Goal: Task Accomplishment & Management: Complete application form

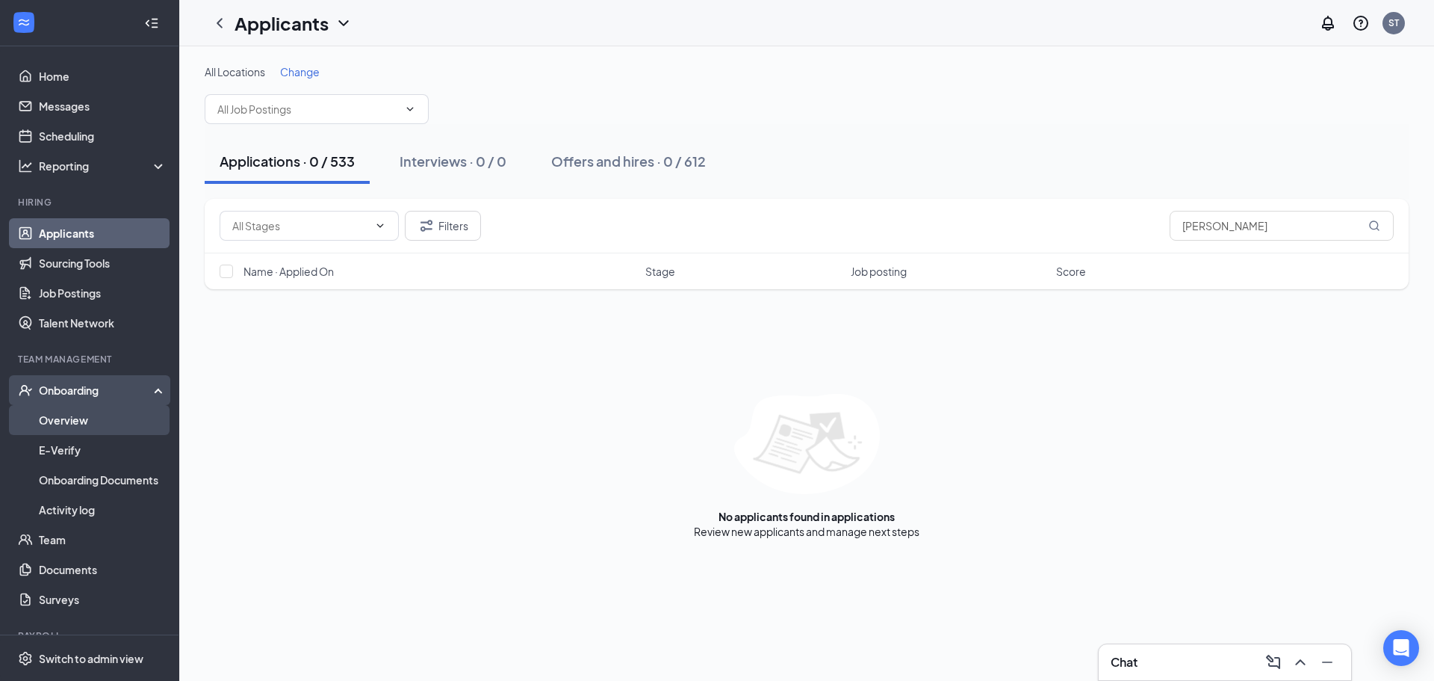
click at [91, 418] on link "Overview" at bounding box center [103, 420] width 128 height 30
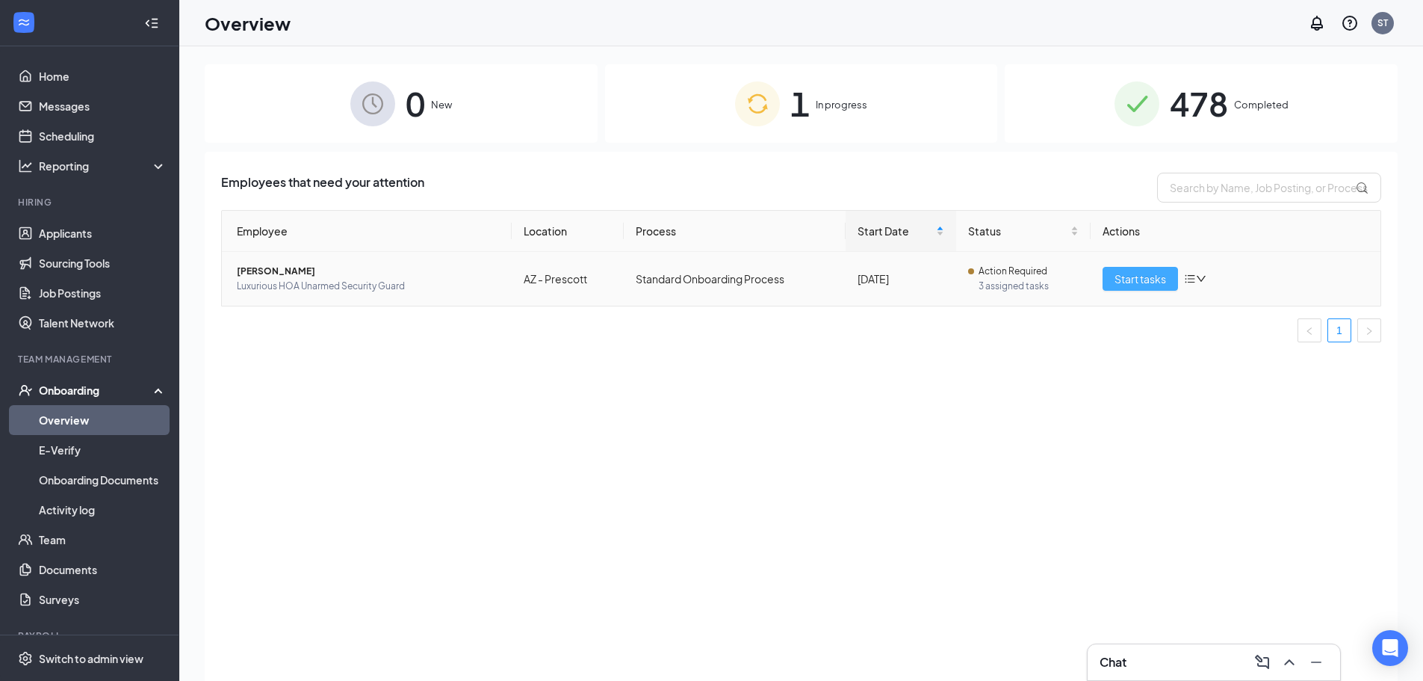
click at [1145, 282] on span "Start tasks" at bounding box center [1141, 278] width 52 height 16
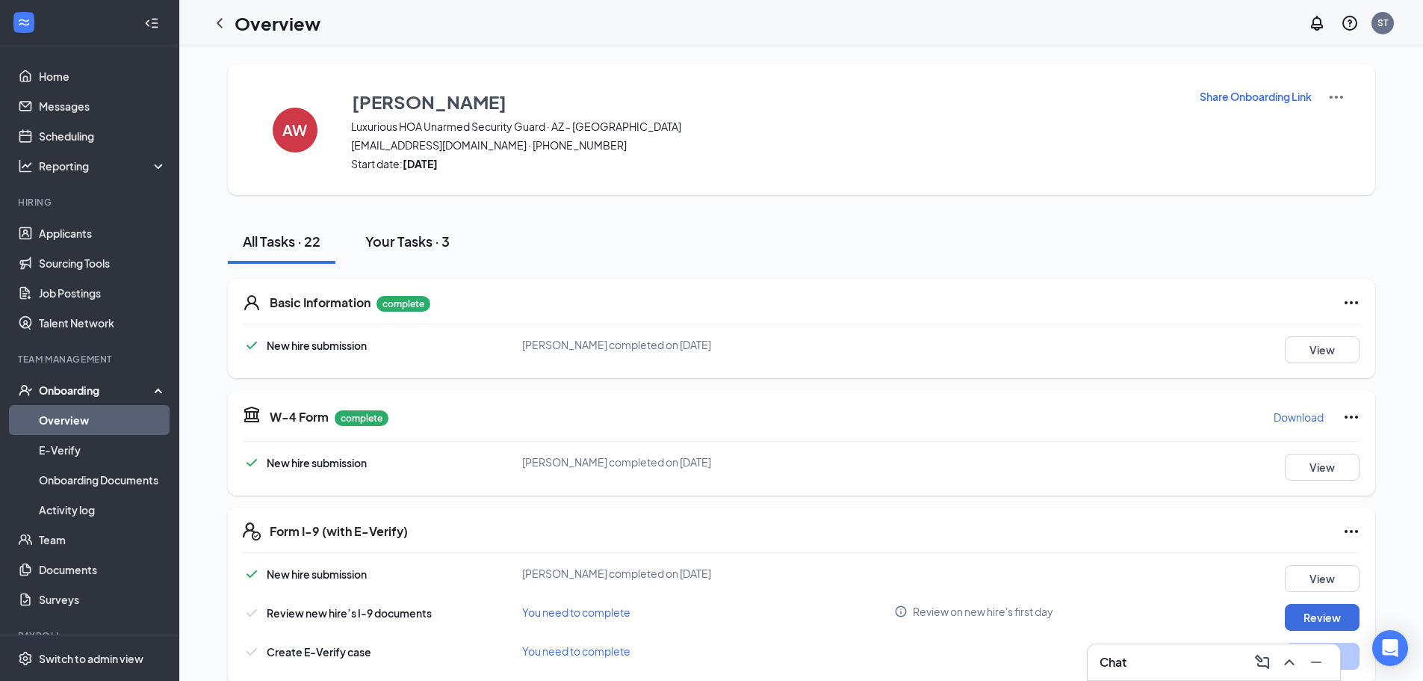
click at [378, 239] on div "Your Tasks · 3" at bounding box center [407, 241] width 84 height 19
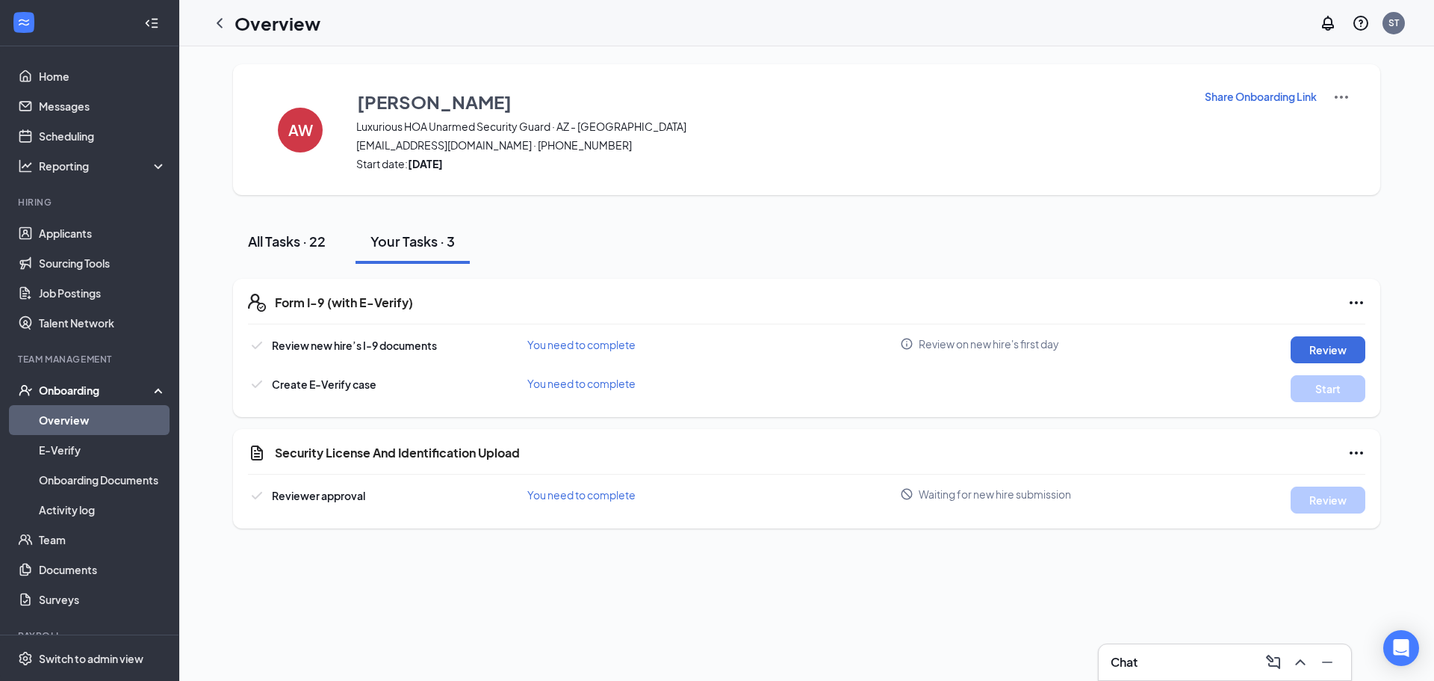
click at [316, 241] on div "All Tasks · 22" at bounding box center [287, 241] width 78 height 19
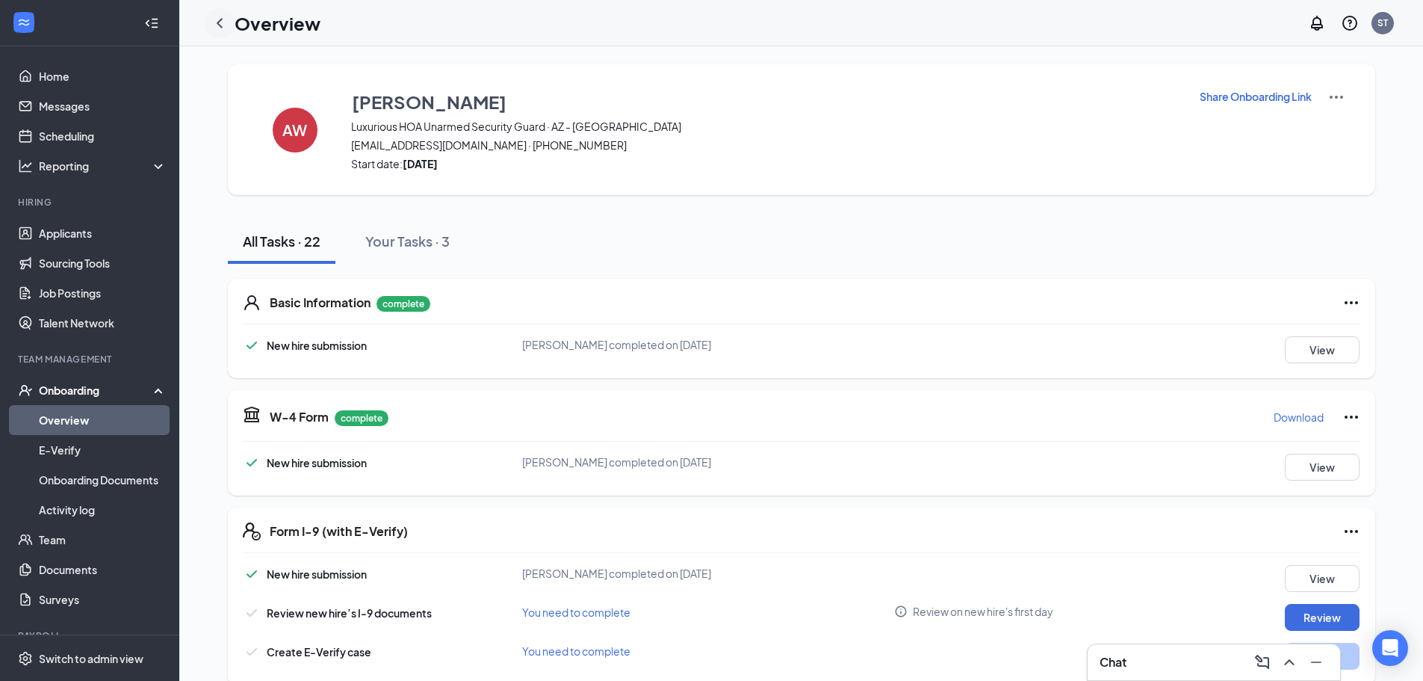
click at [227, 24] on icon "ChevronLeft" at bounding box center [220, 23] width 18 height 18
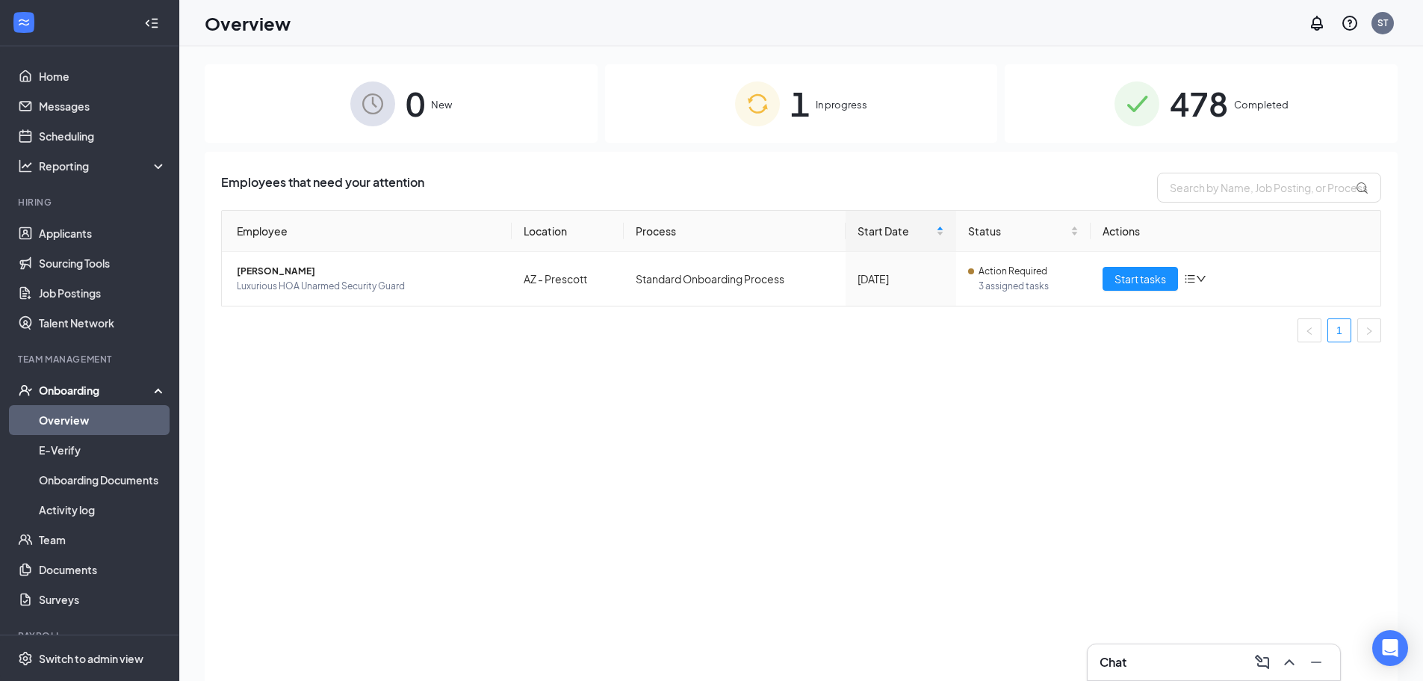
click at [598, 105] on div "0 New 1 In progress 478 Completed" at bounding box center [801, 103] width 1193 height 78
click at [305, 290] on span "Luxurious HOA Unarmed Security Guard" at bounding box center [368, 286] width 263 height 15
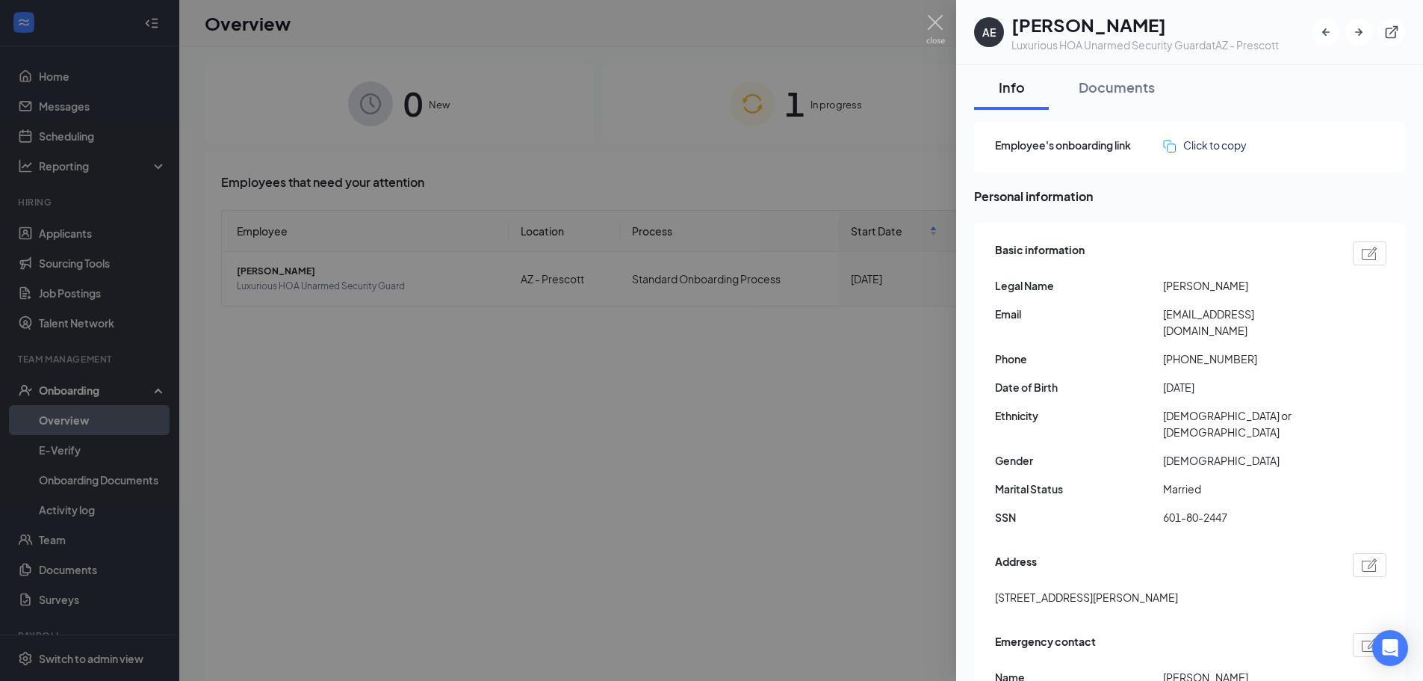
click at [783, 191] on div at bounding box center [711, 340] width 1423 height 681
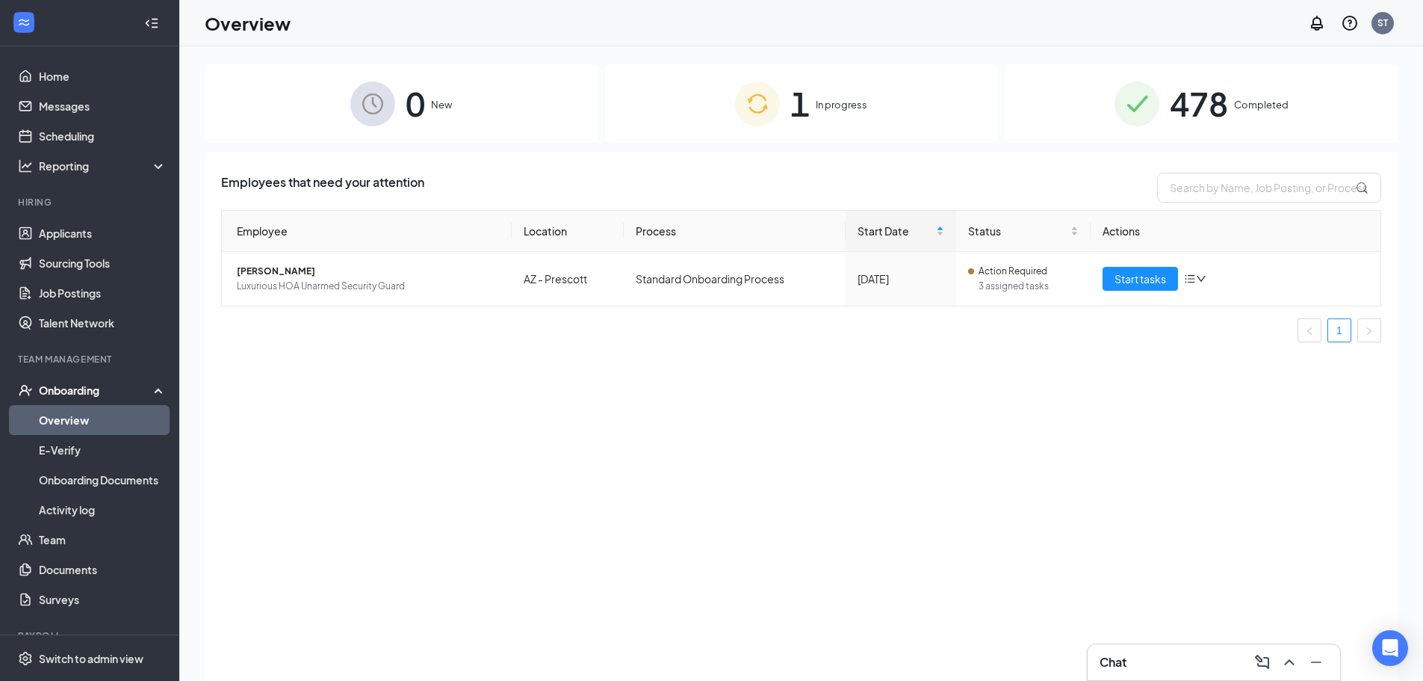
click at [81, 418] on link "Overview" at bounding box center [103, 420] width 128 height 30
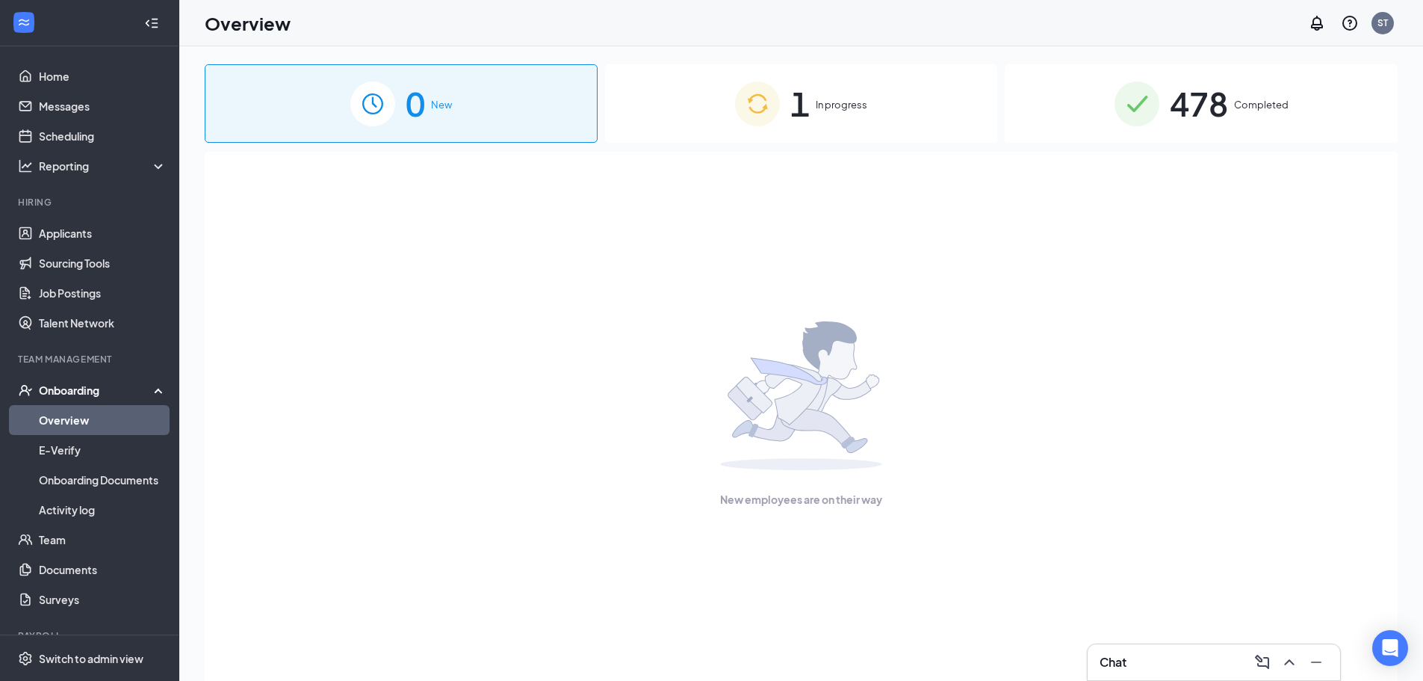
click at [800, 110] on span "1" at bounding box center [799, 104] width 19 height 52
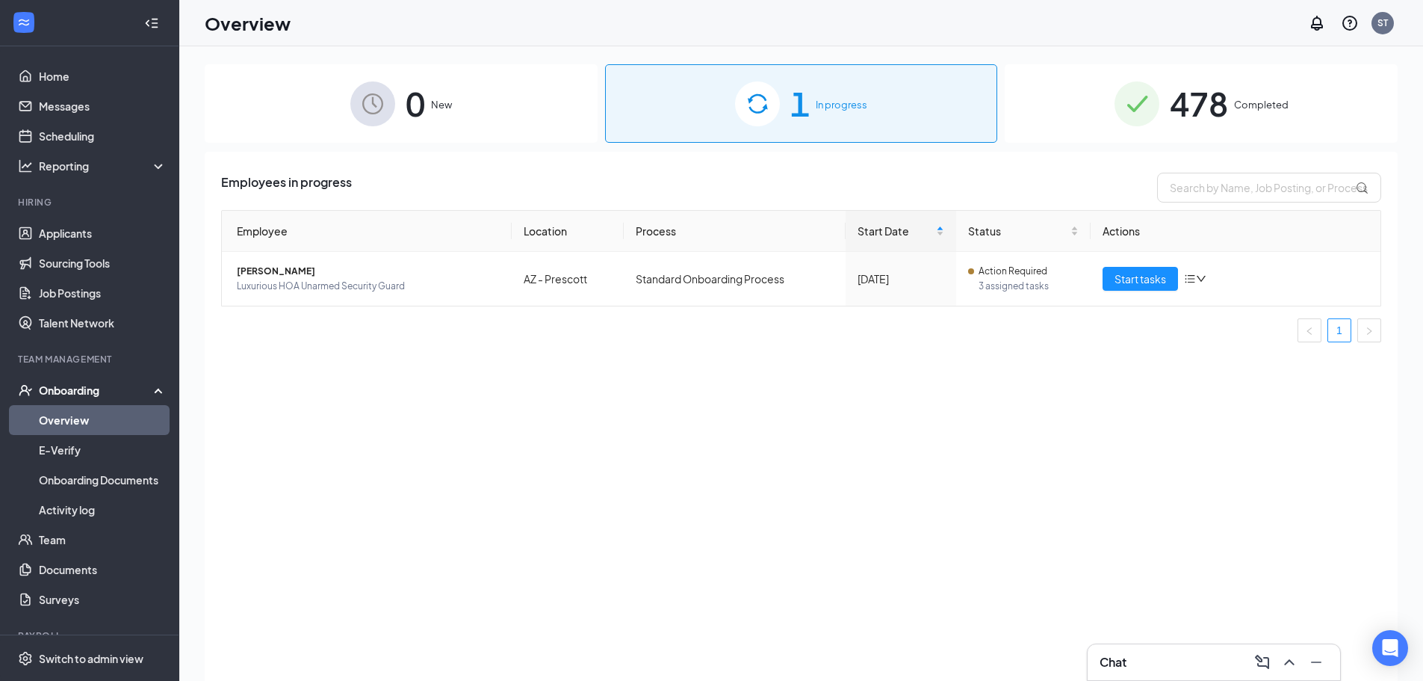
click at [657, 196] on div "Employees in progress" at bounding box center [801, 188] width 1160 height 30
click at [1114, 277] on button "Start tasks" at bounding box center [1140, 279] width 75 height 24
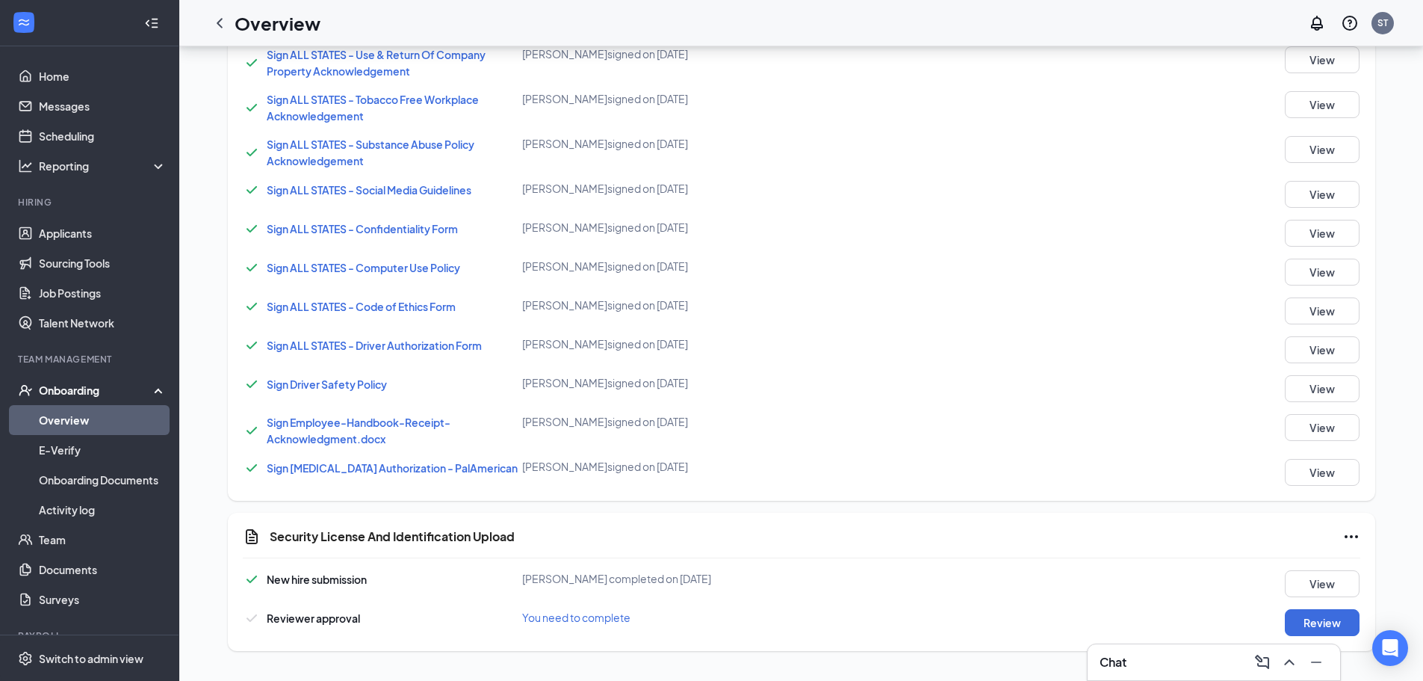
scroll to position [1140, 0]
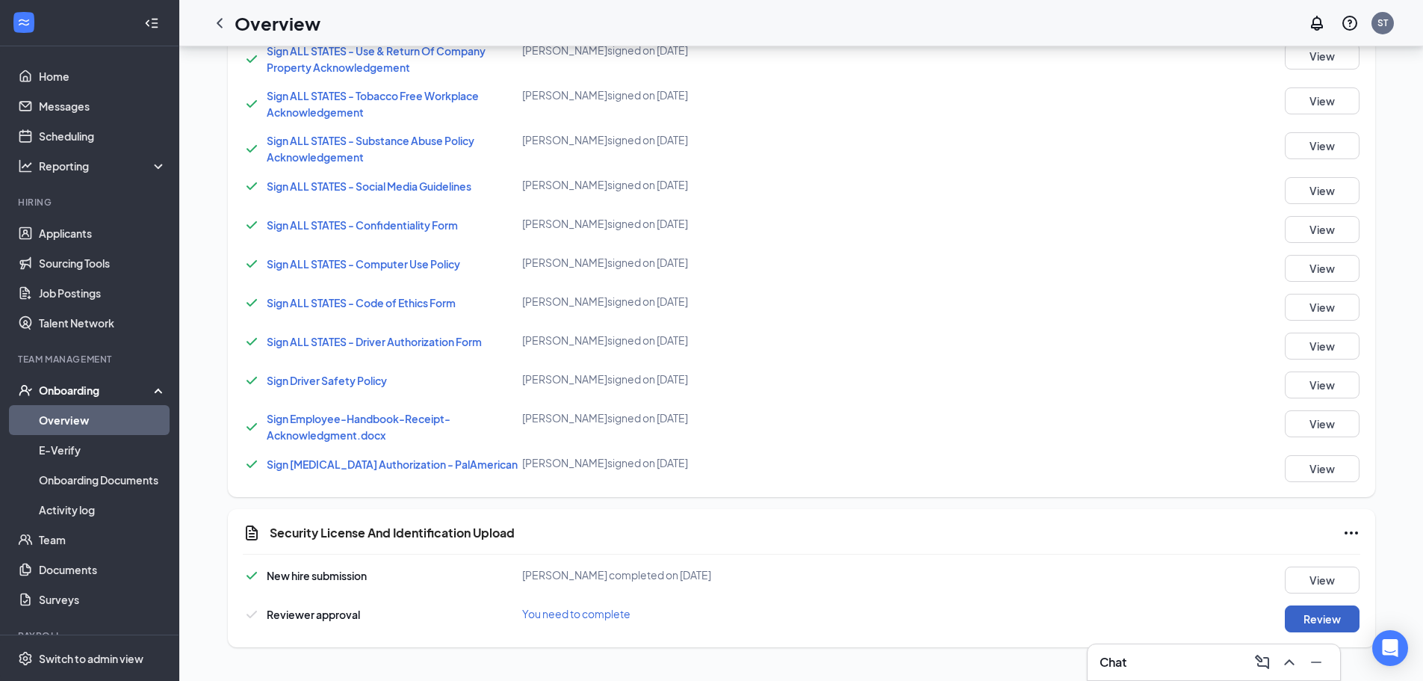
click at [1322, 609] on button "Review" at bounding box center [1322, 618] width 75 height 27
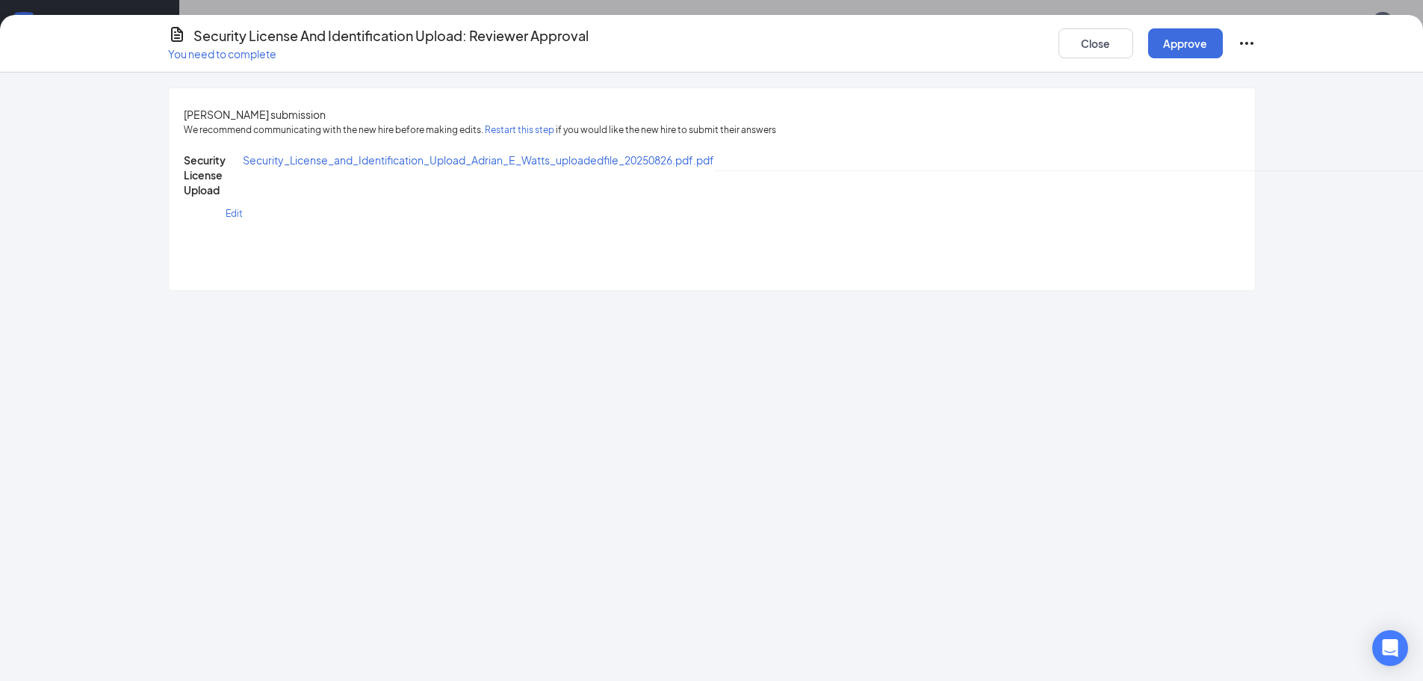
click at [560, 167] on span "Security_License_and_Identification_Upload_Adrian_E_Watts_uploadedfile_20250826…" at bounding box center [478, 159] width 471 height 13
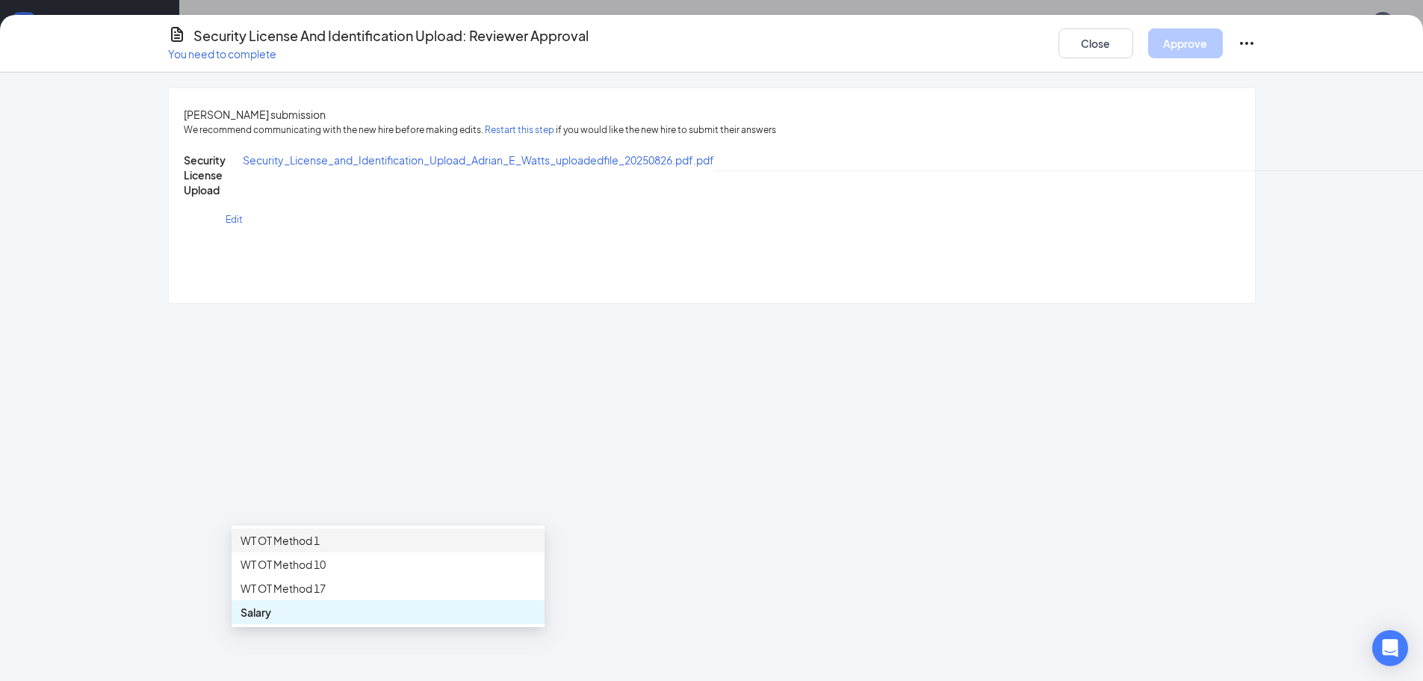
click at [451, 541] on div "WT OT Method 1" at bounding box center [388, 540] width 295 height 16
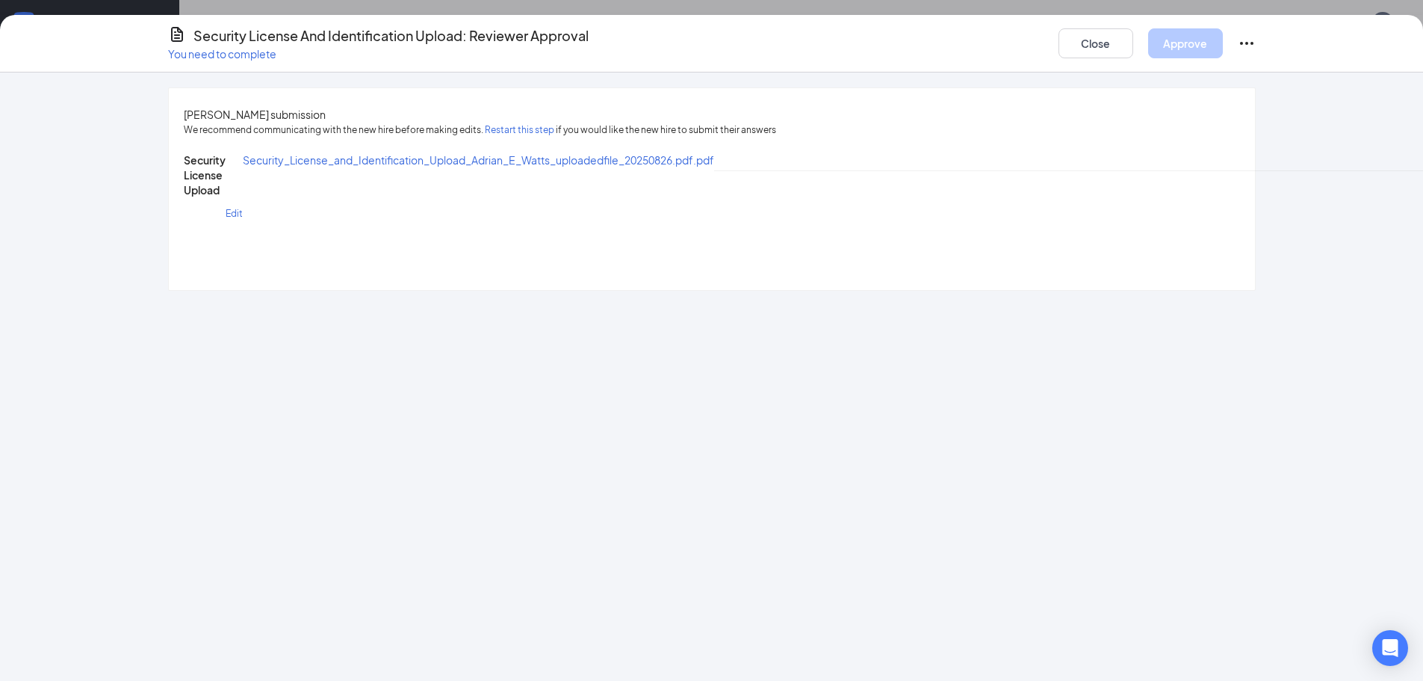
click at [1110, 44] on button "Close" at bounding box center [1096, 43] width 75 height 30
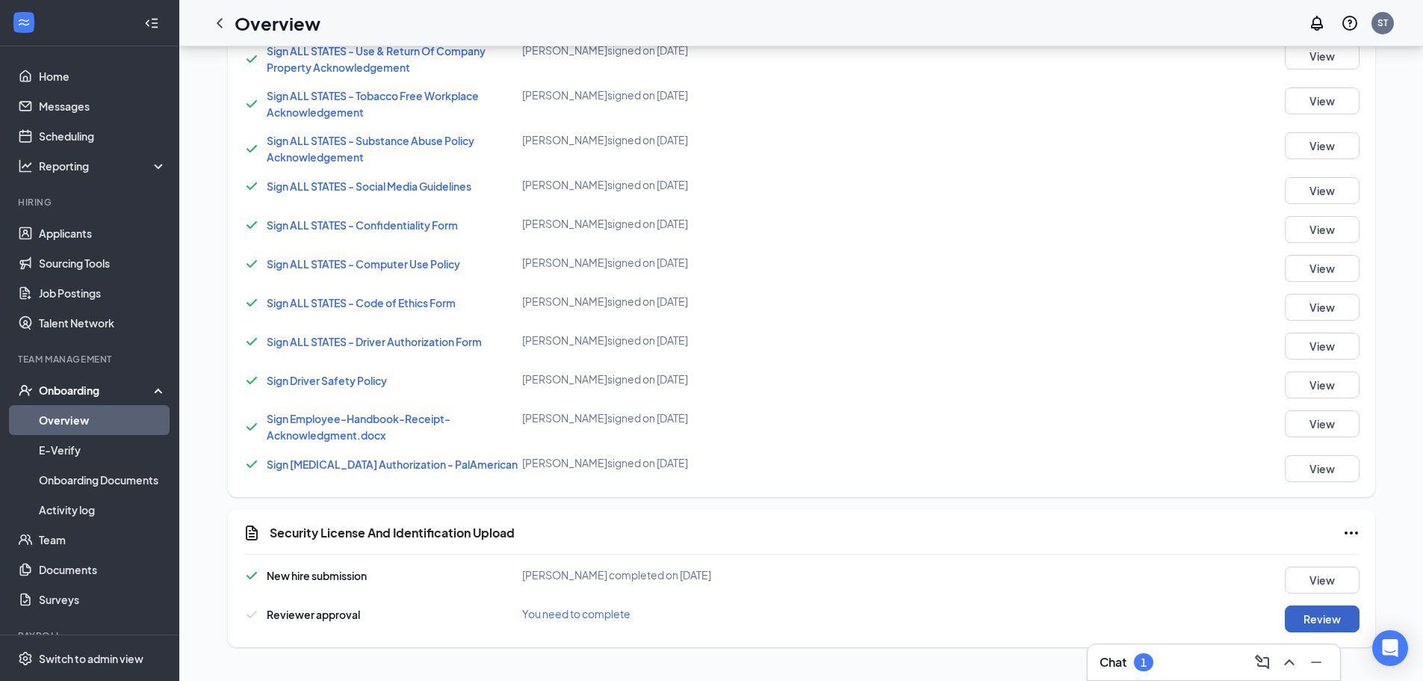
click at [1332, 609] on button "Review" at bounding box center [1322, 618] width 75 height 27
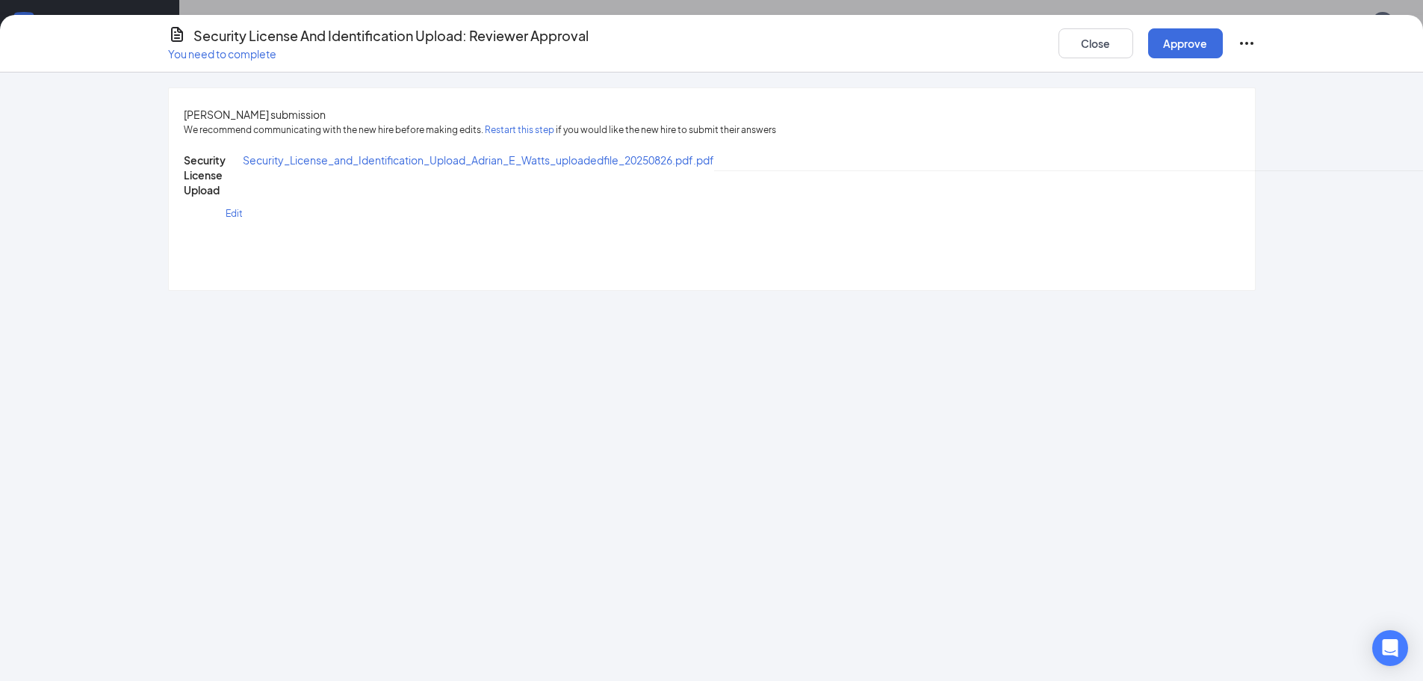
click at [516, 167] on span "Security_License_and_Identification_Upload_Adrian_E_Watts_uploadedfile_20250826…" at bounding box center [478, 159] width 471 height 13
click at [1100, 58] on div "Close Approve" at bounding box center [1157, 43] width 197 height 36
click at [1100, 46] on button "Close" at bounding box center [1096, 43] width 75 height 30
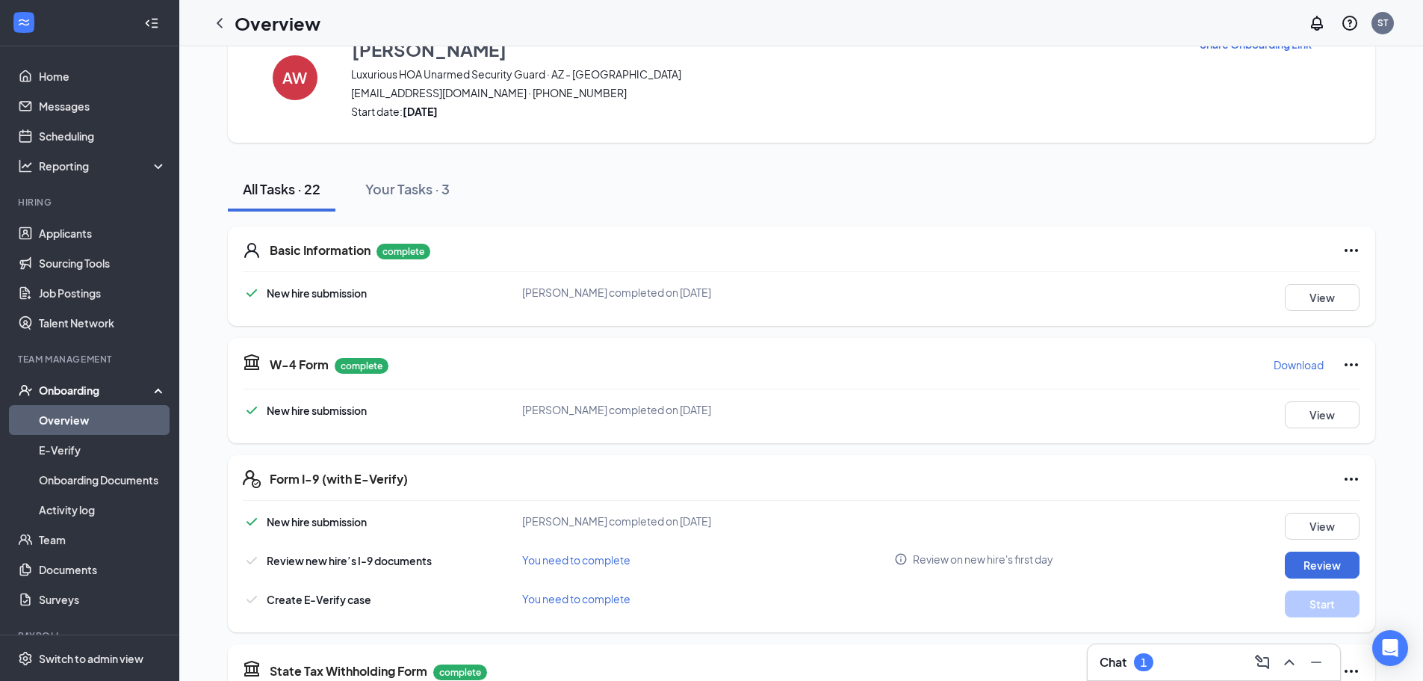
scroll to position [19, 0]
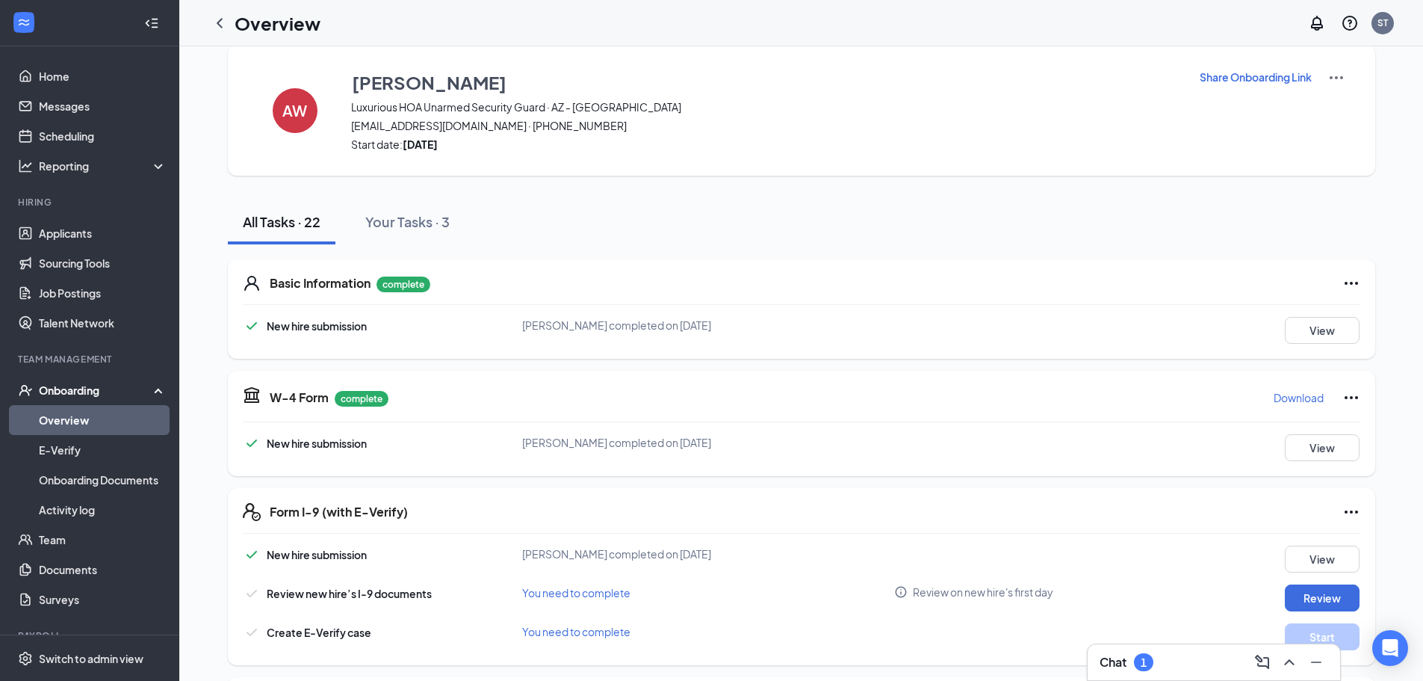
click at [1148, 648] on div "Chat 1" at bounding box center [1214, 662] width 253 height 36
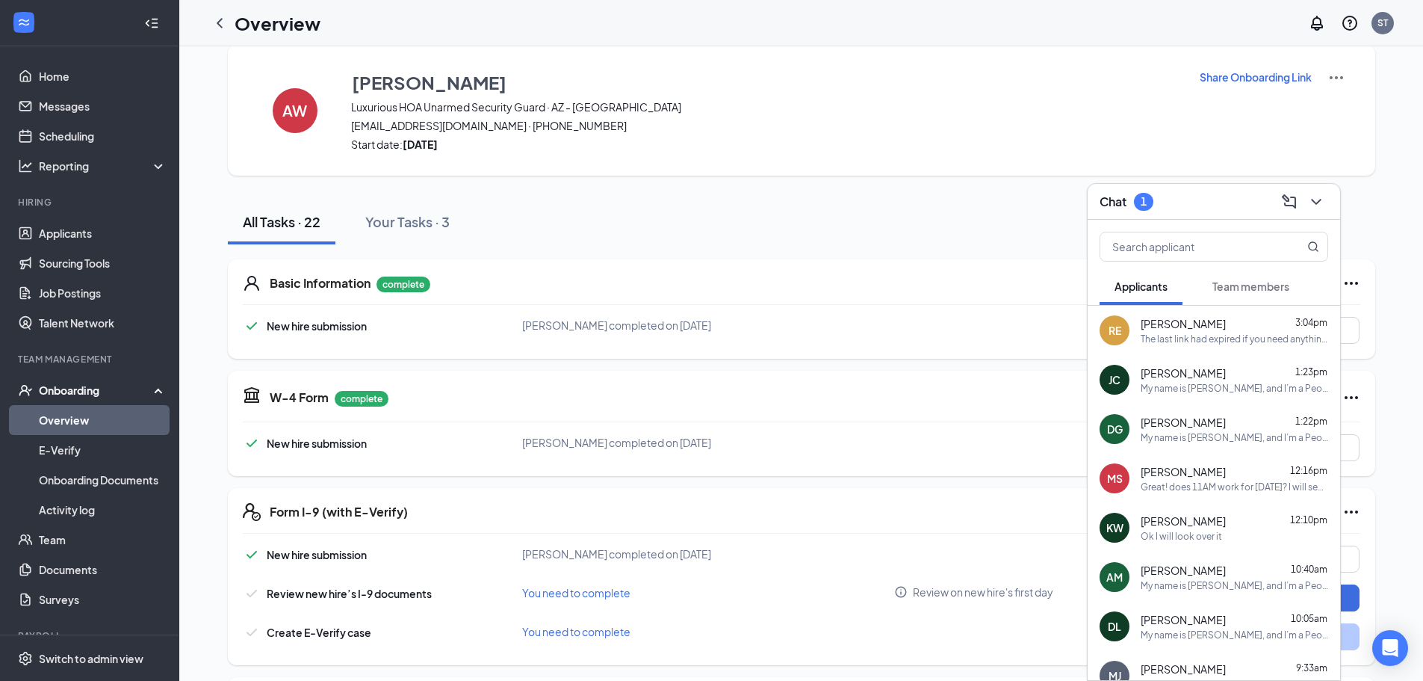
click at [1229, 276] on button "Team members" at bounding box center [1251, 285] width 107 height 37
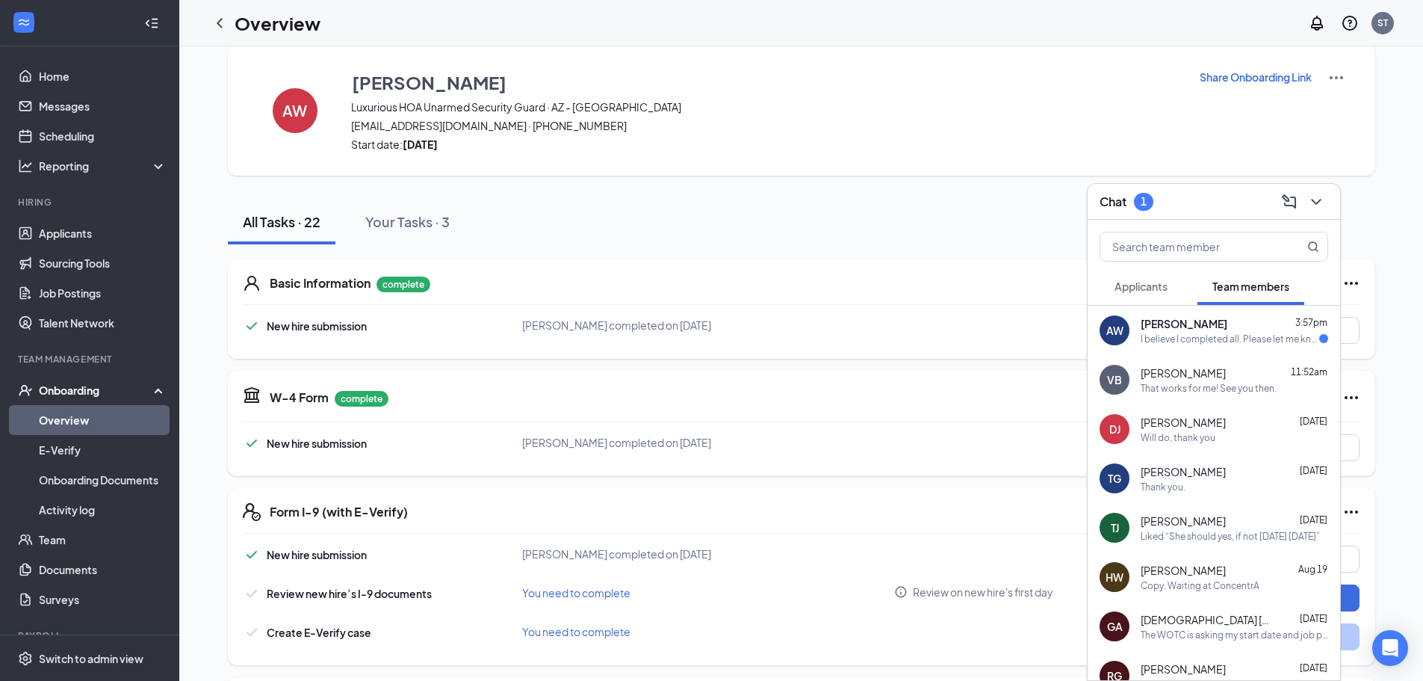
click at [1218, 313] on div "AW [PERSON_NAME] 3:57pm I believe I completed all. Please let me know if anythi…" at bounding box center [1214, 330] width 253 height 49
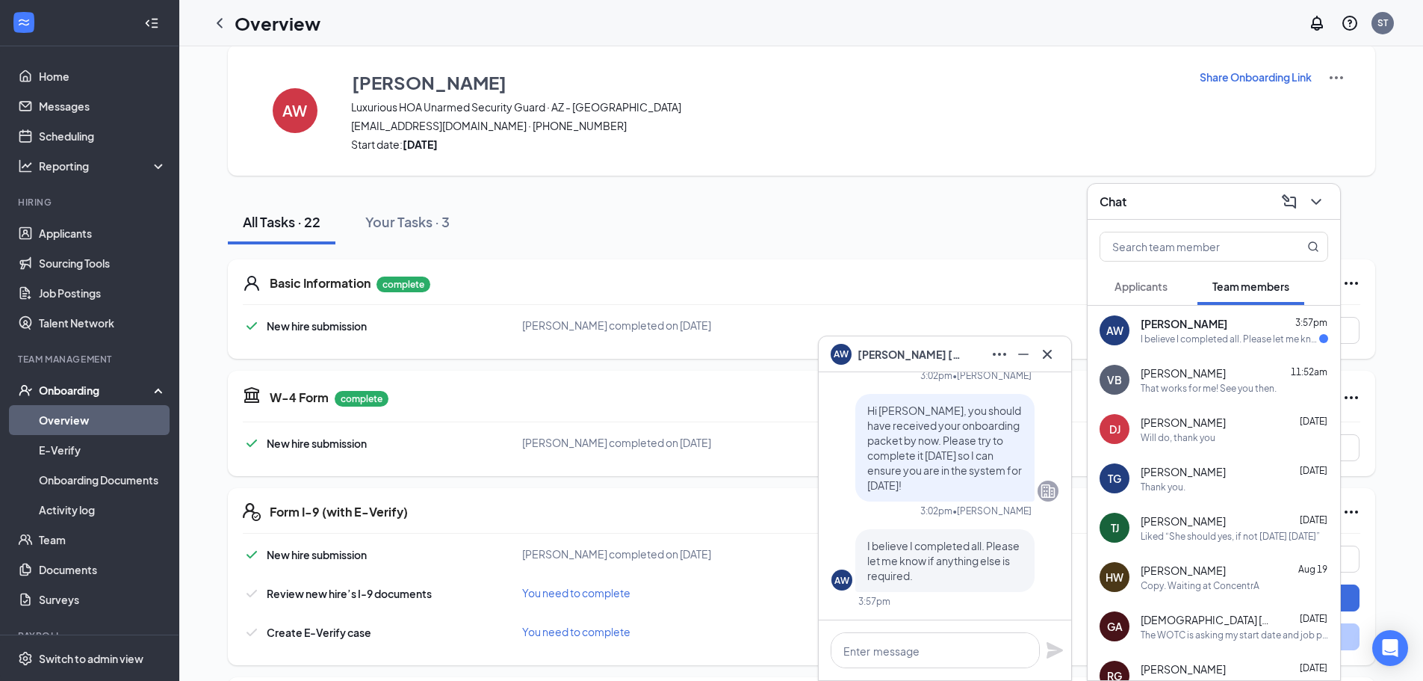
click at [1056, 359] on icon "Cross" at bounding box center [1047, 354] width 18 height 18
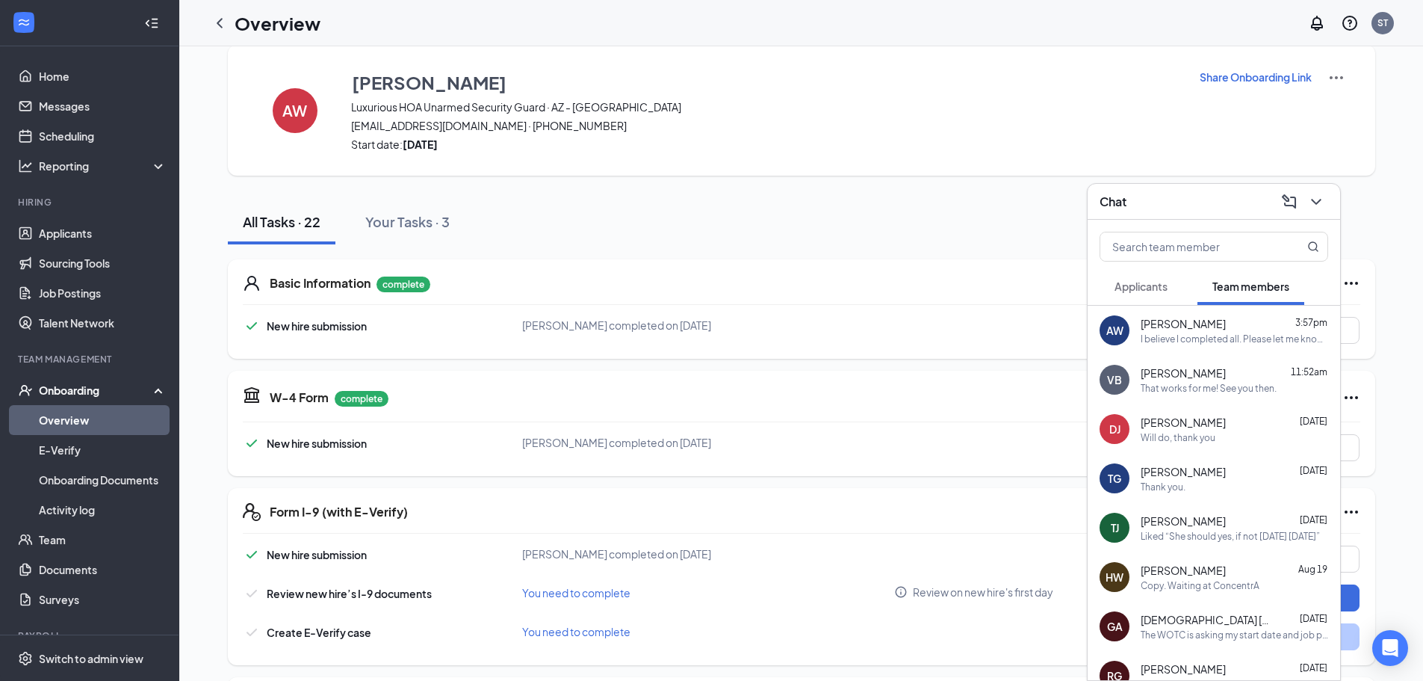
click at [1314, 197] on icon "ChevronDown" at bounding box center [1316, 202] width 18 height 18
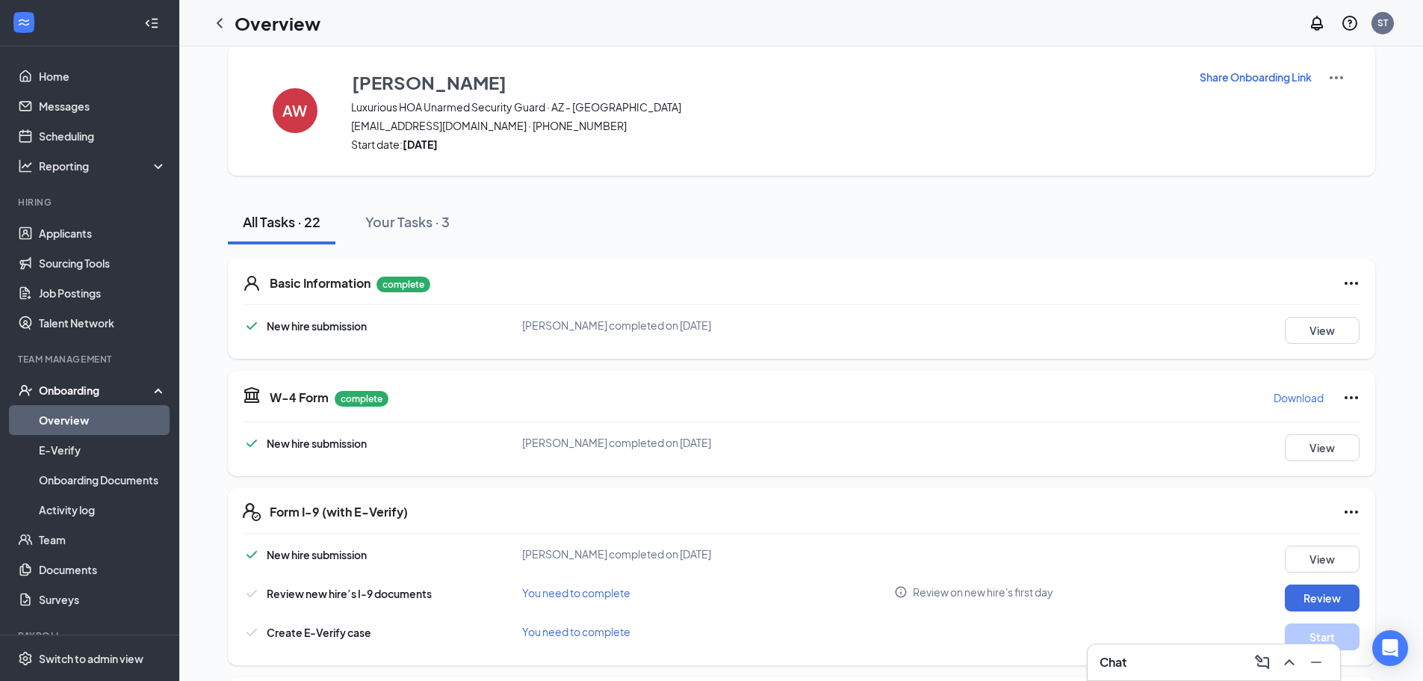
click at [1203, 667] on div "Chat" at bounding box center [1214, 662] width 229 height 24
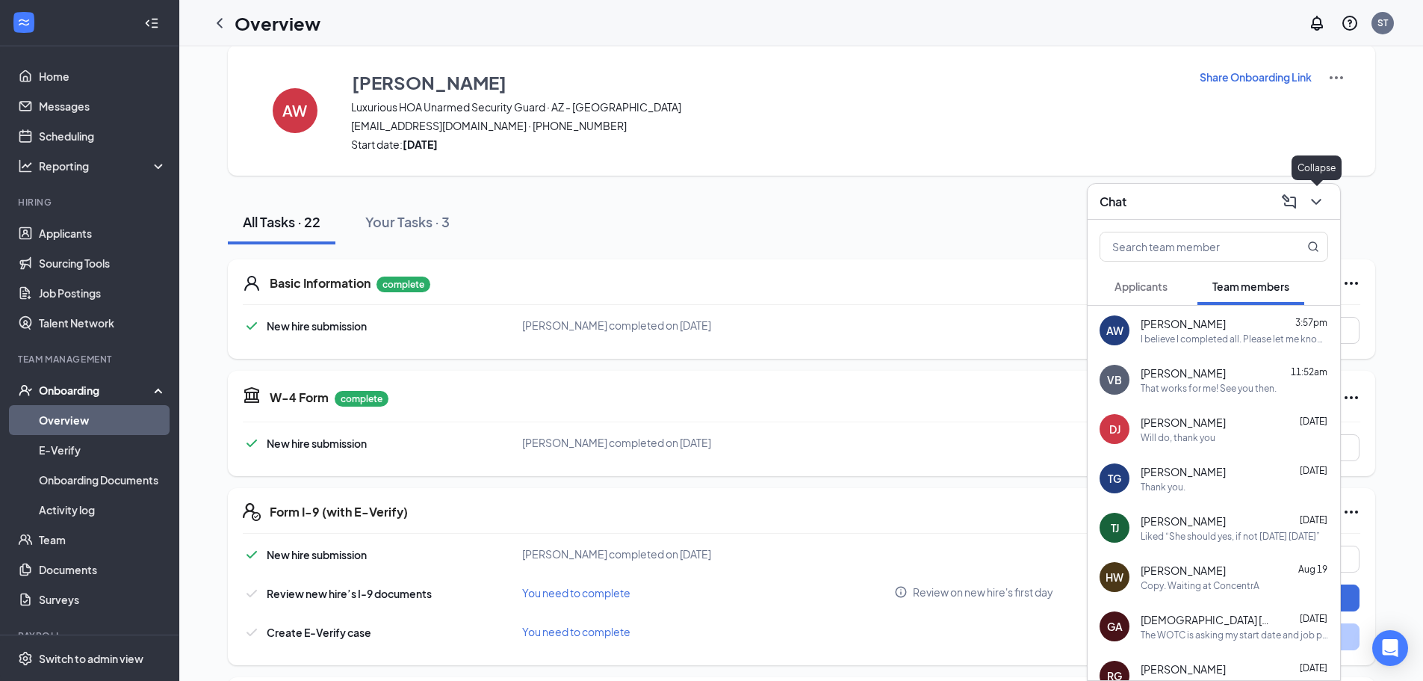
click at [1318, 195] on icon "ChevronDown" at bounding box center [1316, 202] width 18 height 18
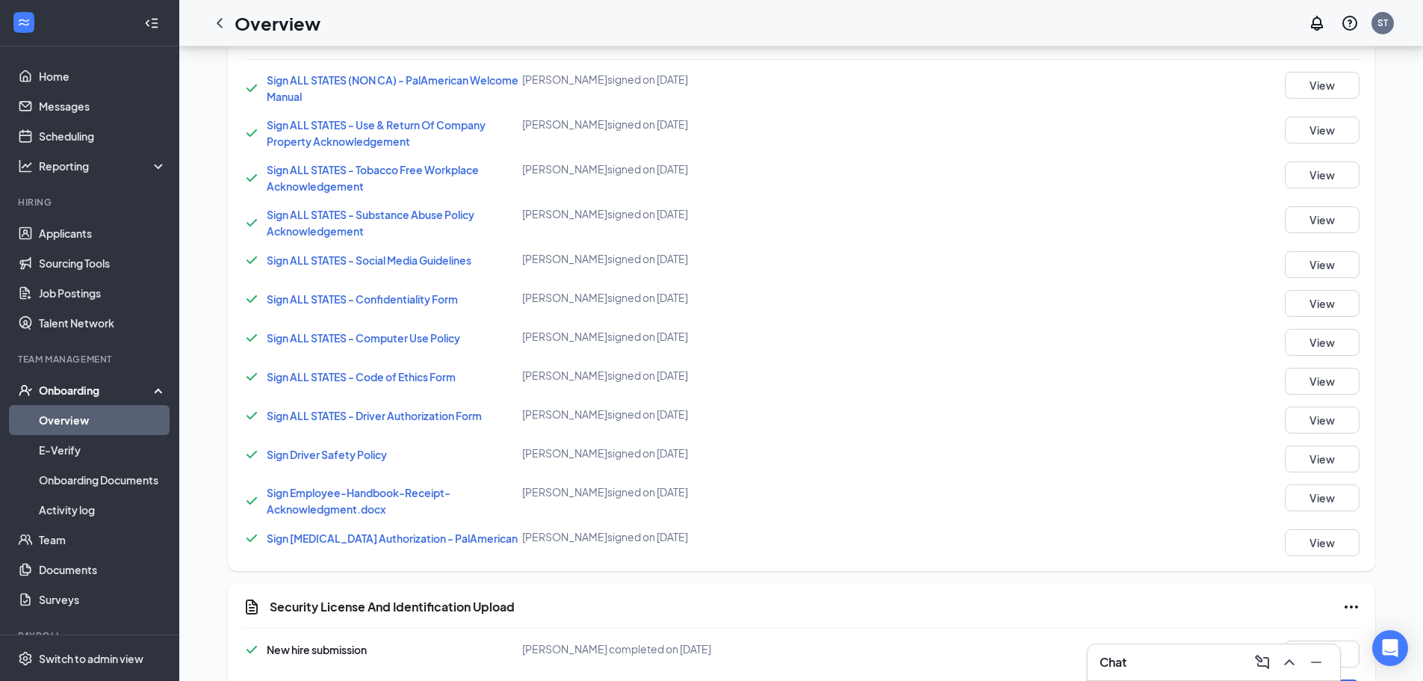
scroll to position [1140, 0]
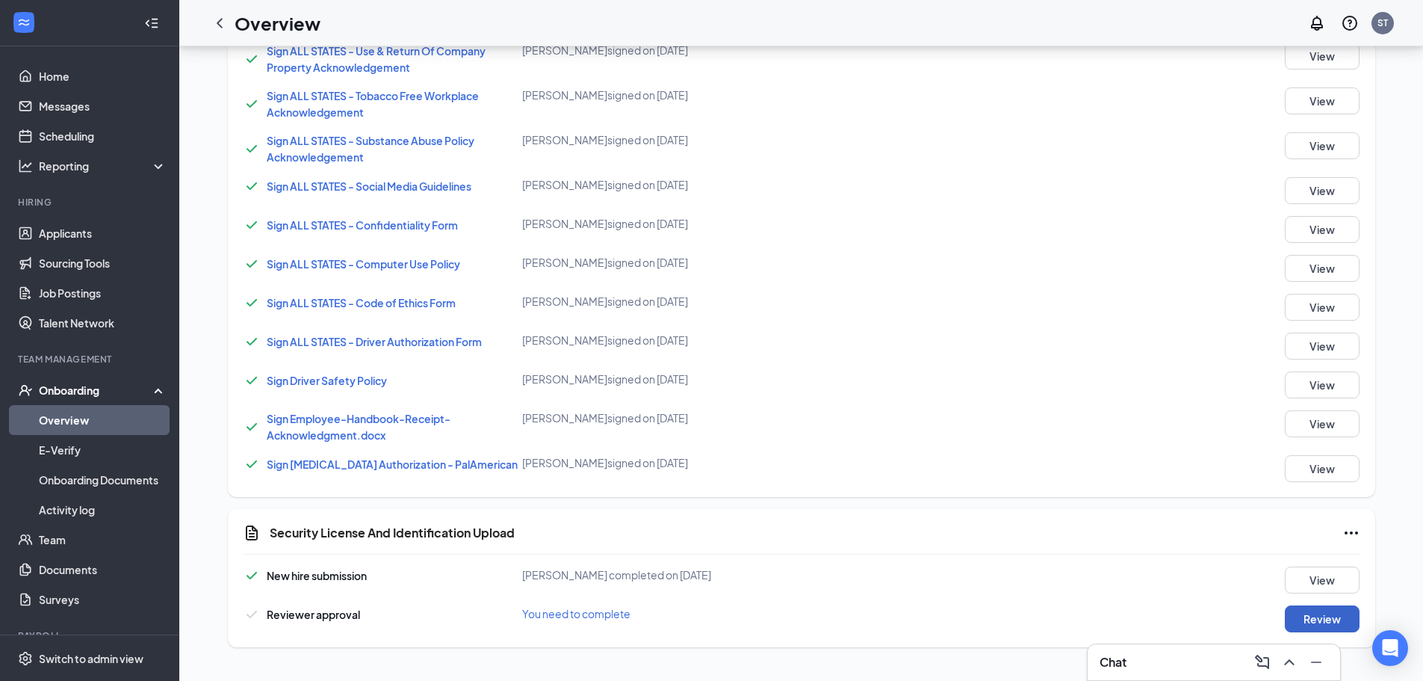
click at [1318, 609] on button "Review" at bounding box center [1322, 618] width 75 height 27
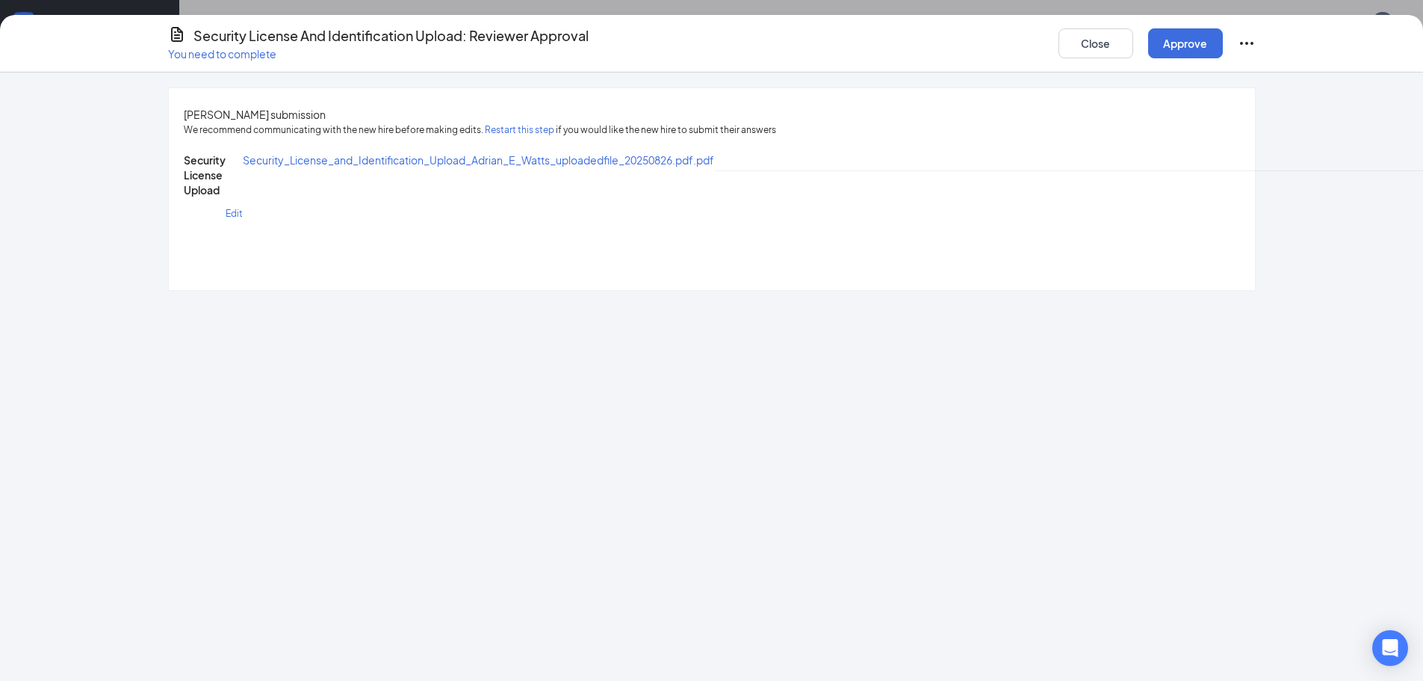
click at [660, 167] on span "Security_License_and_Identification_Upload_Adrian_E_Watts_uploadedfile_20250826…" at bounding box center [478, 159] width 471 height 13
click at [1174, 272] on div "Security License Upload Edit Security_License_and_Identification_Upload_Adrian_…" at bounding box center [712, 212] width 1056 height 120
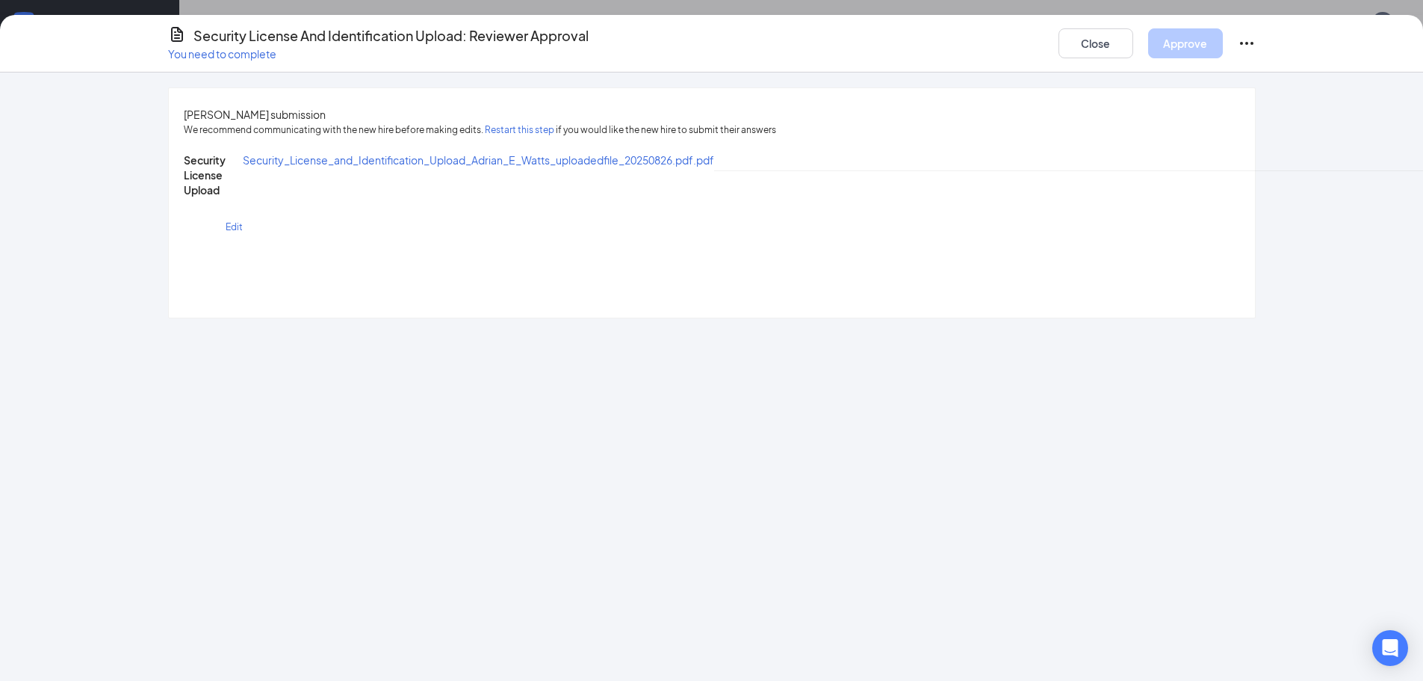
type input "PX6067"
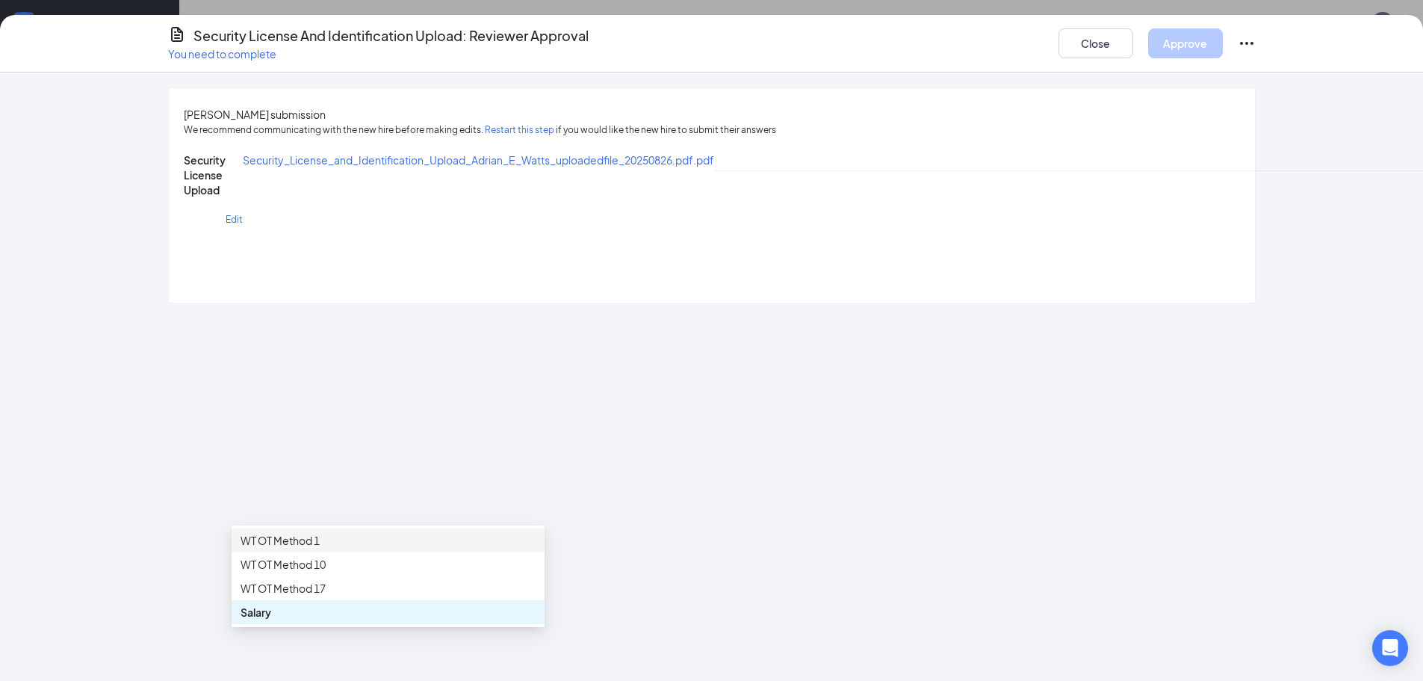
click at [365, 545] on div "WT OT Method 1" at bounding box center [388, 540] width 295 height 16
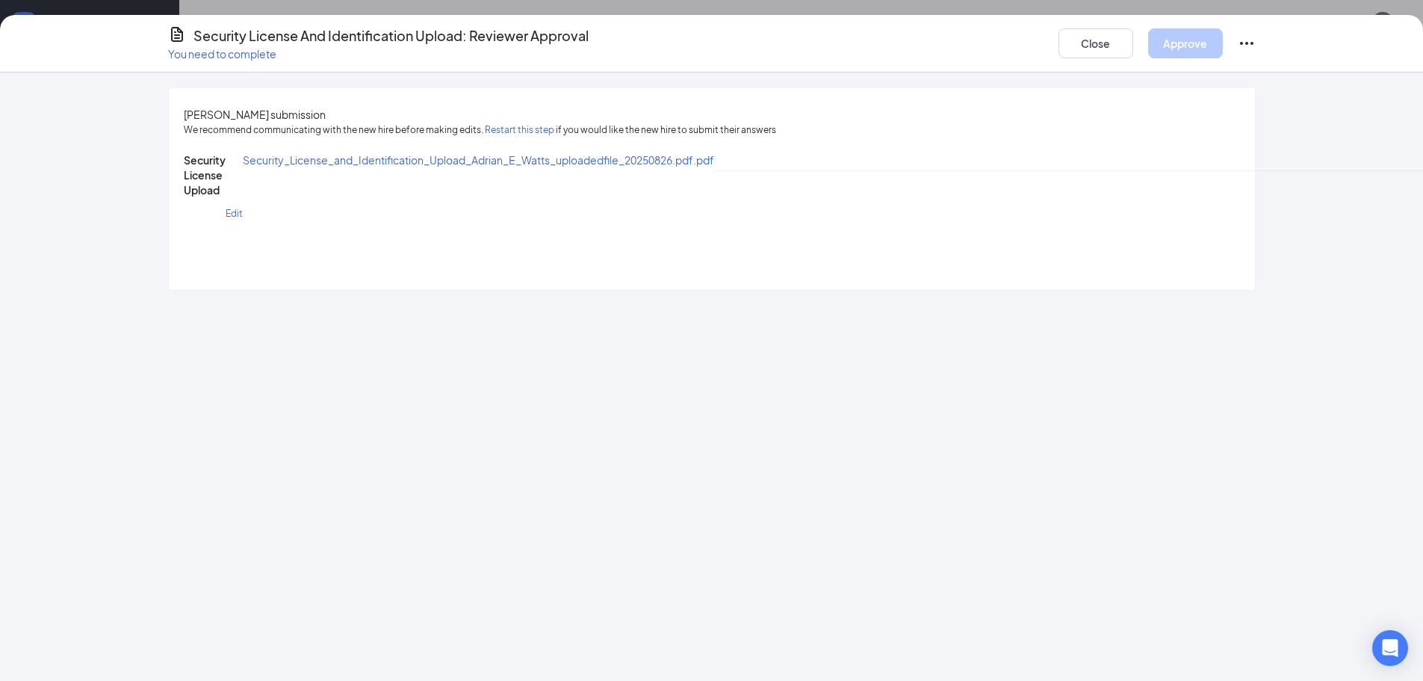
click at [1207, 44] on button "Approve" at bounding box center [1185, 43] width 75 height 30
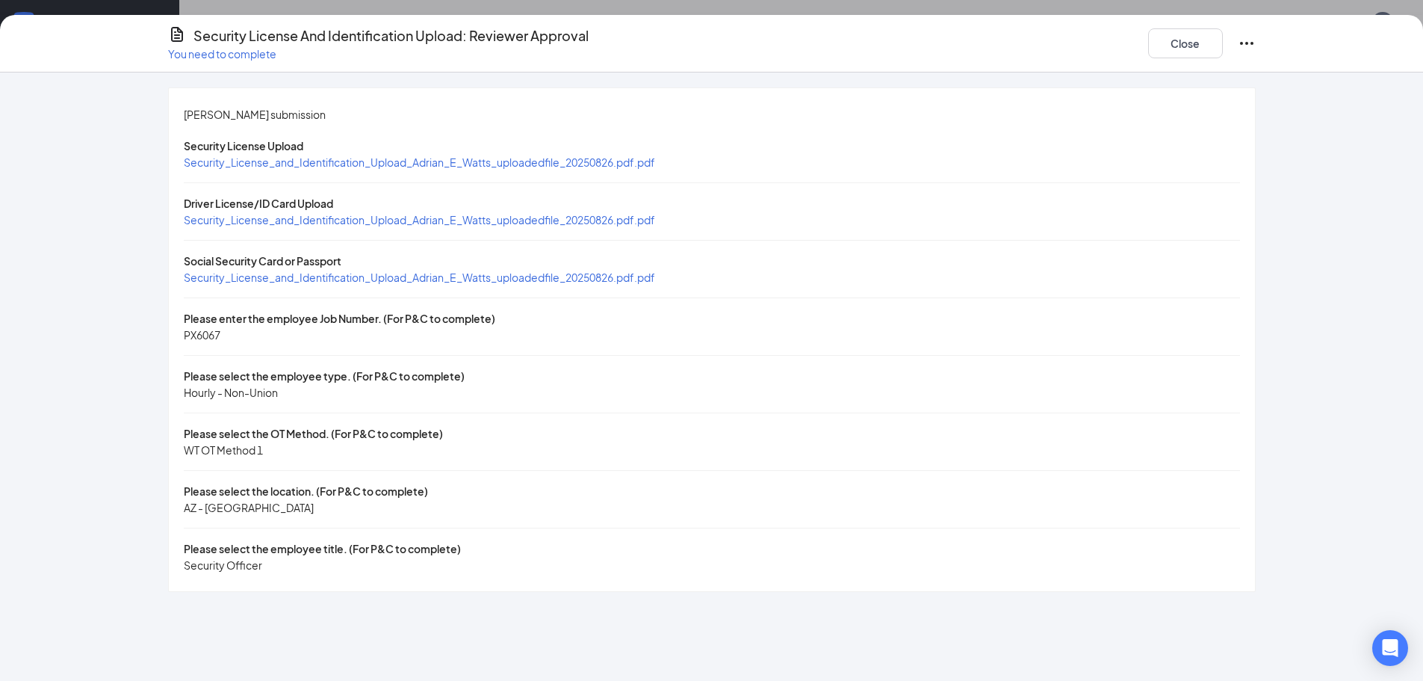
scroll to position [0, 0]
click at [1210, 46] on button "Close" at bounding box center [1185, 43] width 75 height 30
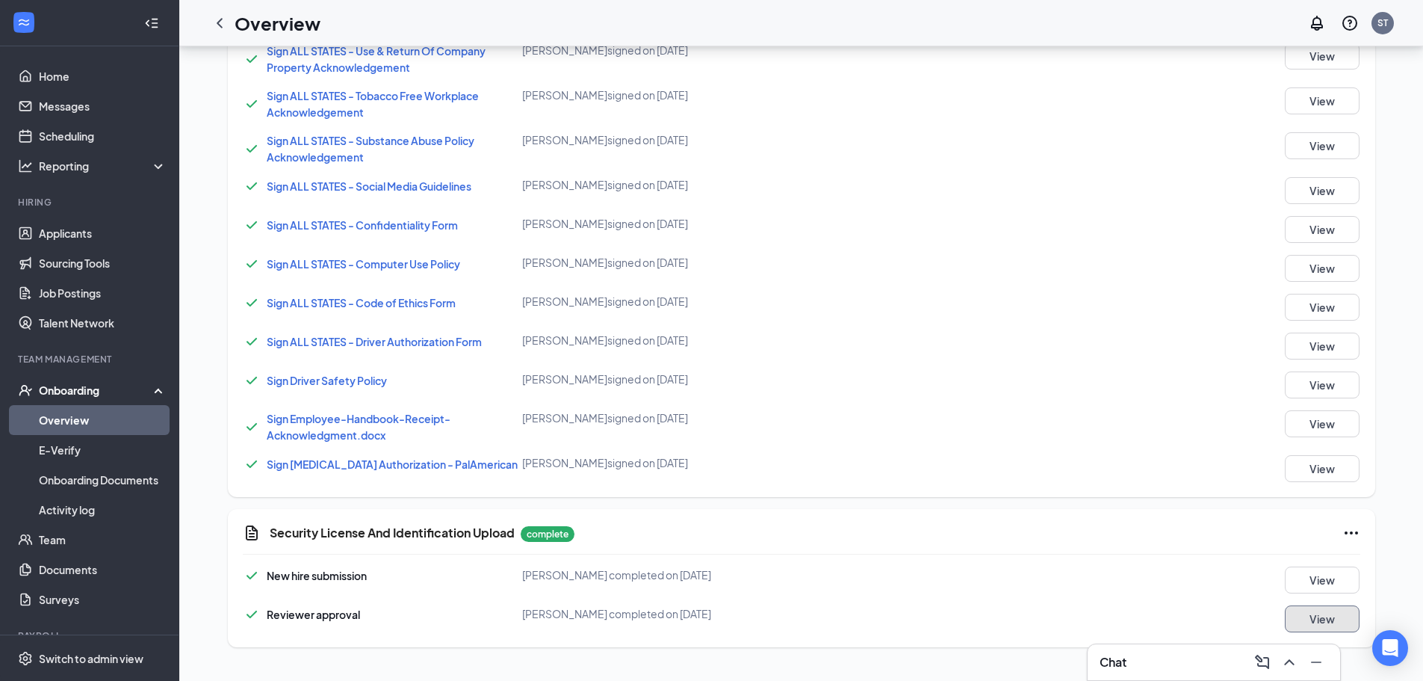
click at [1323, 606] on button "View" at bounding box center [1322, 618] width 75 height 27
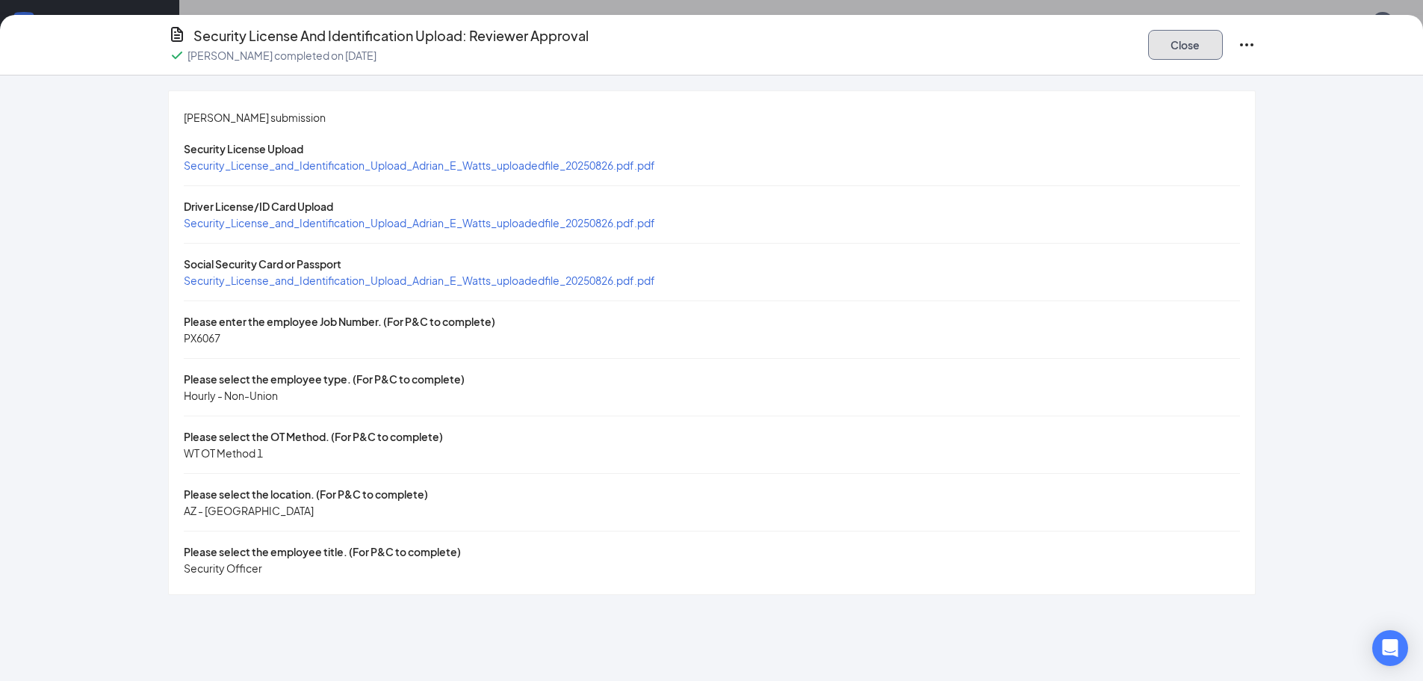
click at [1196, 34] on button "Close" at bounding box center [1185, 45] width 75 height 30
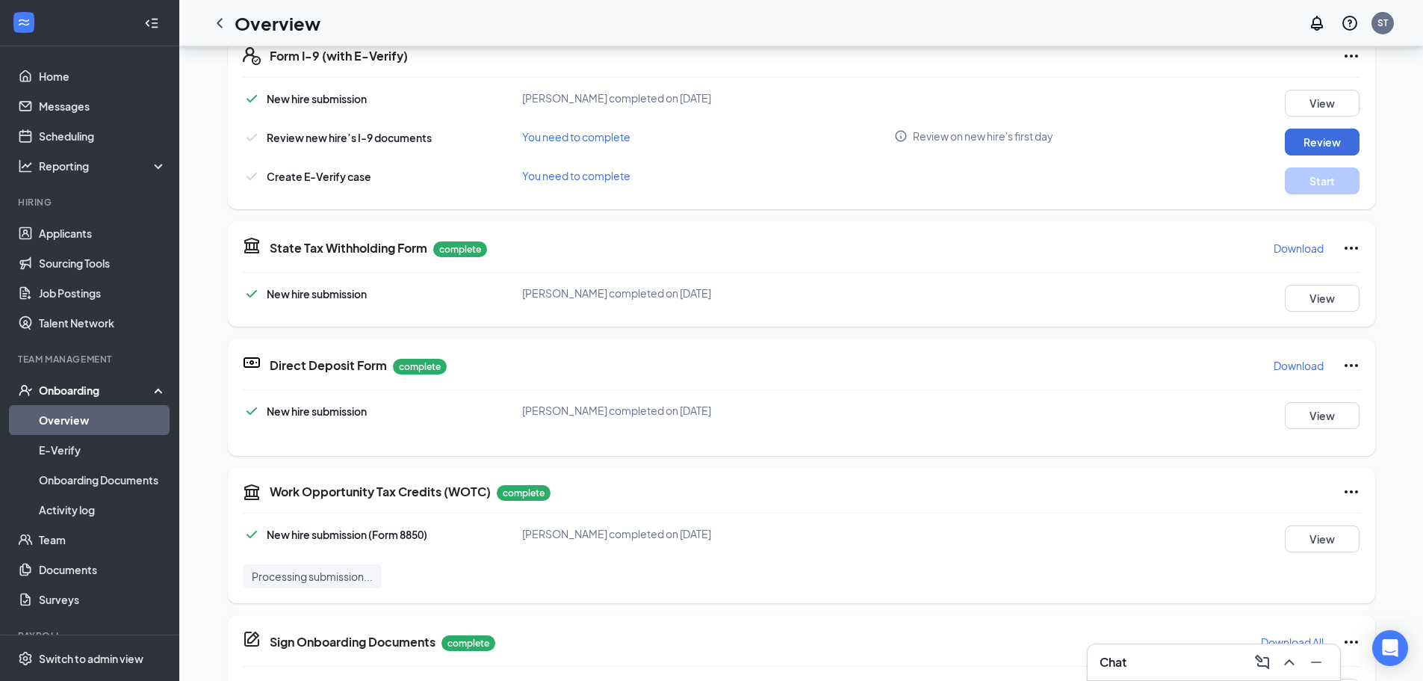
scroll to position [468, 0]
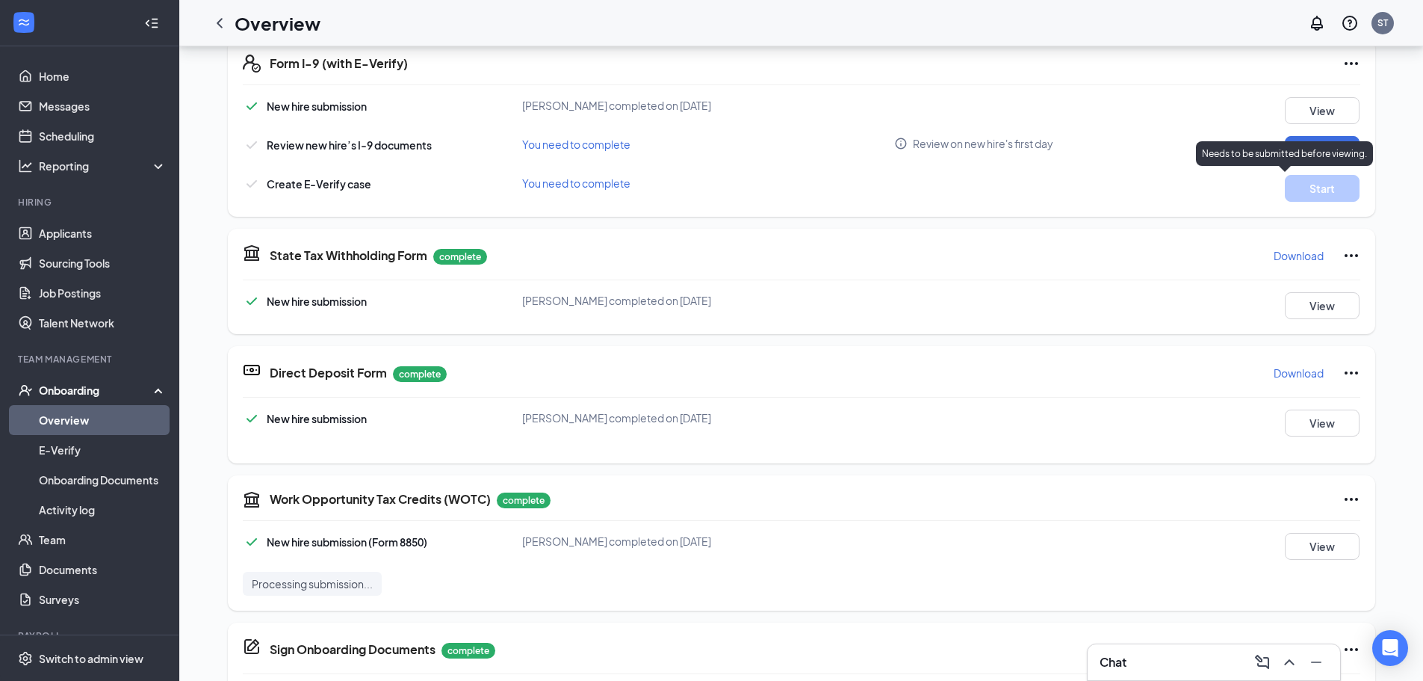
click at [1296, 155] on p "Needs to be submitted before viewing." at bounding box center [1284, 153] width 165 height 13
click at [1298, 139] on button "Review" at bounding box center [1322, 149] width 75 height 27
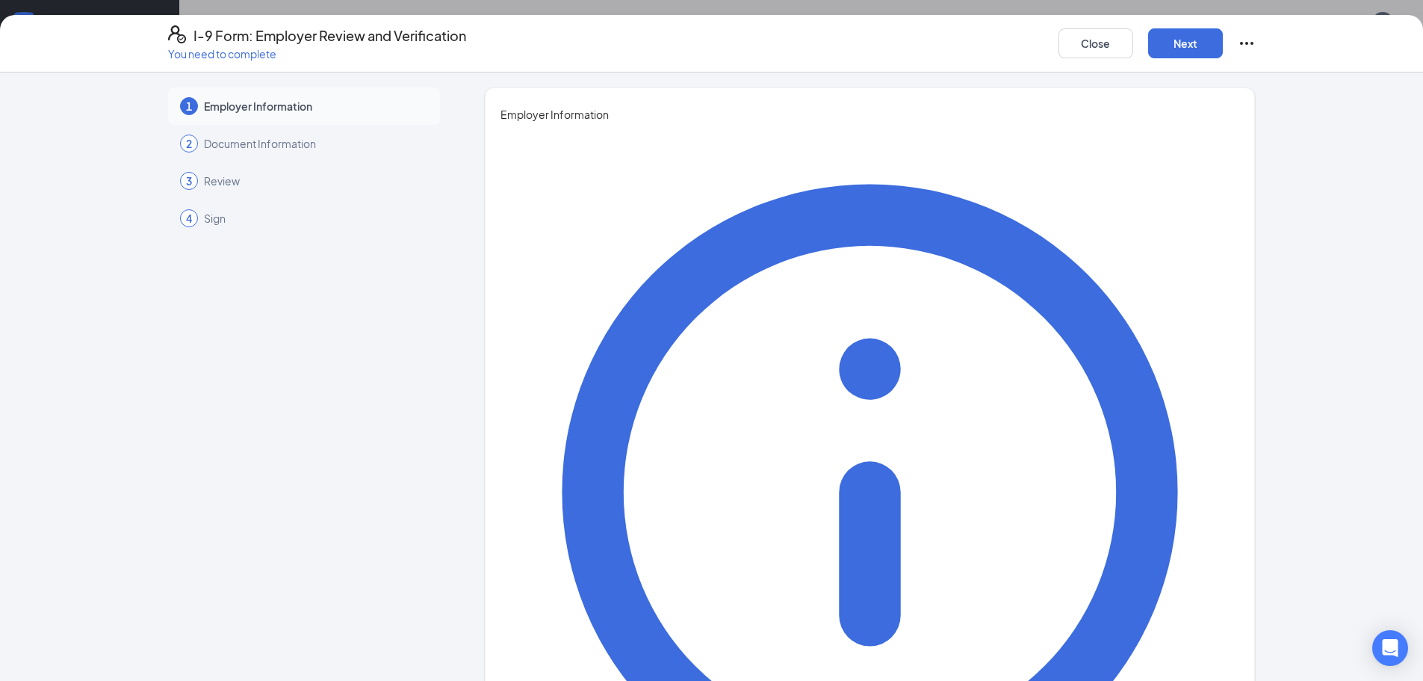
type input "[PERSON_NAME]"
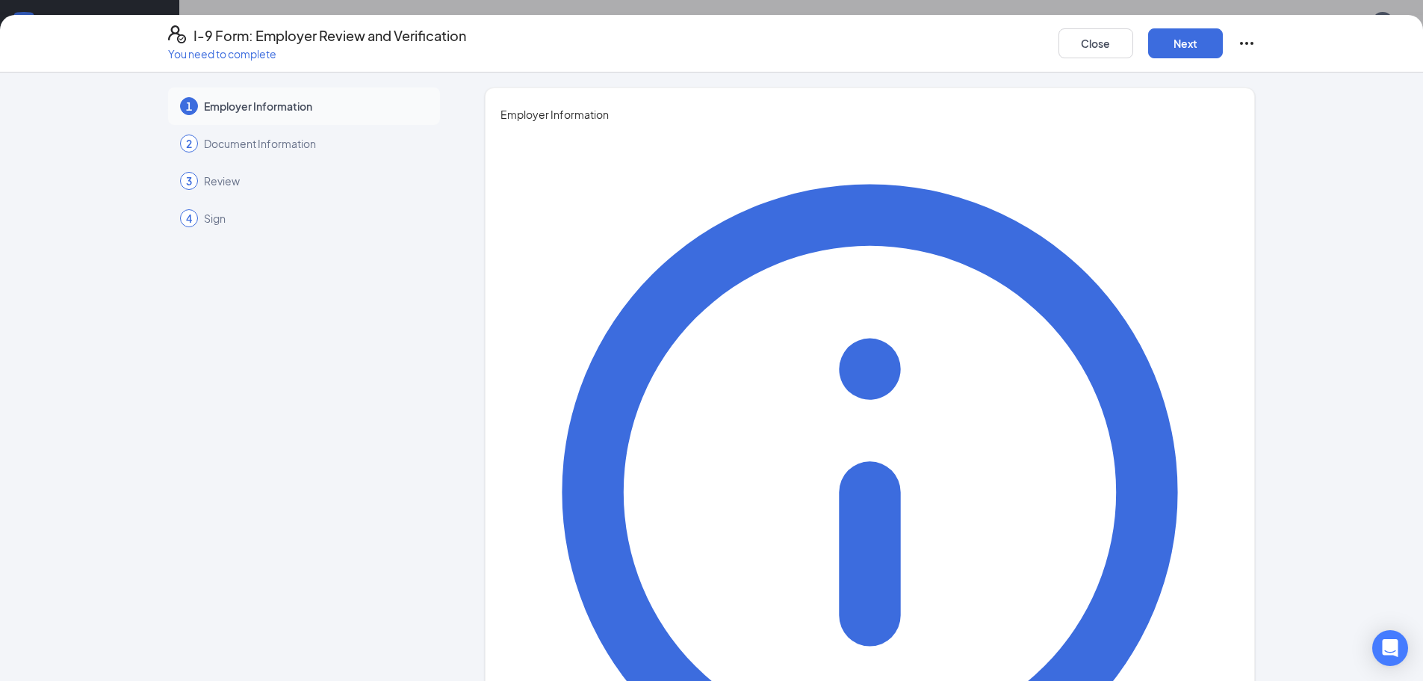
type input "HR Generalist"
type input "[EMAIL_ADDRESS][DOMAIN_NAME]"
type input "6023317000"
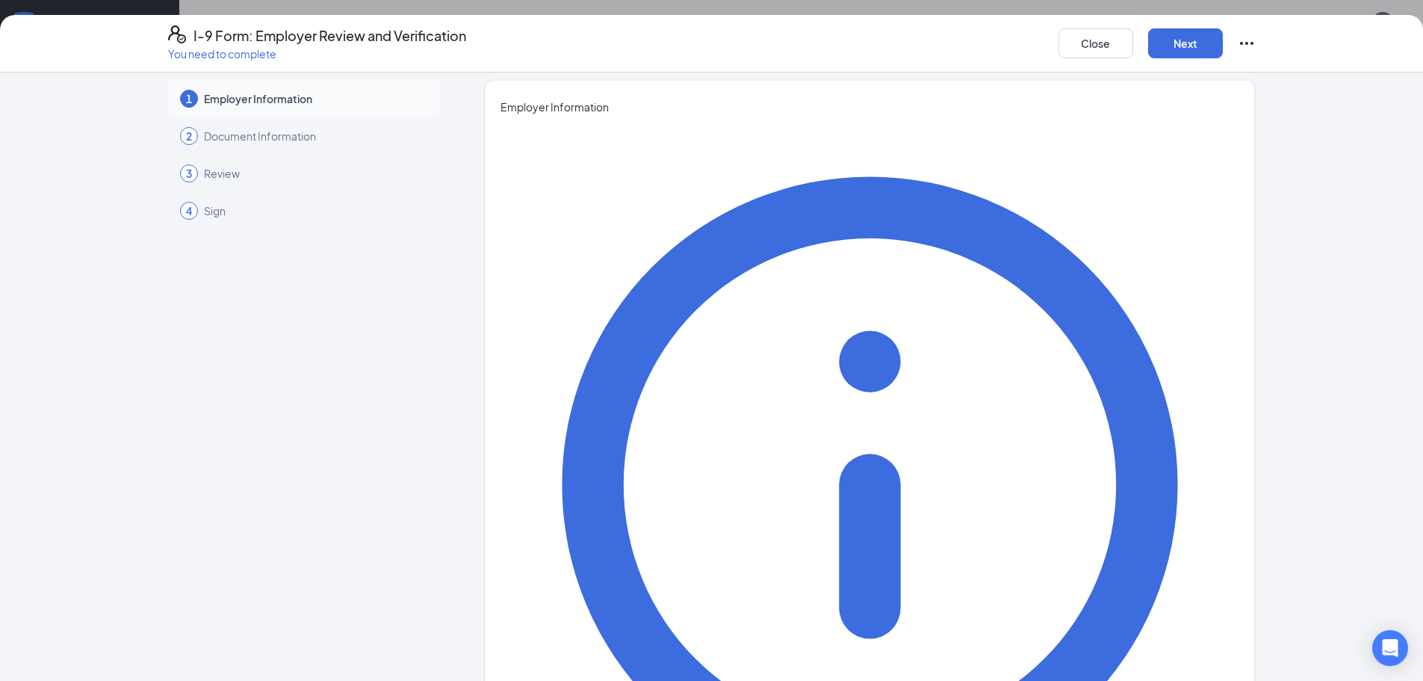
scroll to position [10, 0]
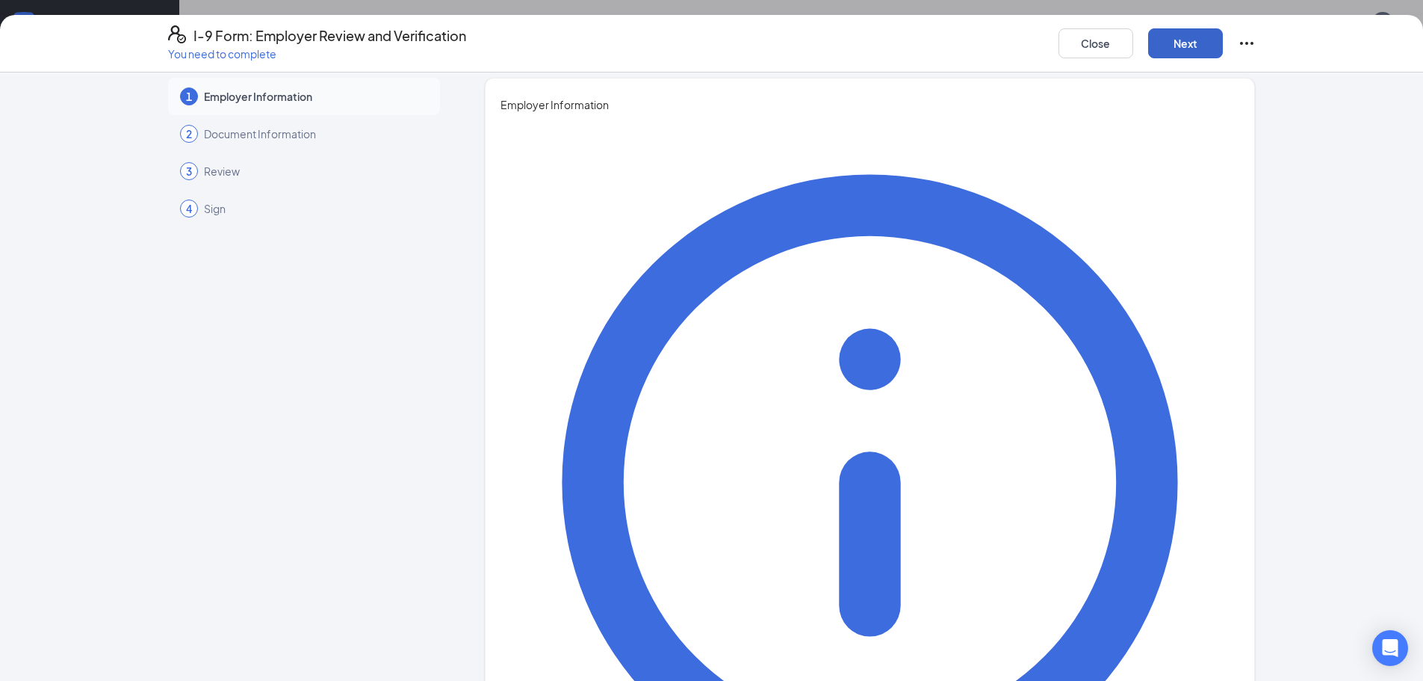
click at [1183, 51] on button "Next" at bounding box center [1185, 43] width 75 height 30
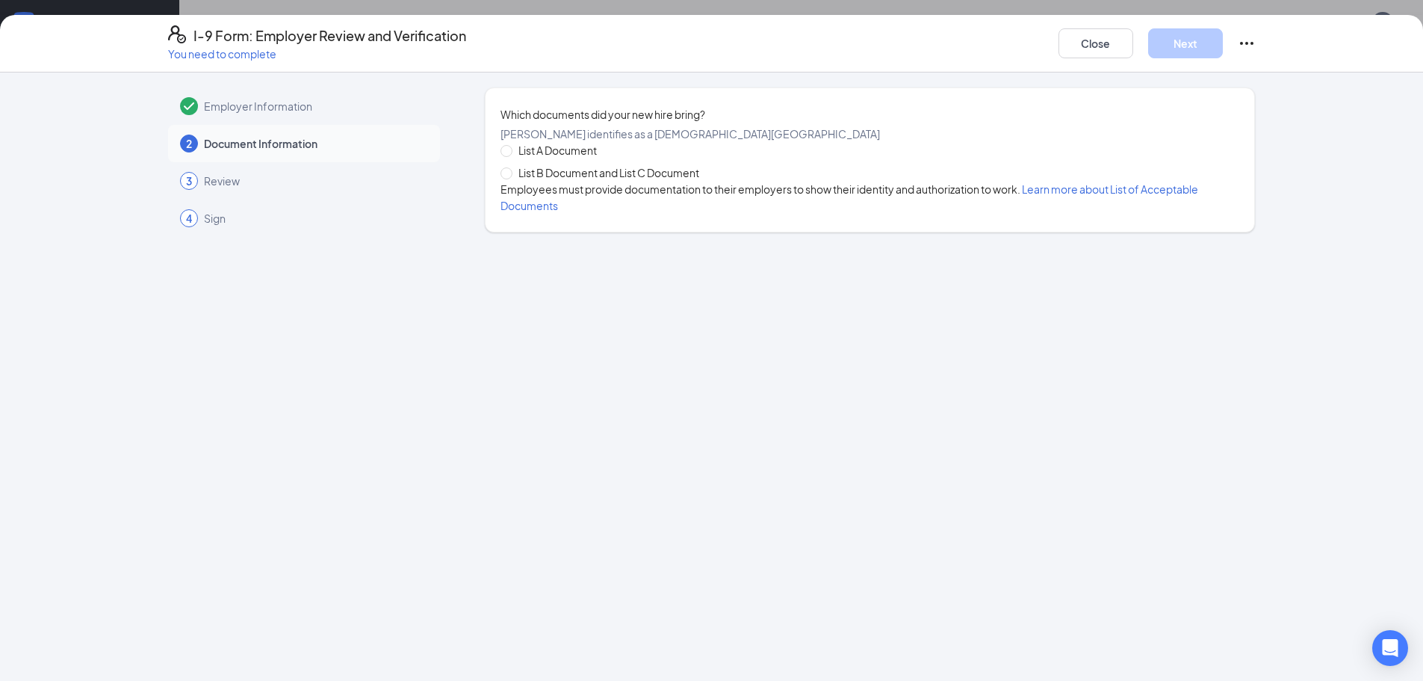
scroll to position [0, 0]
click at [551, 204] on div "List A Document List B Document and List C Document Employees must provide docu…" at bounding box center [870, 178] width 739 height 72
click at [551, 181] on span "List B Document and List C Document" at bounding box center [608, 172] width 193 height 16
click at [511, 178] on input "List B Document and List C Document" at bounding box center [506, 172] width 10 height 10
radio input "true"
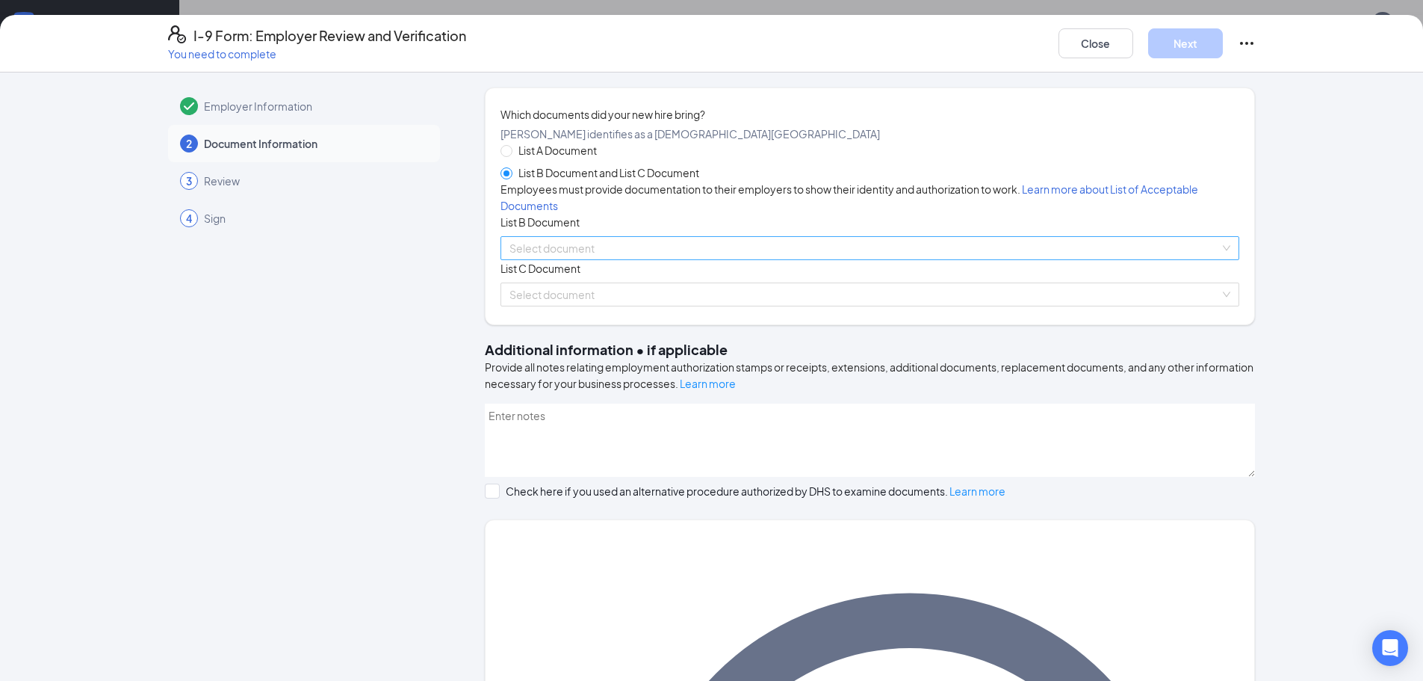
click at [557, 259] on input "search" at bounding box center [865, 248] width 710 height 22
click at [563, 259] on input "search" at bounding box center [865, 248] width 710 height 22
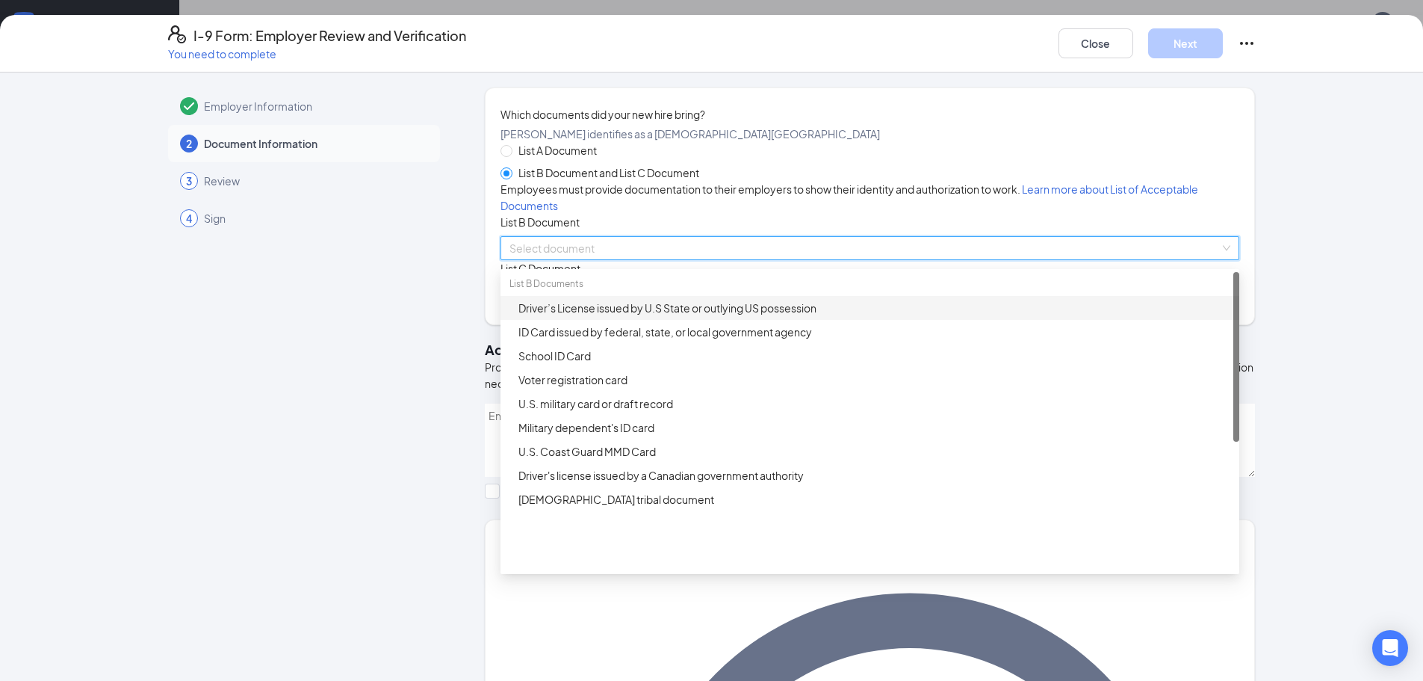
click at [622, 316] on div "Driver’s License issued by U.S State or outlying US possession" at bounding box center [874, 308] width 712 height 16
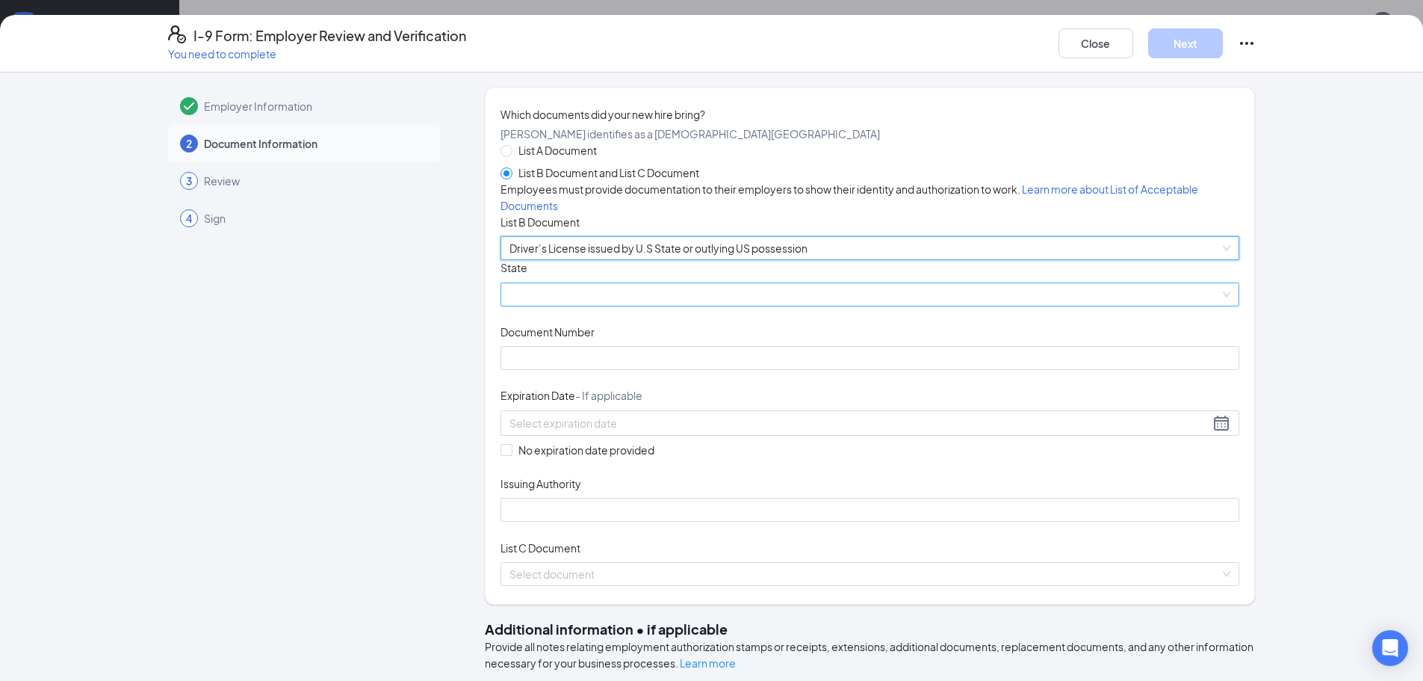
click at [621, 306] on span at bounding box center [870, 294] width 721 height 22
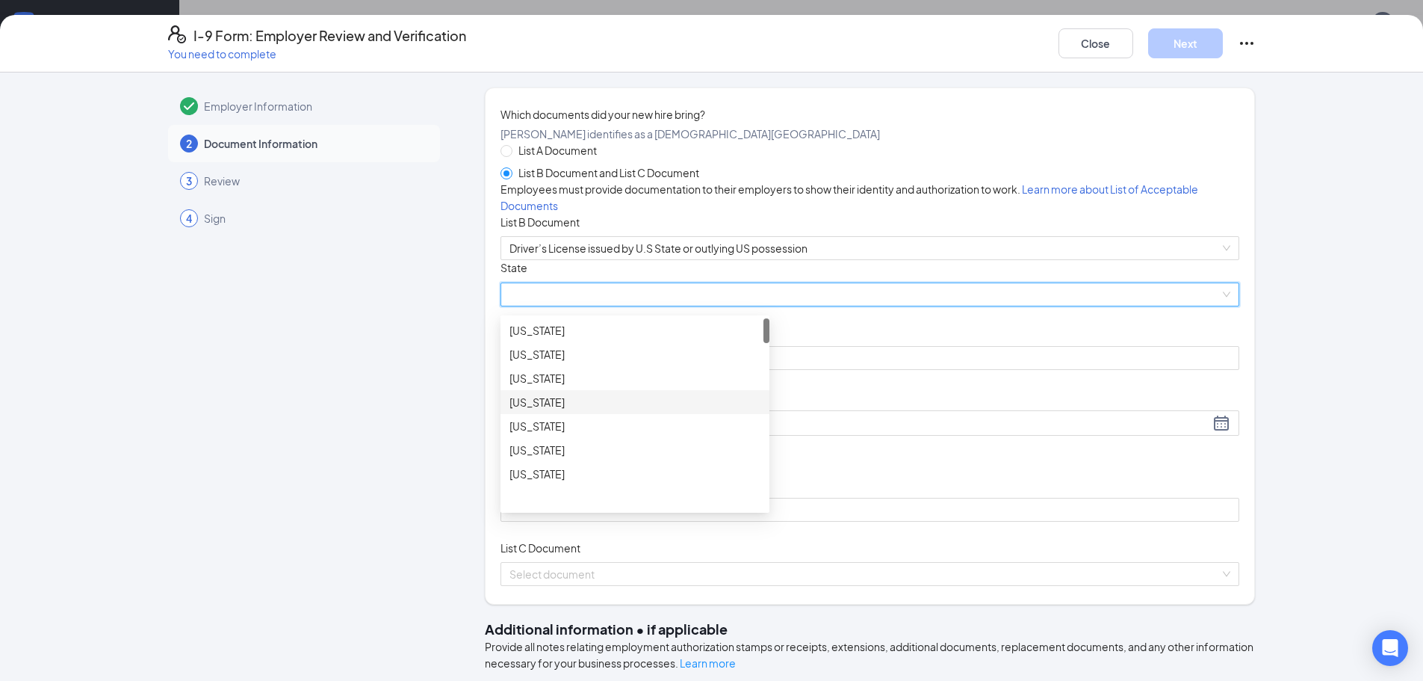
click at [550, 414] on div "[US_STATE]" at bounding box center [635, 402] width 269 height 24
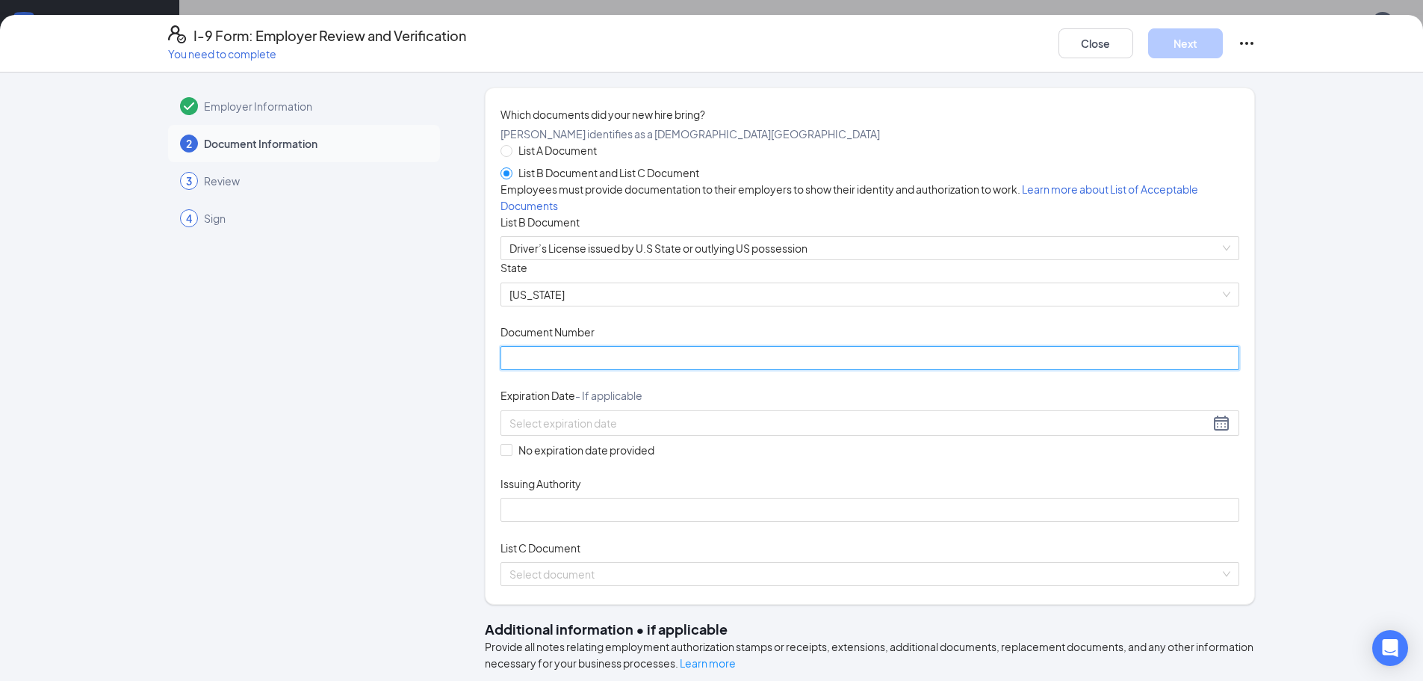
click at [567, 370] on input "Document Number" at bounding box center [870, 358] width 739 height 24
type input "D01613138"
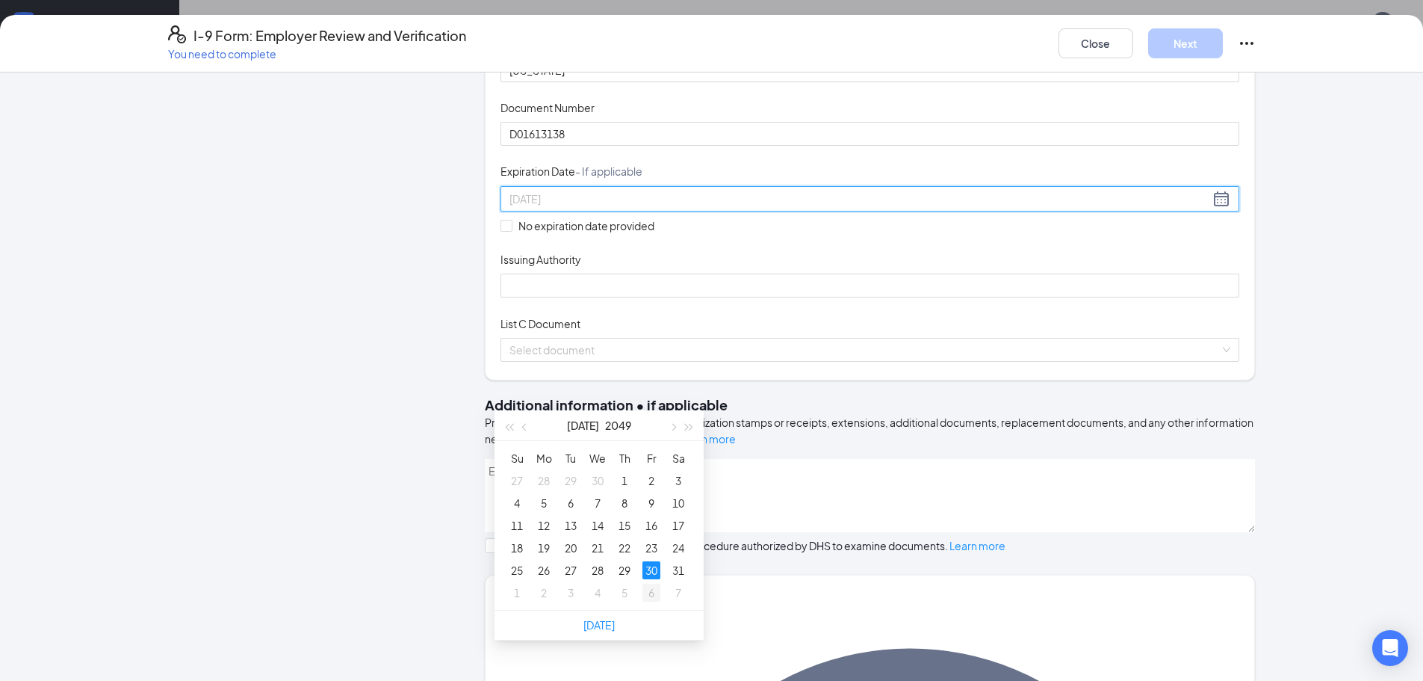
scroll to position [617, 0]
click at [651, 569] on div "30" at bounding box center [651, 567] width 18 height 18
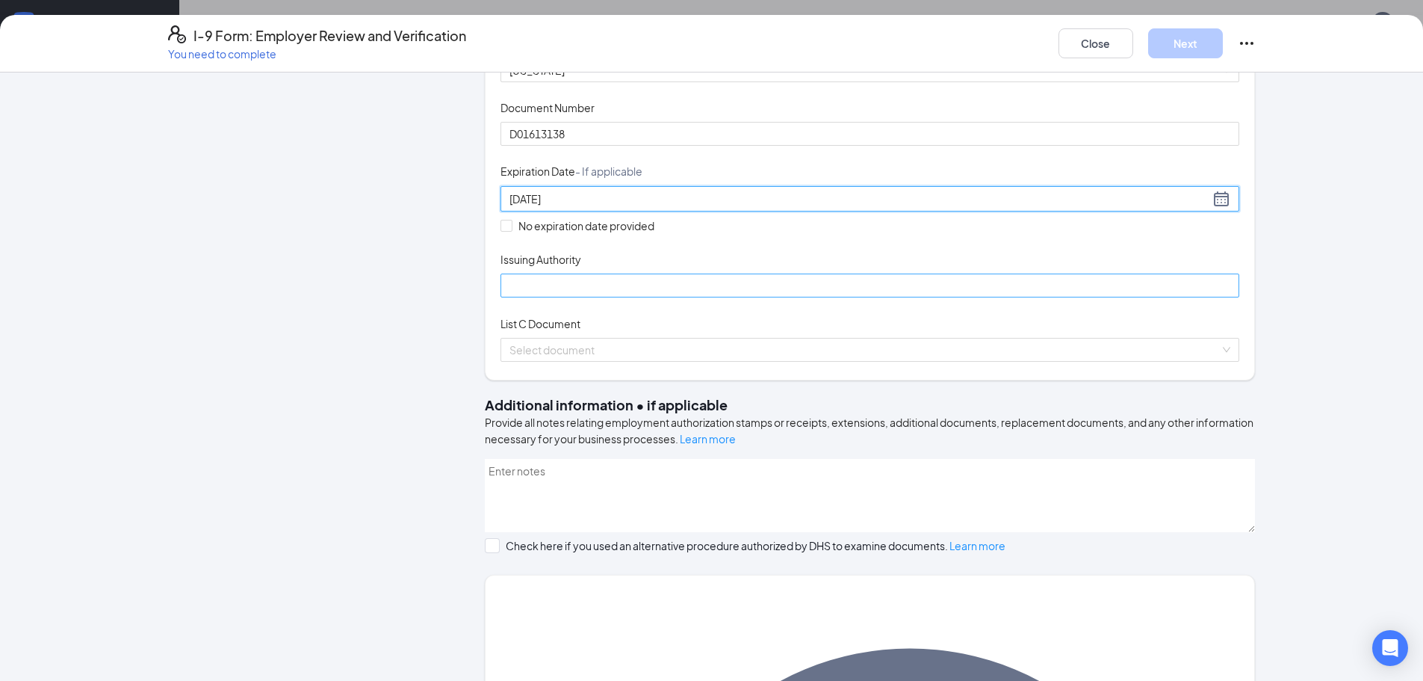
type input "[DATE]"
click at [551, 297] on input "Issuing Authority" at bounding box center [870, 285] width 739 height 24
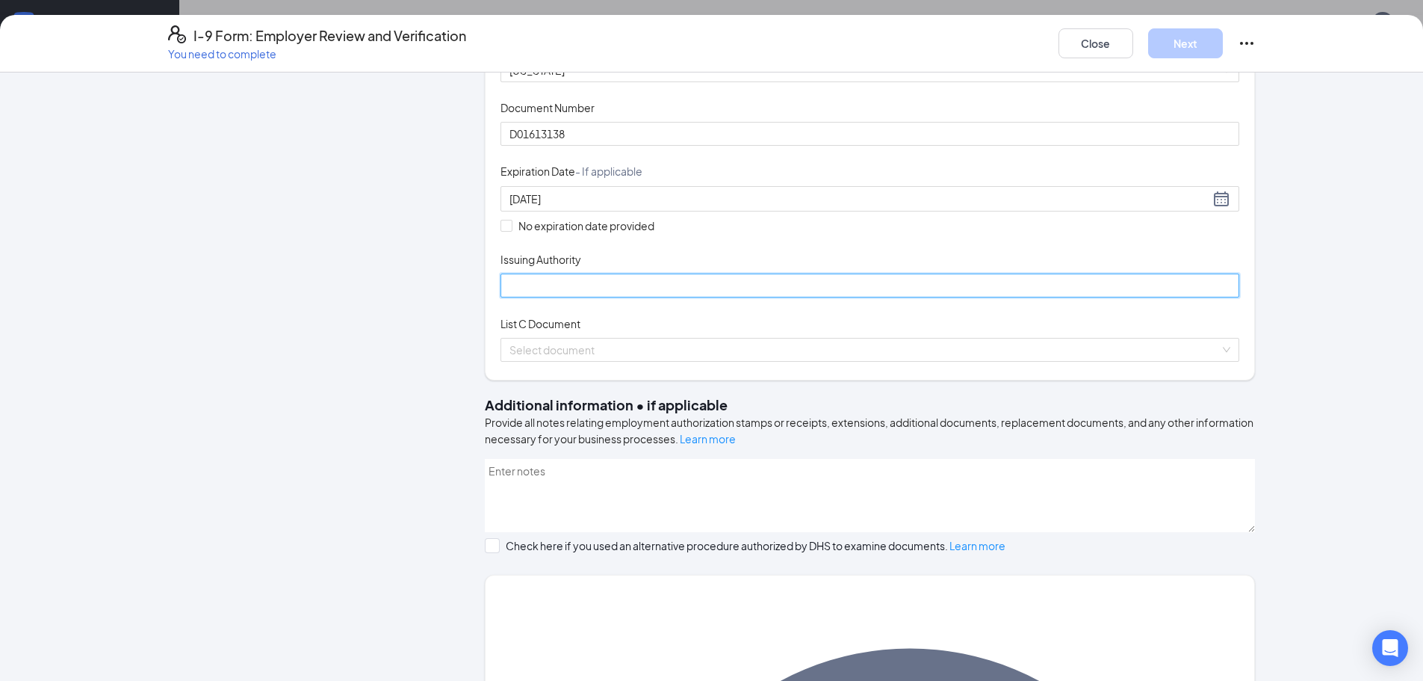
type input "AZ DMV"
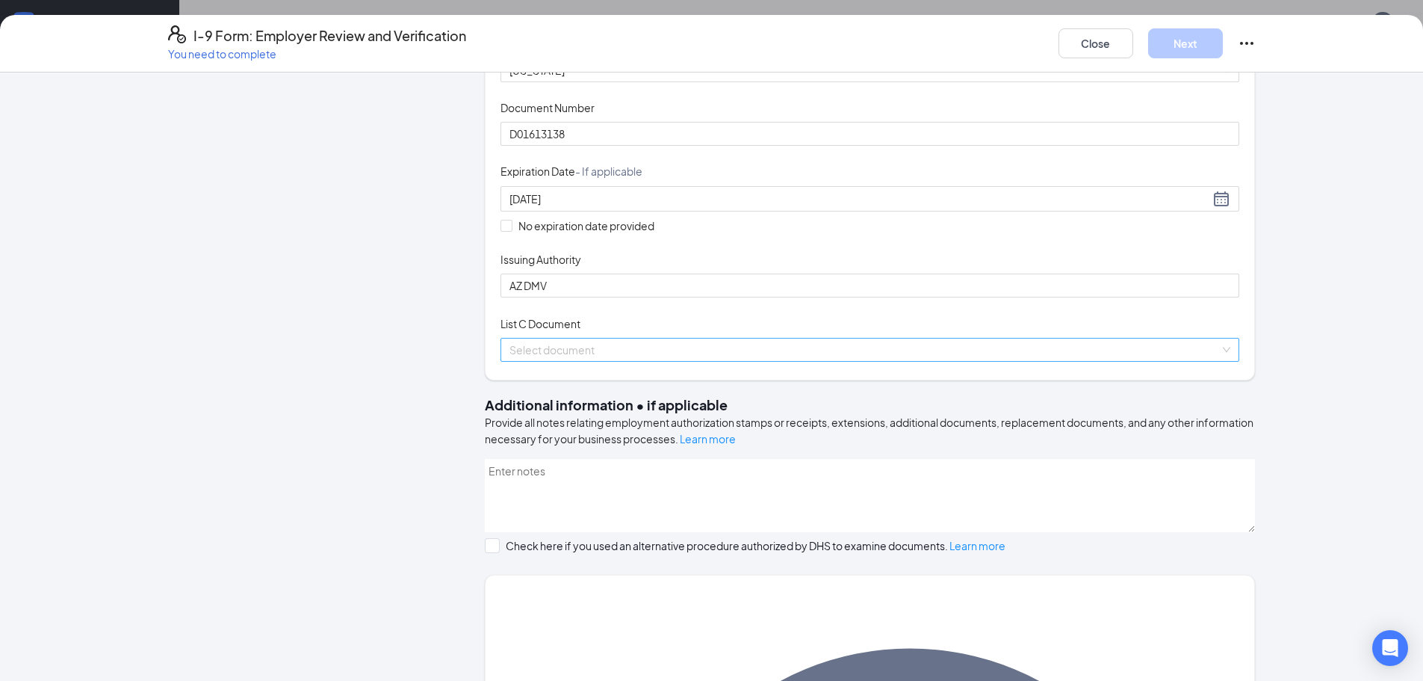
click at [578, 361] on input "search" at bounding box center [865, 349] width 710 height 22
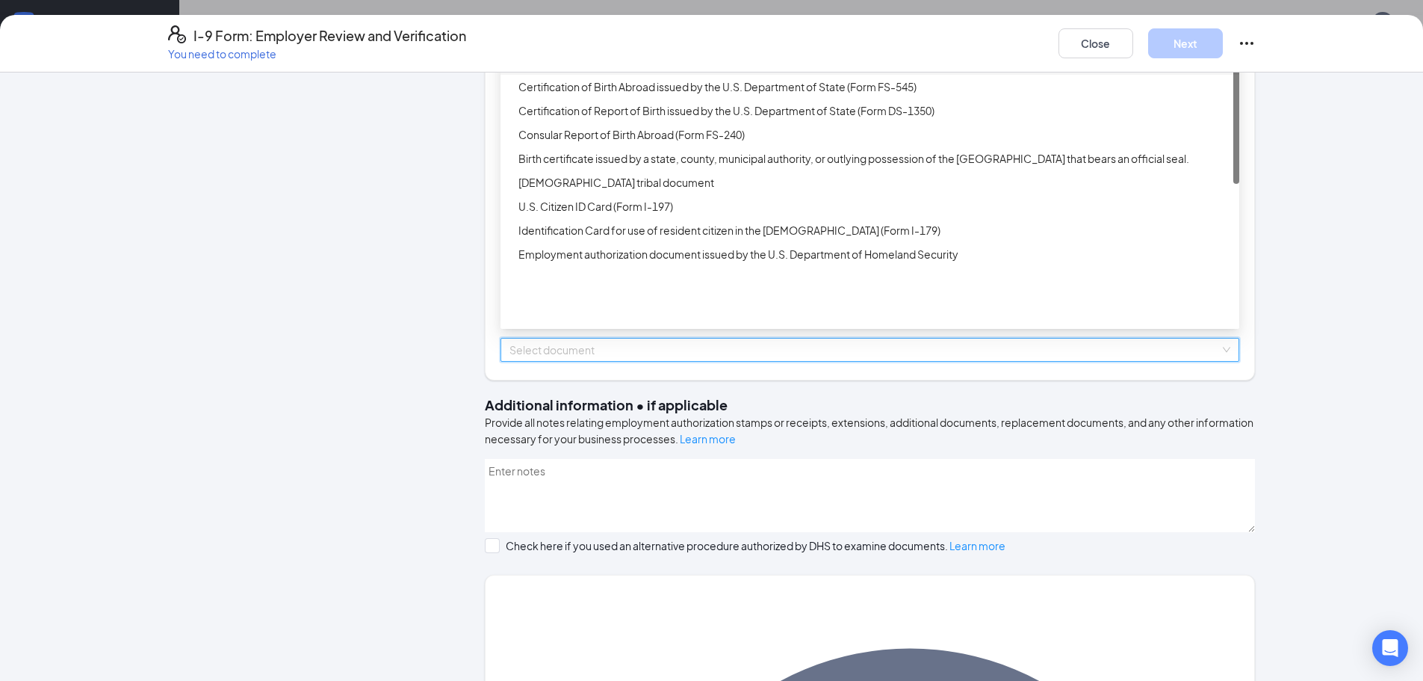
click at [562, 71] on div "Unrestricted Social Security Card" at bounding box center [874, 63] width 712 height 16
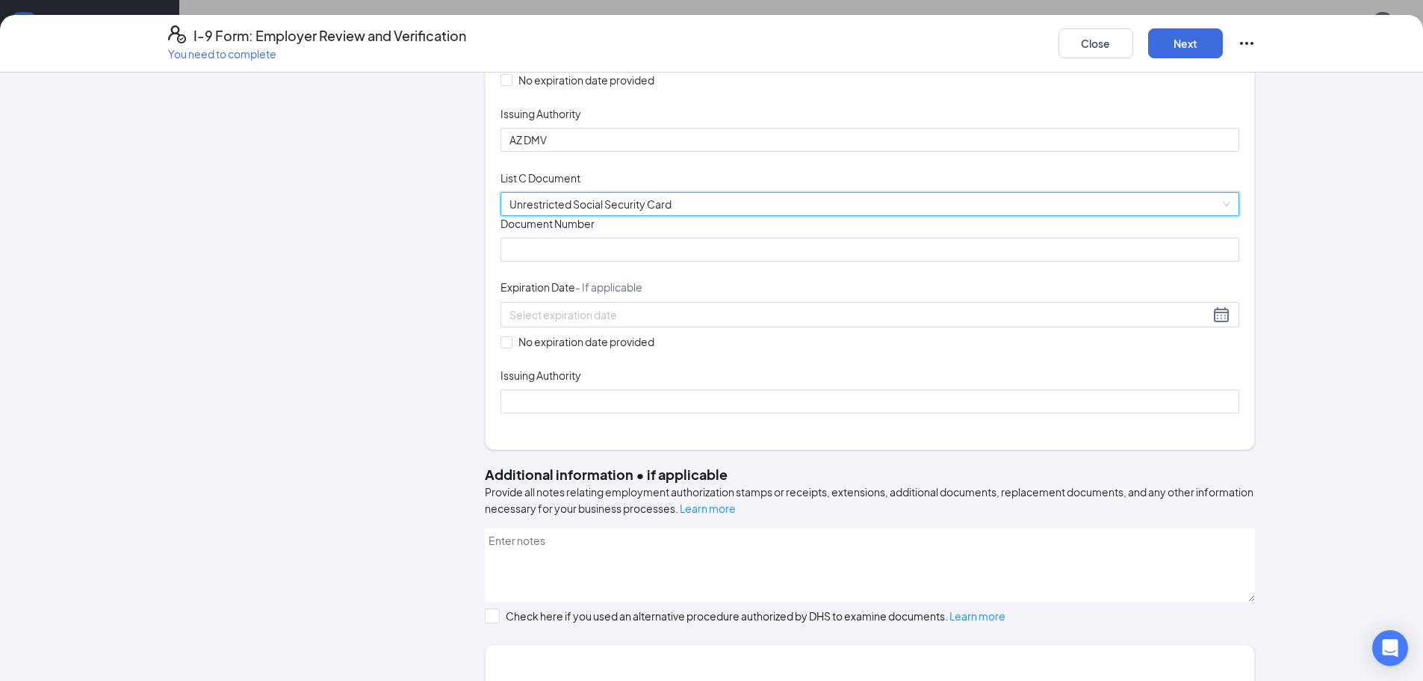
scroll to position [448, 0]
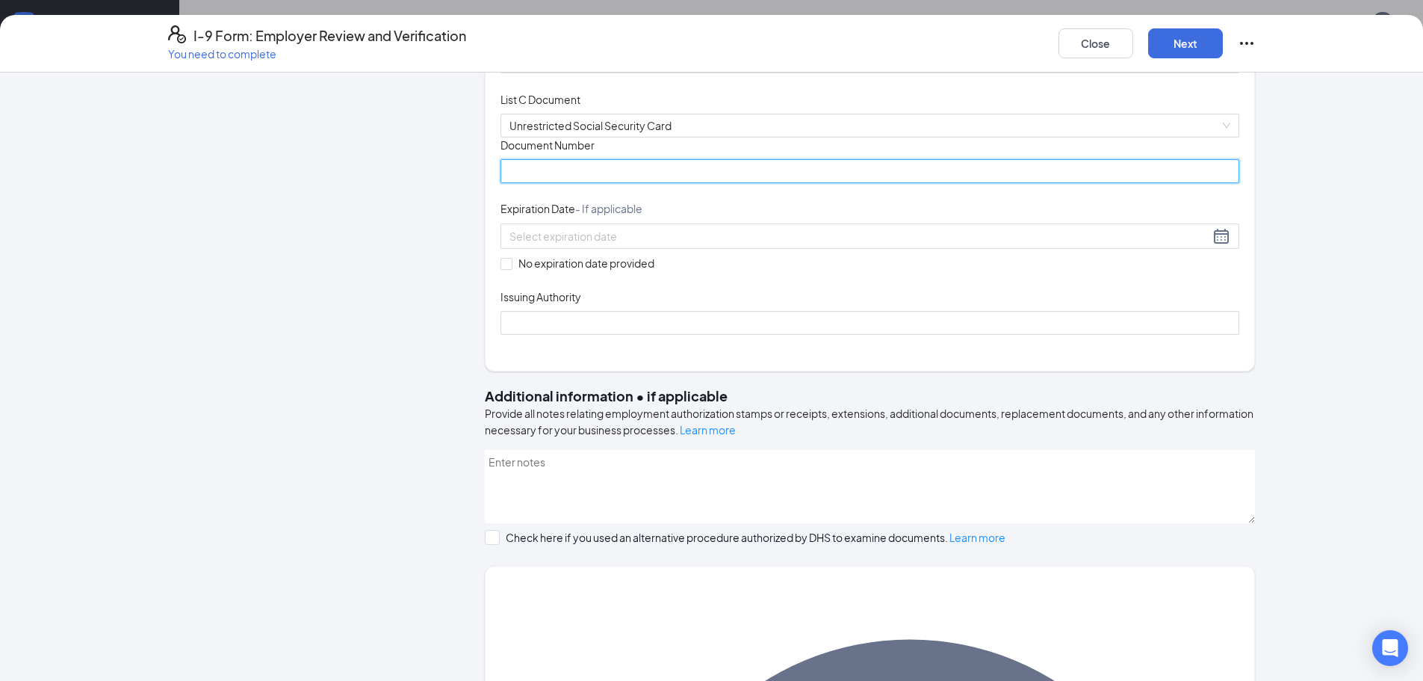
click at [560, 183] on input "Document Number" at bounding box center [870, 171] width 739 height 24
click at [555, 183] on input "Document Number" at bounding box center [870, 171] width 739 height 24
type input "601802447"
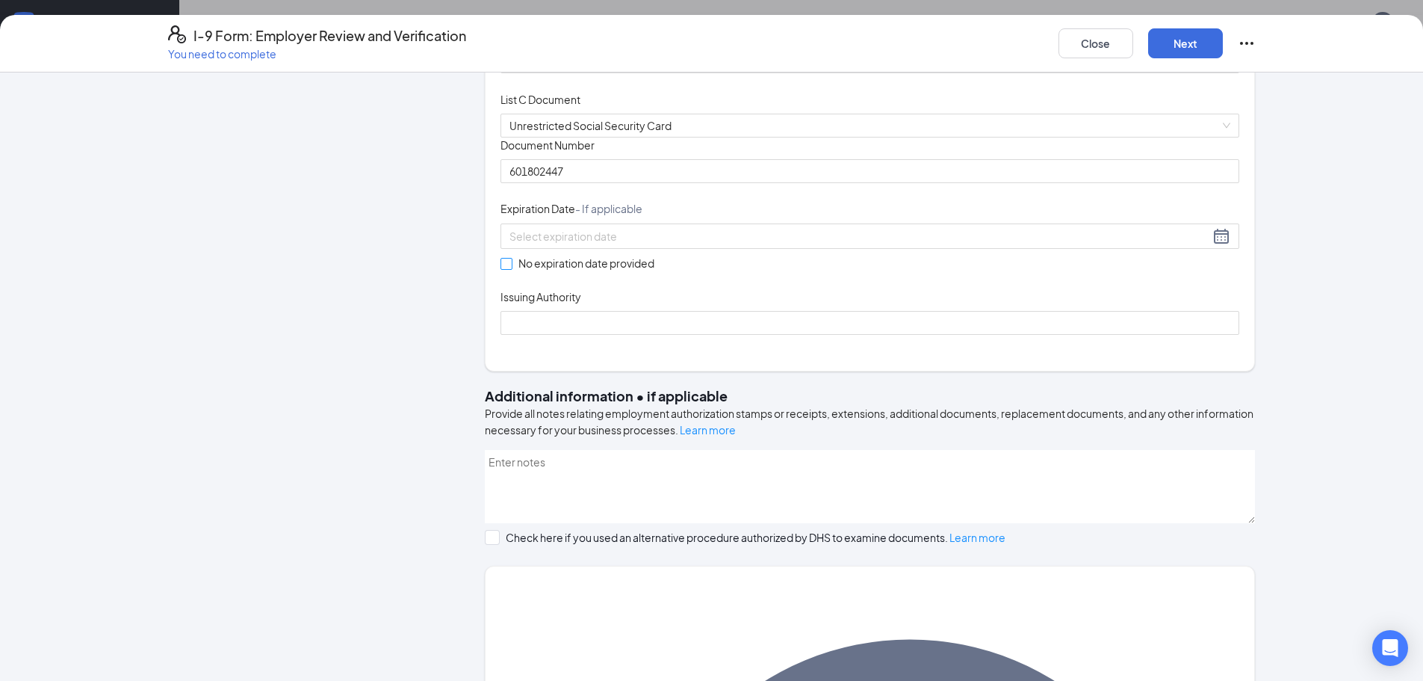
drag, startPoint x: 524, startPoint y: 434, endPoint x: 521, endPoint y: 442, distance: 8.7
click at [523, 271] on span "No expiration date provided" at bounding box center [586, 263] width 148 height 16
click at [511, 268] on input "No expiration date provided" at bounding box center [506, 263] width 10 height 10
checkbox input "true"
click at [525, 338] on input "Issuing Authority" at bounding box center [870, 326] width 739 height 24
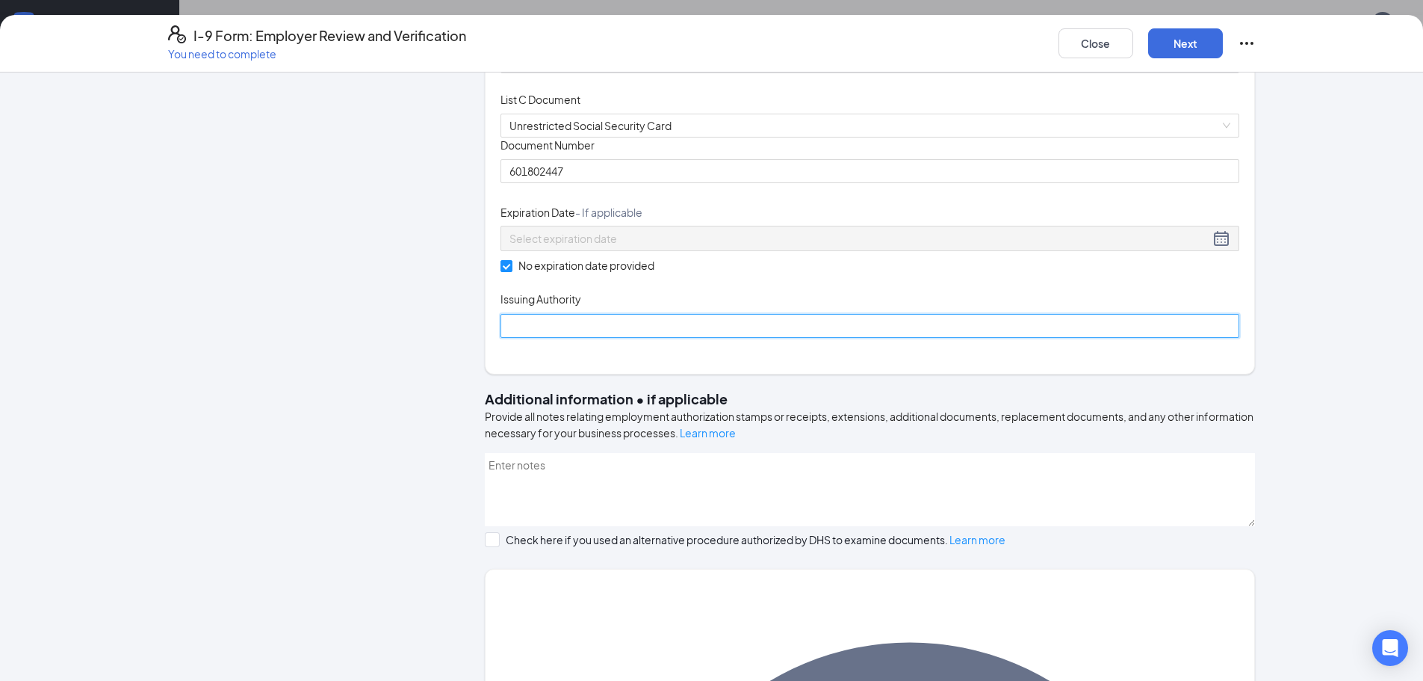
type input "SSA"
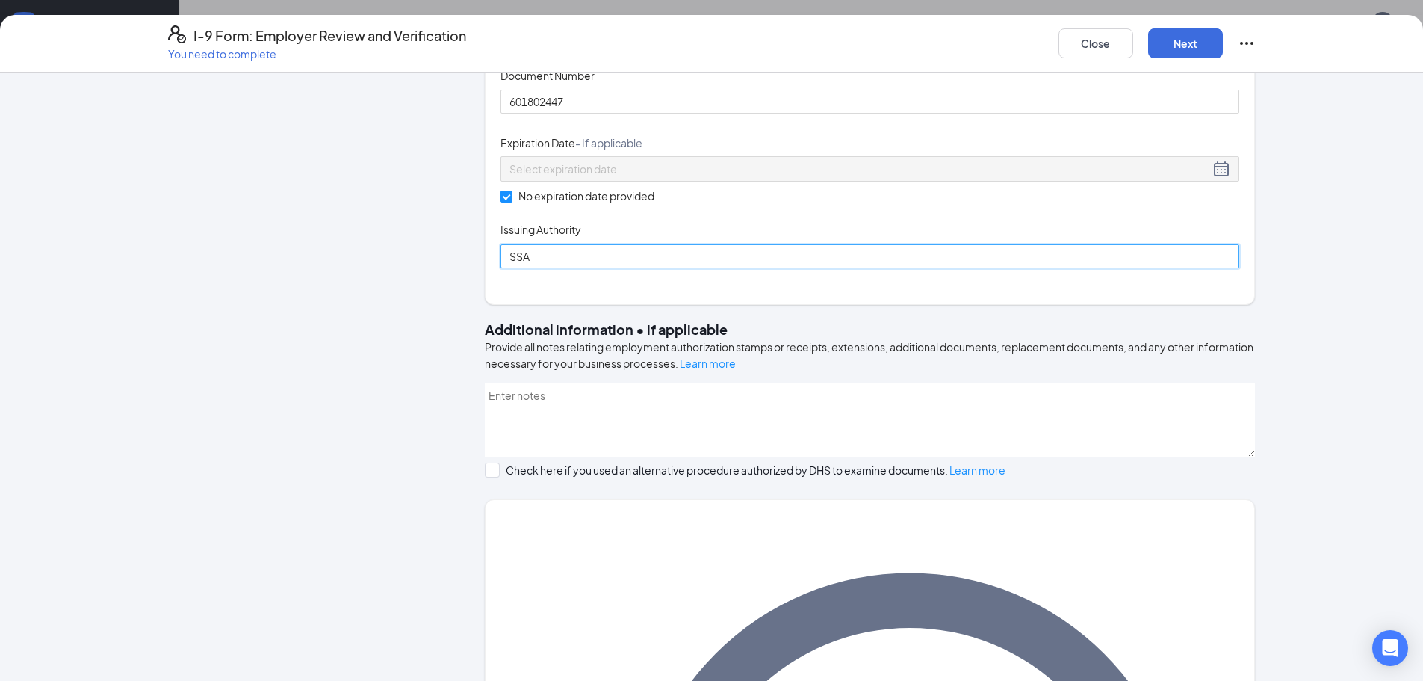
scroll to position [722, 0]
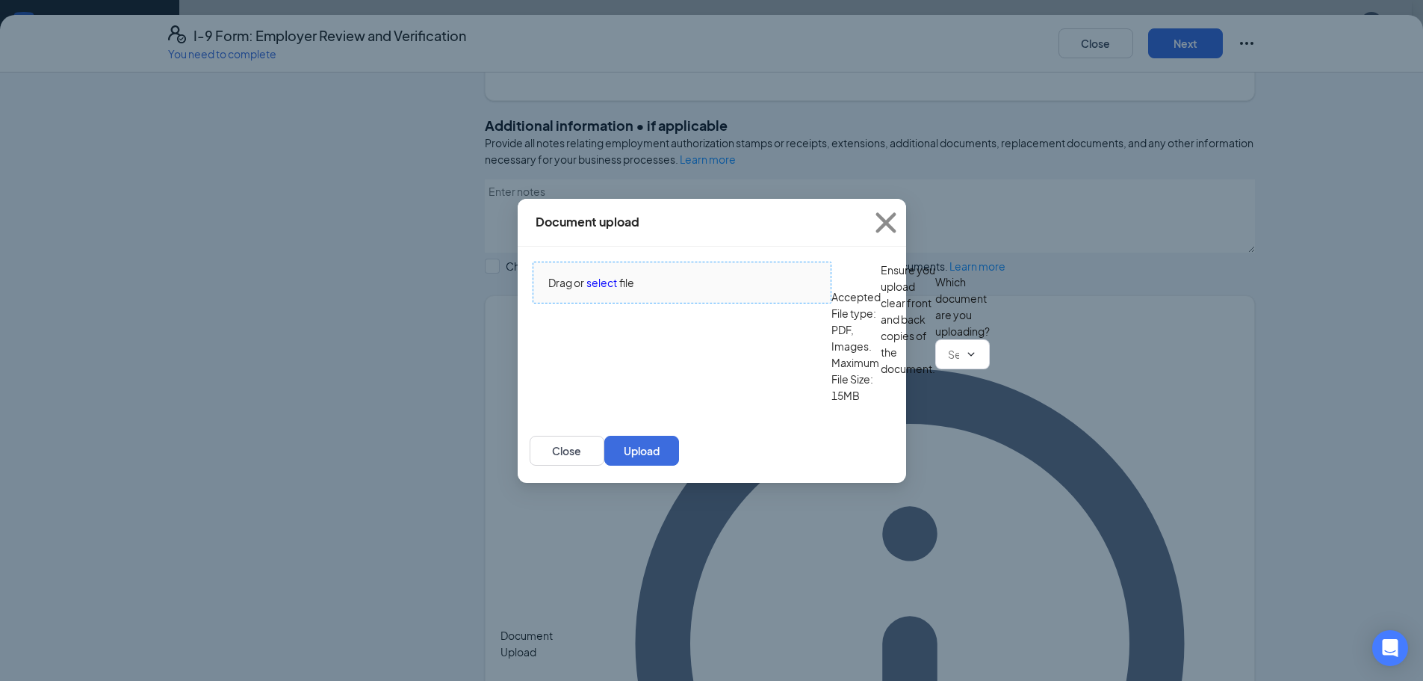
click at [612, 279] on span "select" at bounding box center [601, 282] width 31 height 16
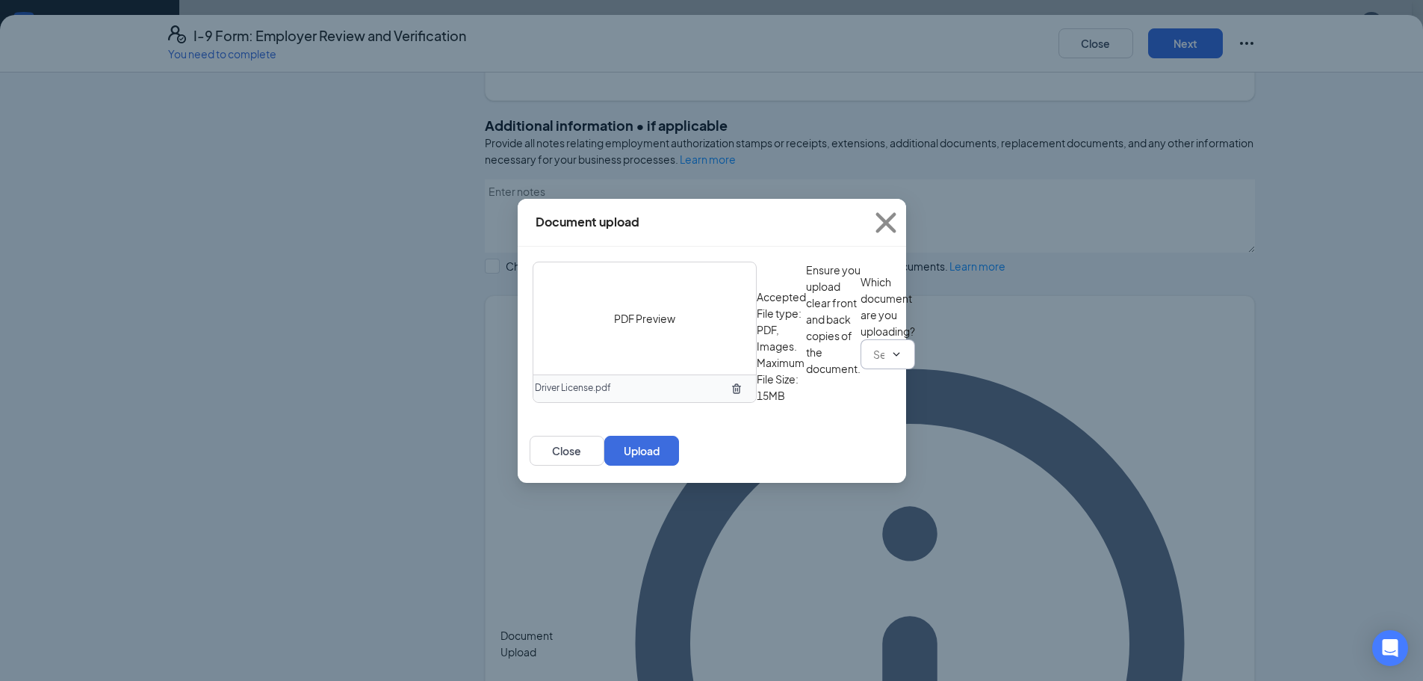
click at [873, 362] on input "text" at bounding box center [878, 354] width 11 height 16
click at [628, 482] on div "Driver’s License issued by U.S State or outlying US possession" at bounding box center [681, 473] width 298 height 16
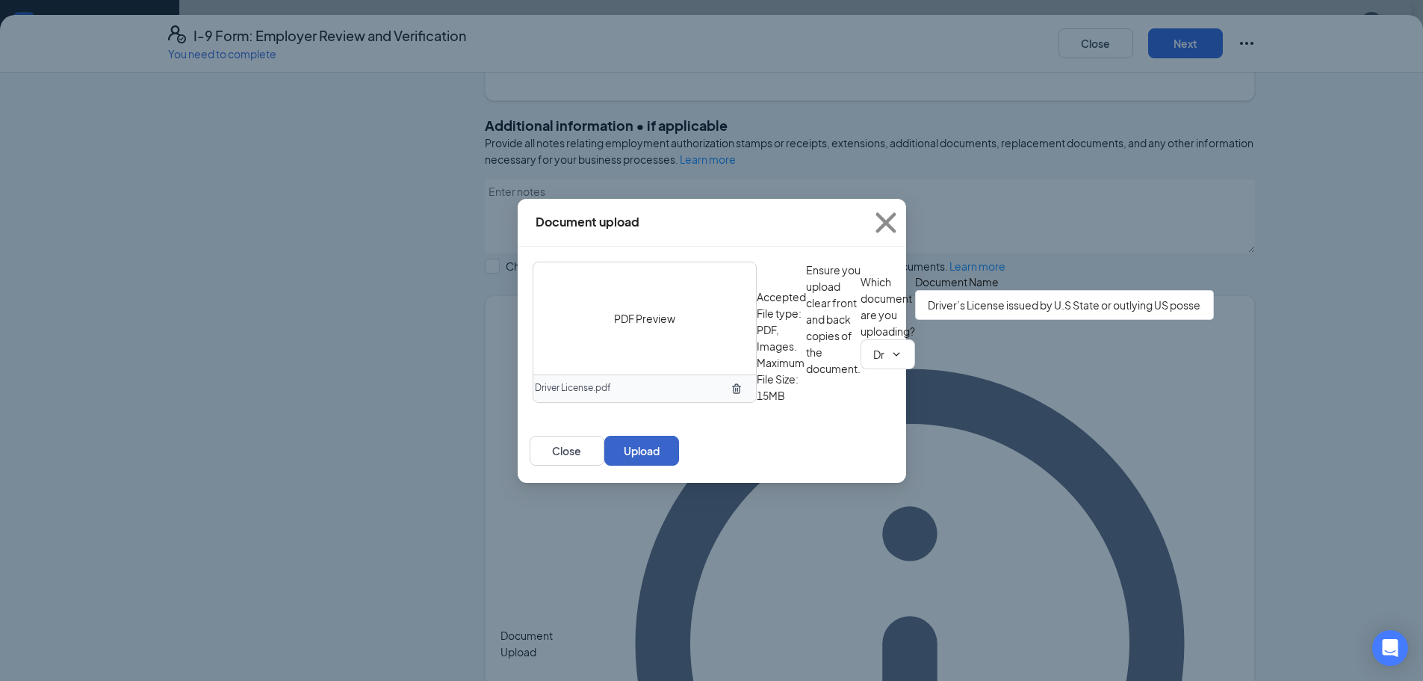
click at [679, 465] on button "Upload" at bounding box center [641, 451] width 75 height 30
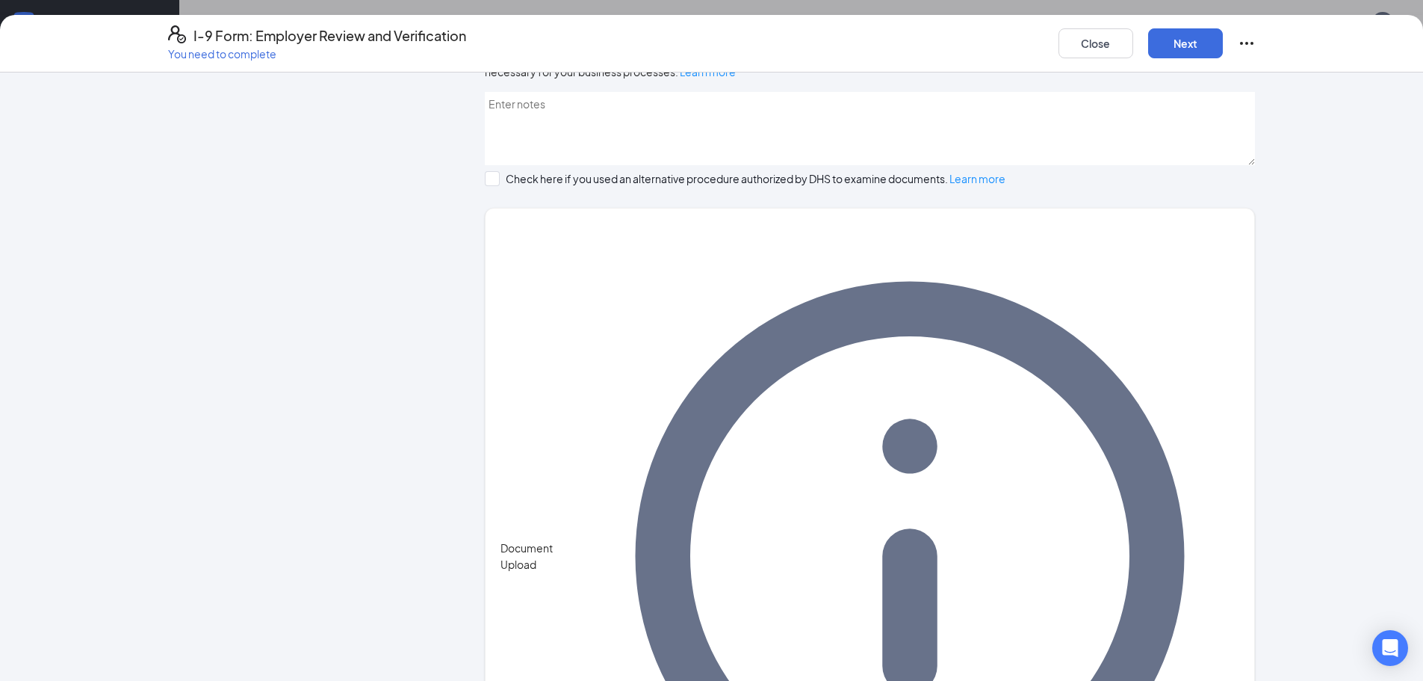
scroll to position [863, 0]
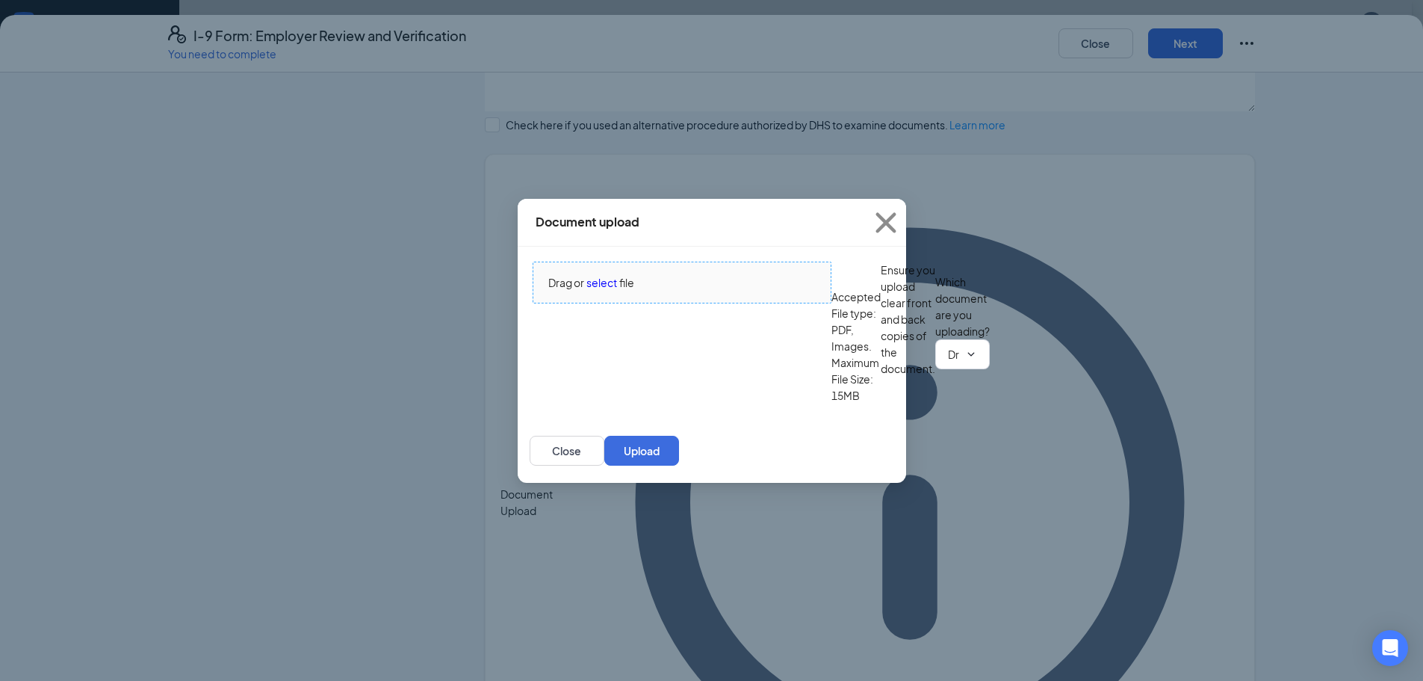
click at [610, 262] on span "Drag or select file" at bounding box center [681, 282] width 297 height 40
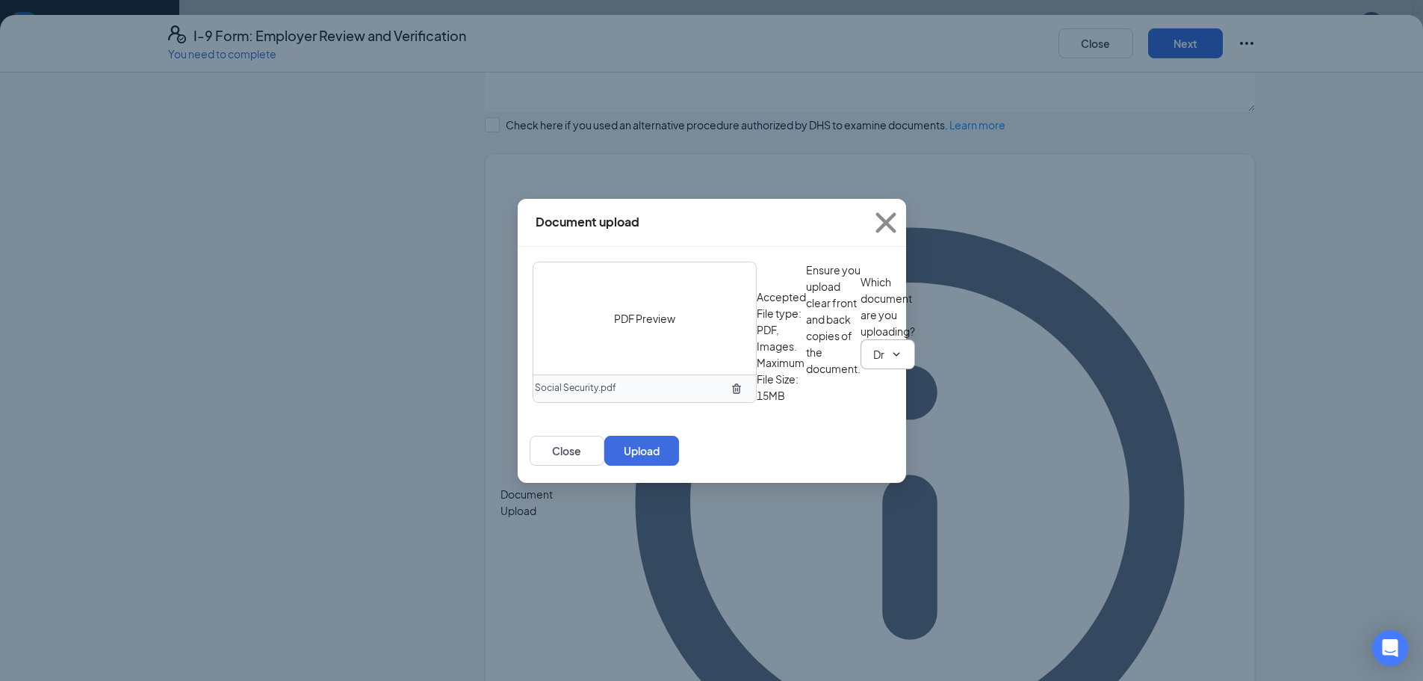
click at [873, 362] on input "Driver’s License issued by U.S State or outlying US possession" at bounding box center [878, 354] width 11 height 16
click at [592, 498] on div "Unrestricted Social Security Card" at bounding box center [688, 490] width 313 height 16
type input "Unrestricted Social Security Card"
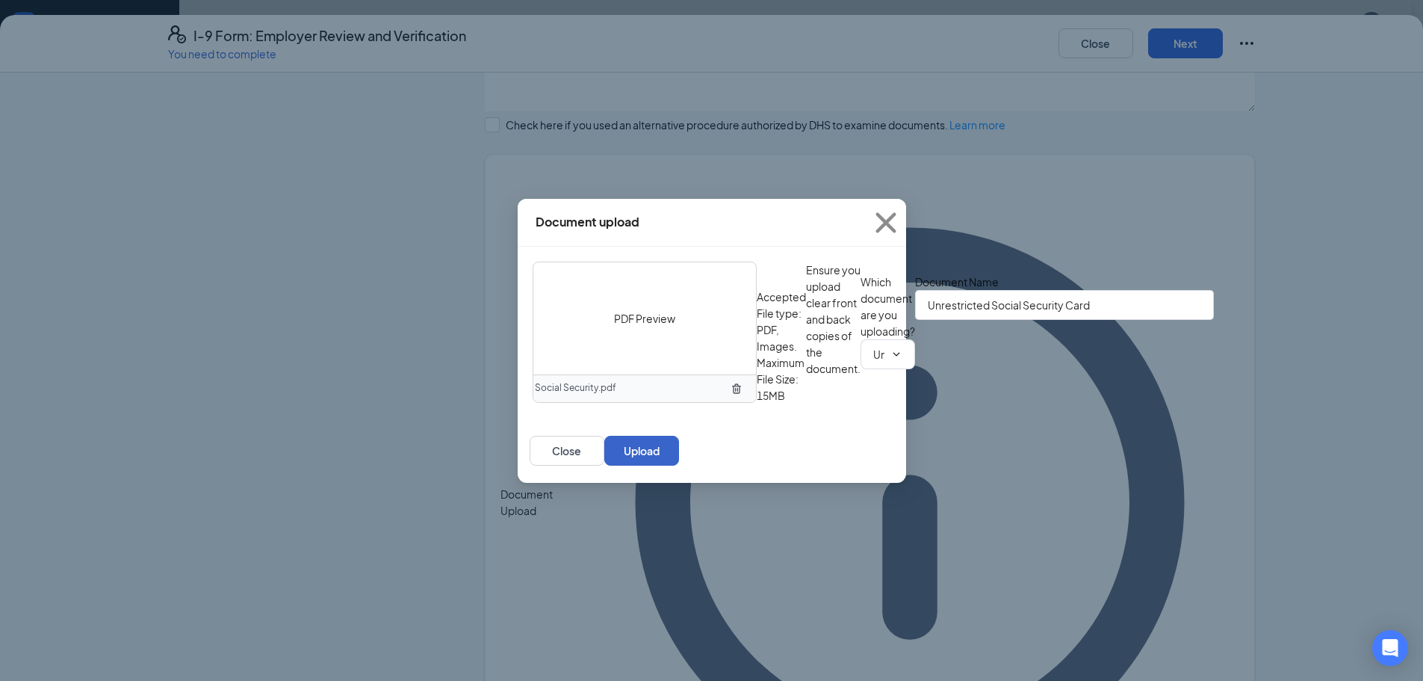
click at [679, 465] on button "Upload" at bounding box center [641, 451] width 75 height 30
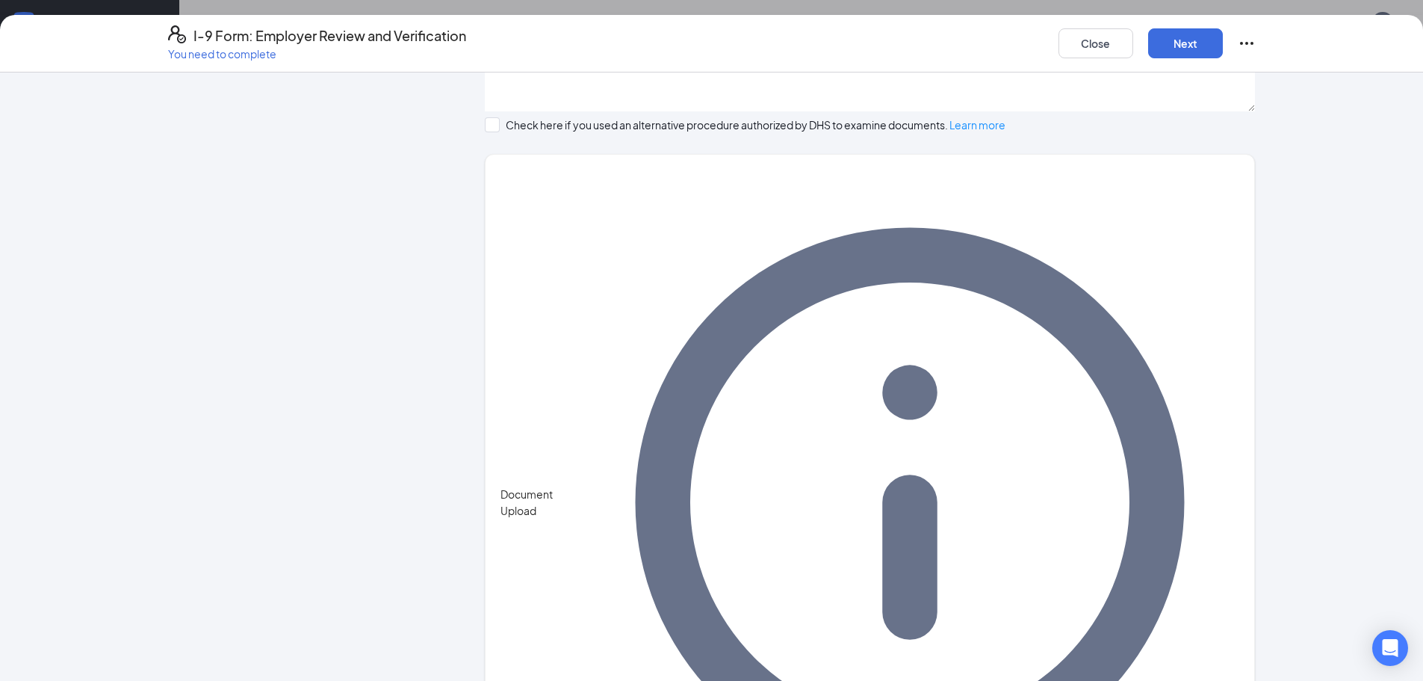
scroll to position [1065, 0]
click at [1175, 50] on button "Next" at bounding box center [1185, 43] width 75 height 30
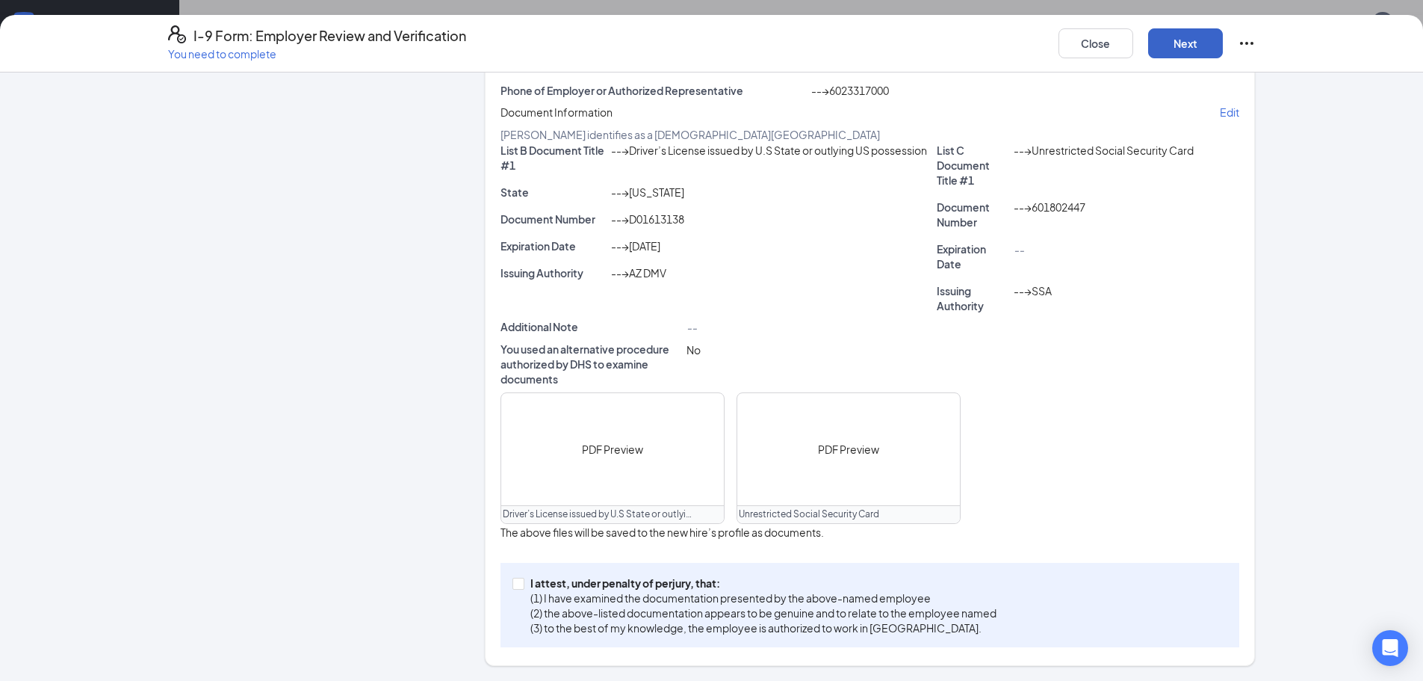
scroll to position [343, 0]
click at [612, 615] on p "(2) the above-listed documentation appears to be genuine and to relate to the e…" at bounding box center [763, 612] width 466 height 15
click at [523, 588] on input "I attest, under penalty of [PERSON_NAME], that: (1) I have examined the documen…" at bounding box center [517, 582] width 10 height 10
checkbox input "true"
click at [1172, 46] on button "Next" at bounding box center [1185, 43] width 75 height 30
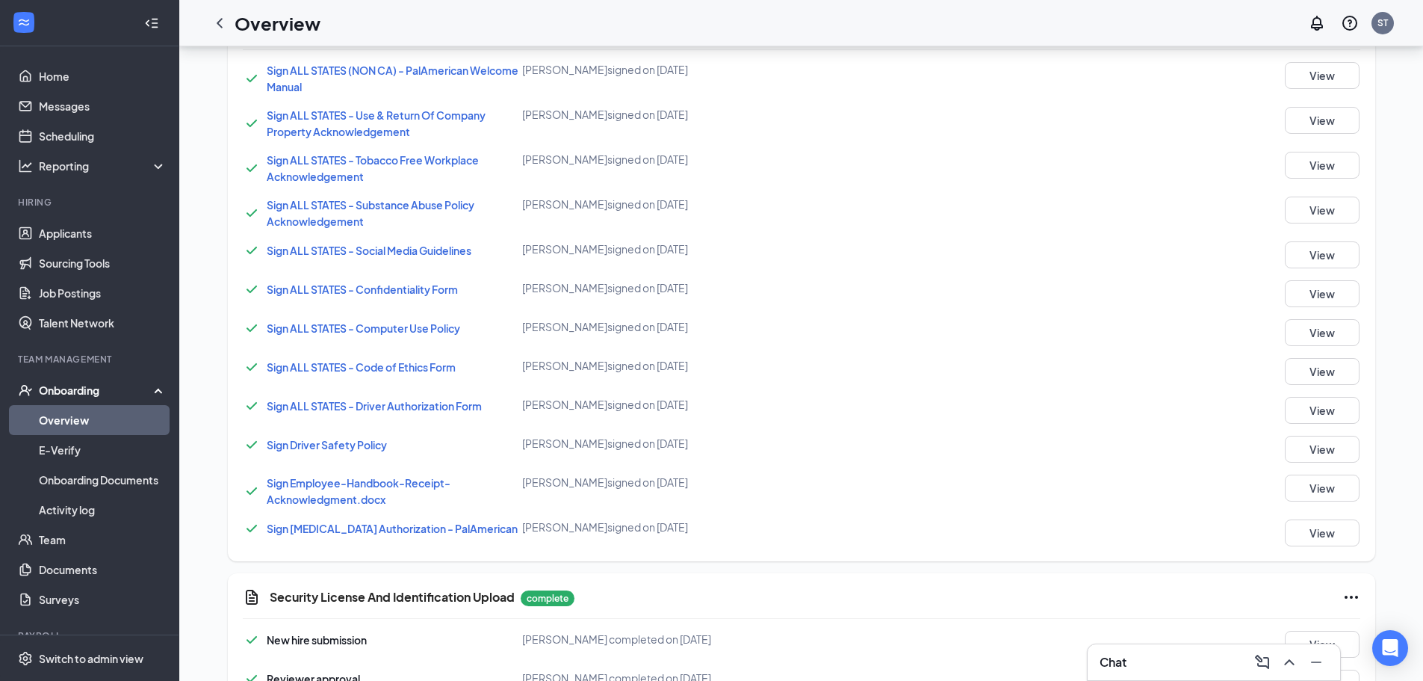
scroll to position [277, 0]
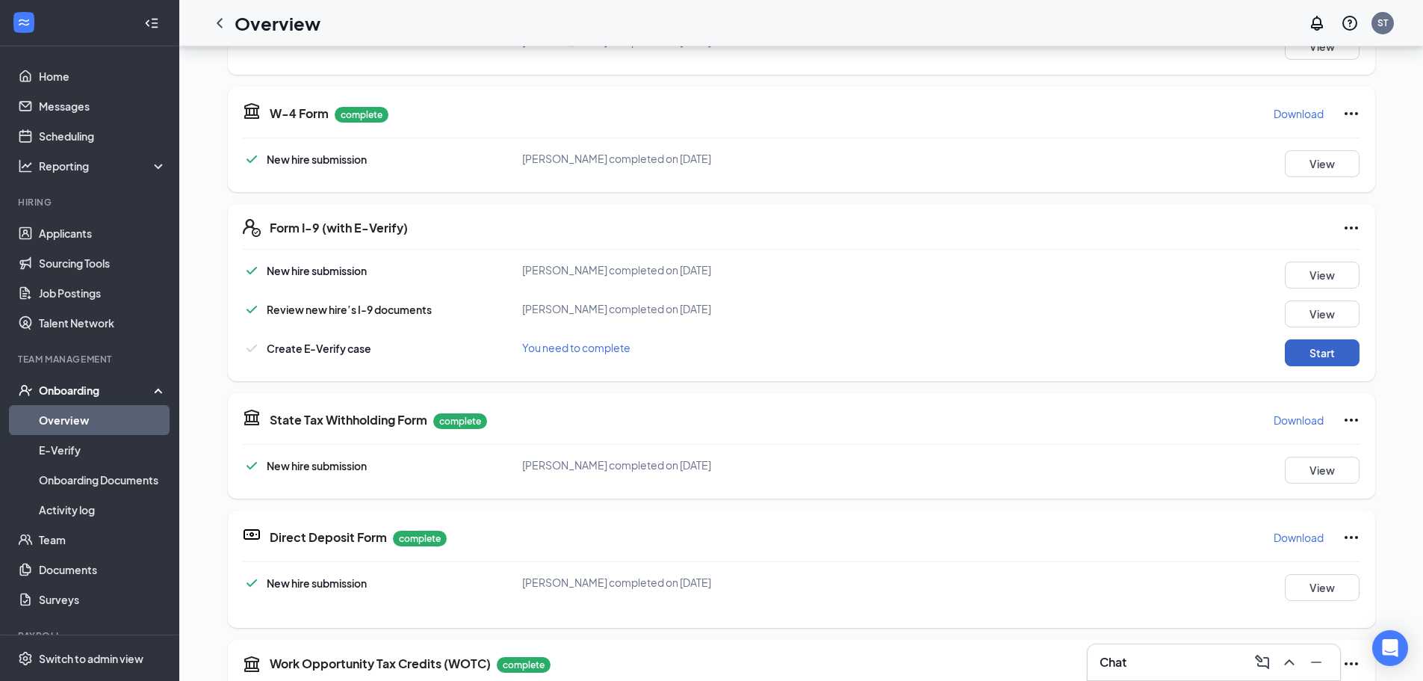
click at [1311, 366] on button "Start" at bounding box center [1322, 352] width 75 height 27
click at [1307, 366] on button "Start" at bounding box center [1322, 352] width 75 height 27
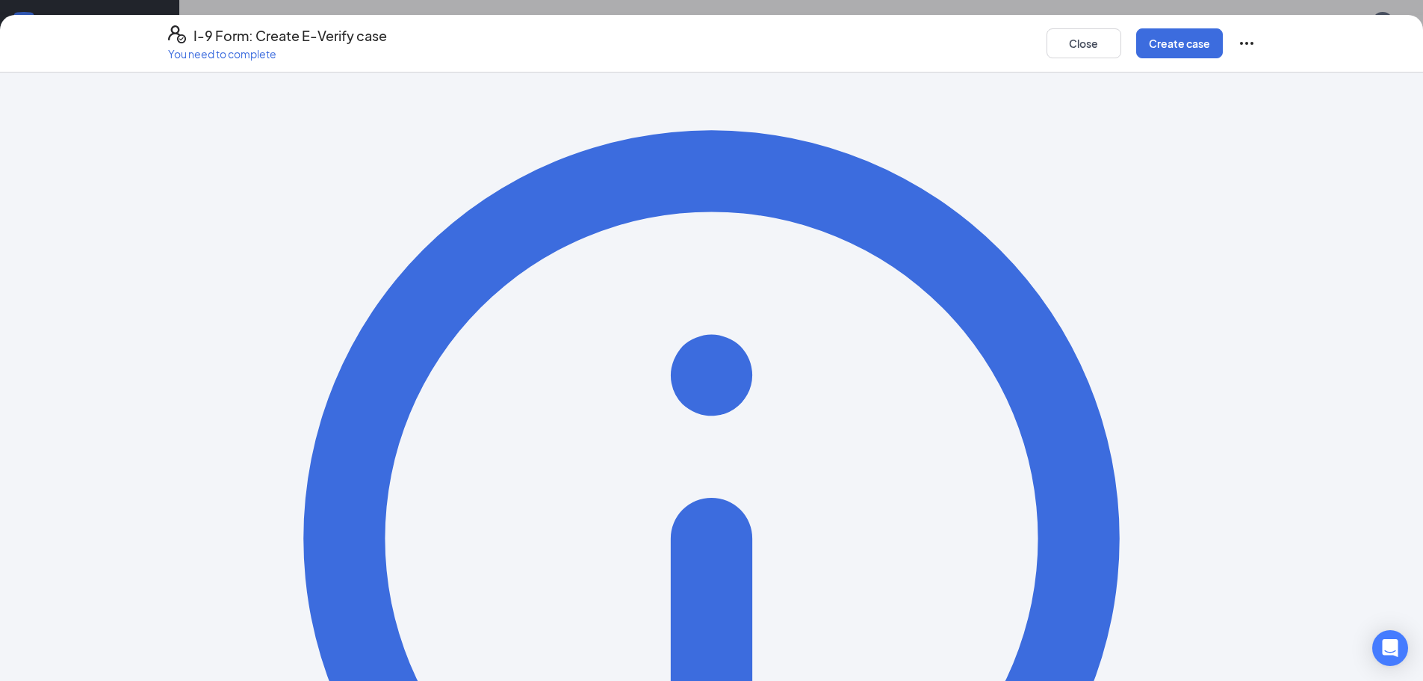
scroll to position [58, 0]
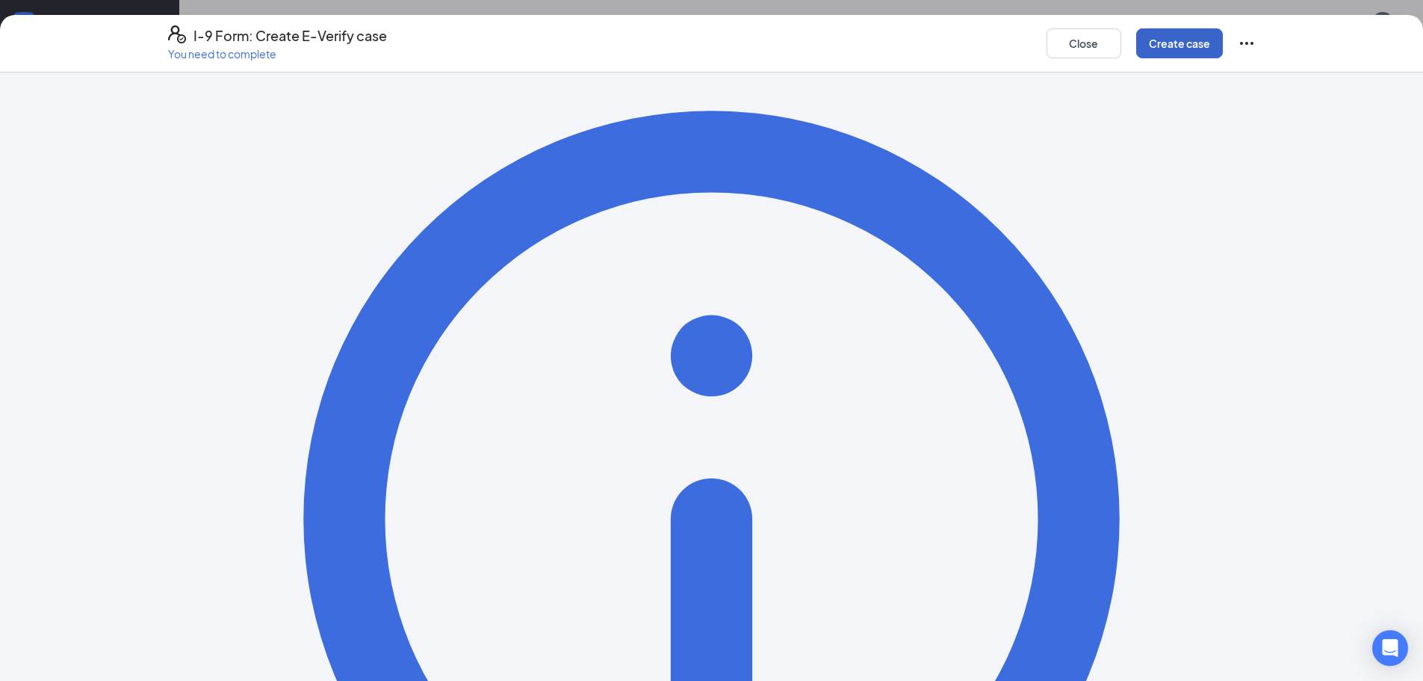
click at [1165, 39] on button "Create case" at bounding box center [1179, 43] width 87 height 30
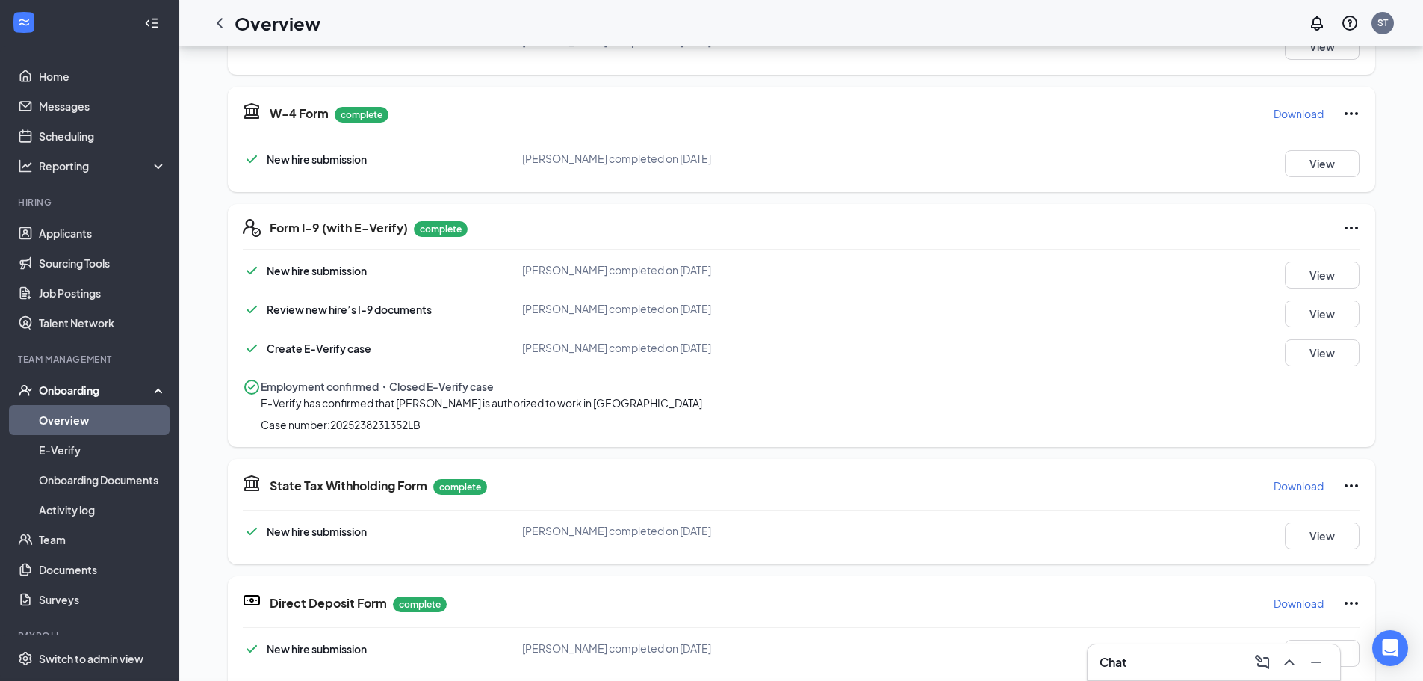
scroll to position [242, 0]
click at [1221, 671] on div "Chat" at bounding box center [1214, 662] width 229 height 24
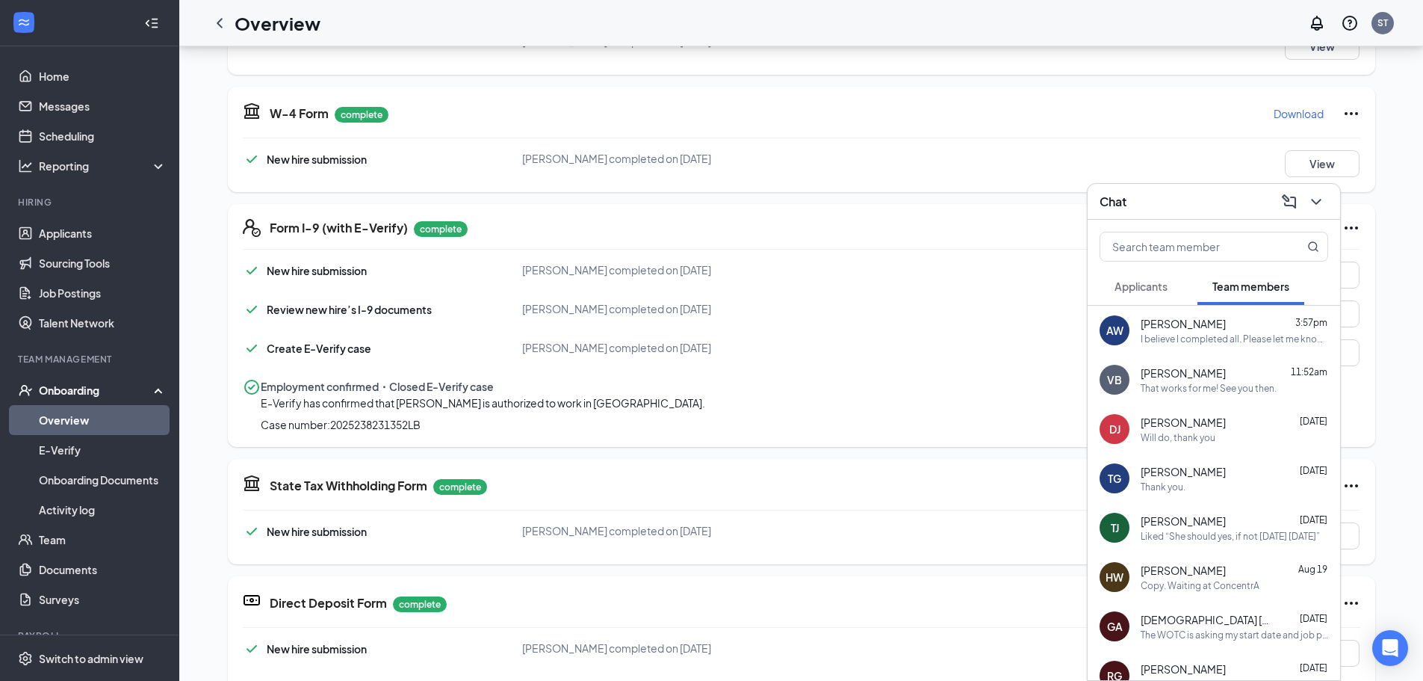
click at [1204, 345] on div "AW [PERSON_NAME] 3:57pm I believe I completed all. Please let me know if anythi…" at bounding box center [1214, 330] width 253 height 49
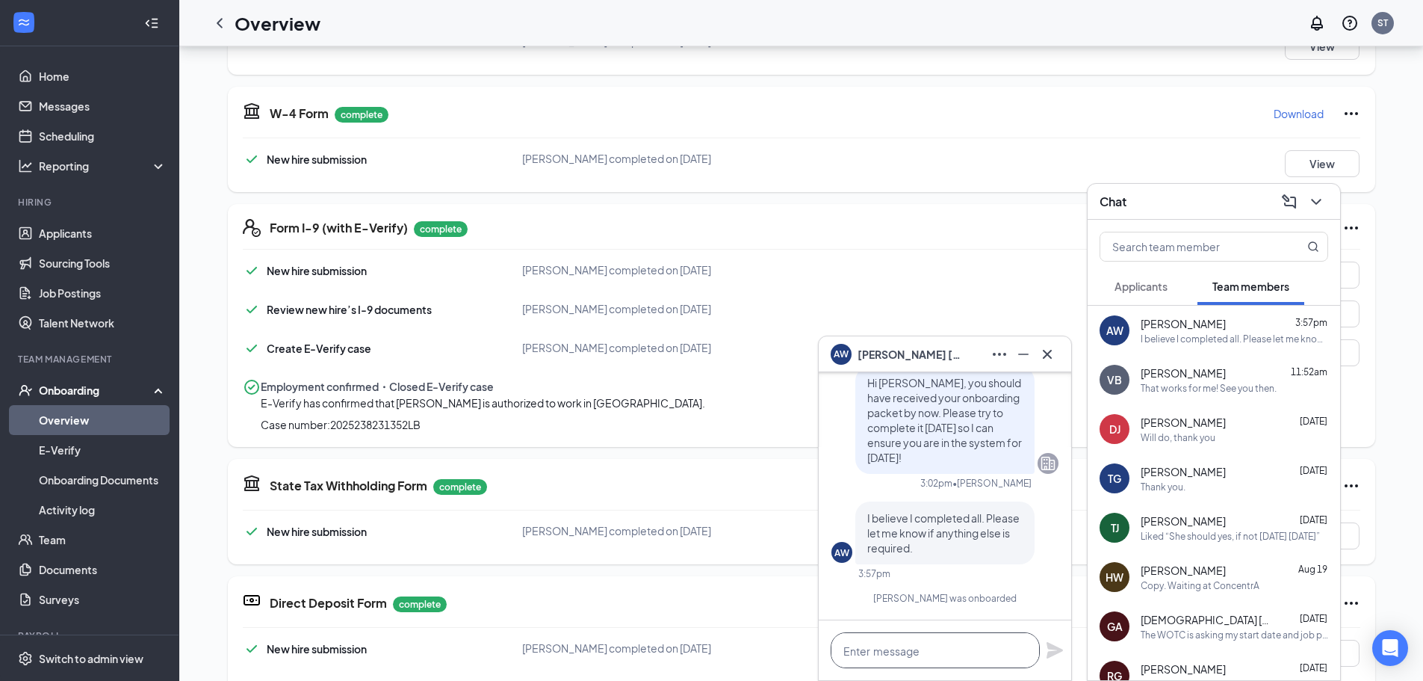
click at [884, 636] on textarea at bounding box center [935, 650] width 209 height 36
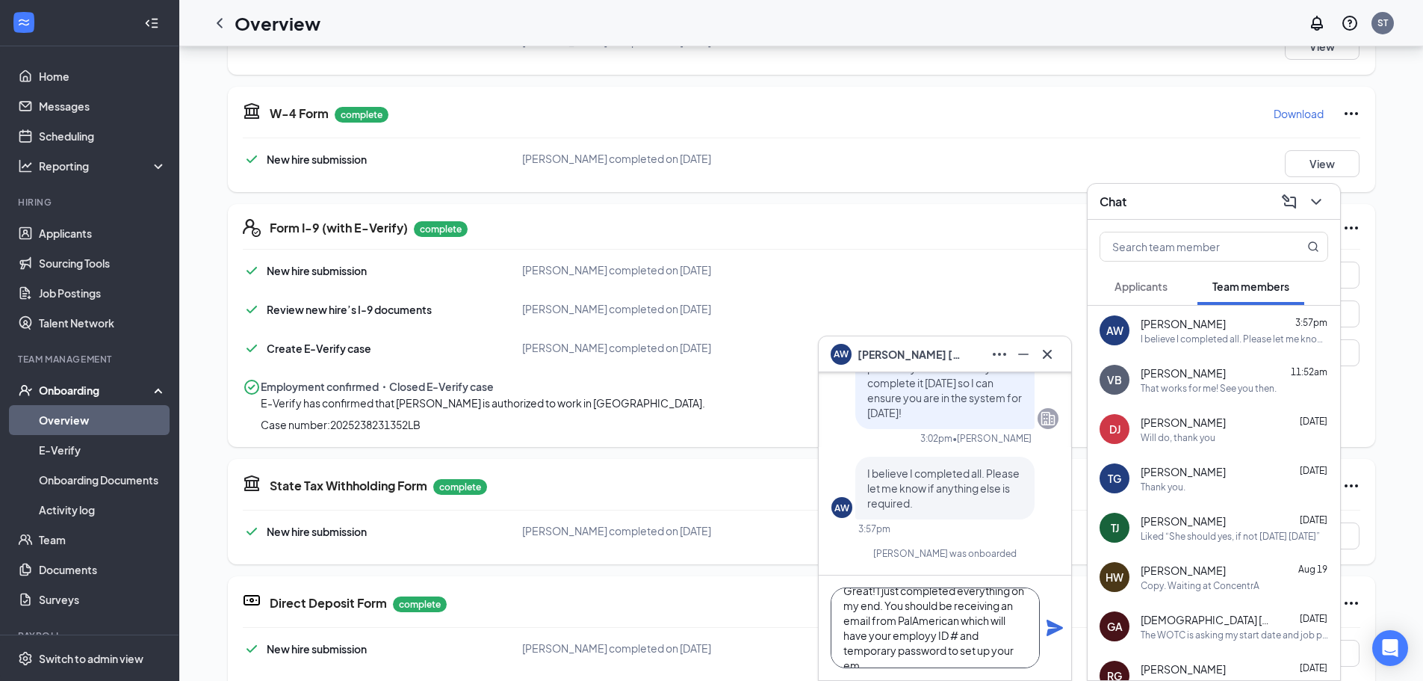
scroll to position [31, 0]
click at [921, 621] on textarea "Great! I just completed everything on my end. You should be receiving an email …" at bounding box center [935, 627] width 209 height 81
click at [923, 625] on textarea "Great! I just completed everything on my end. You should be receiving an email …" at bounding box center [935, 627] width 209 height 81
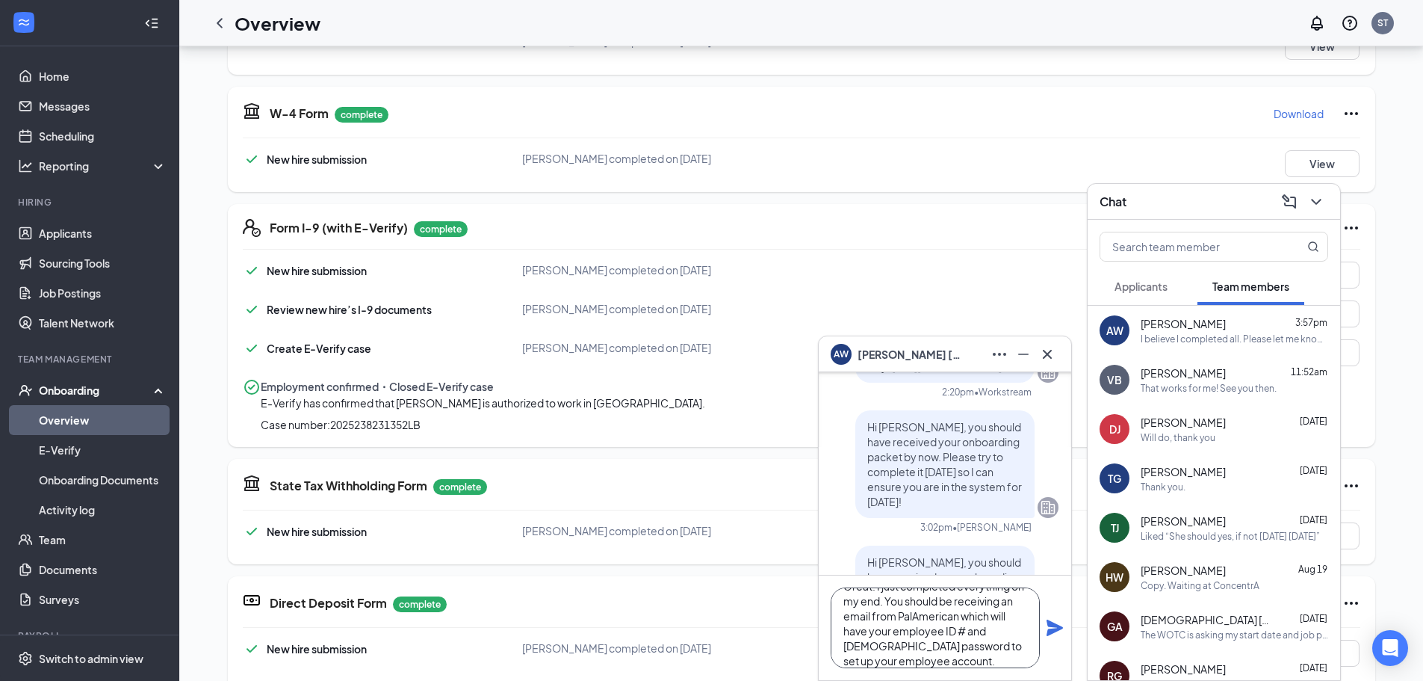
scroll to position [31, 0]
click at [959, 648] on textarea "Great! I just completed everything on my end. You should be receiving an email …" at bounding box center [935, 627] width 209 height 81
drag, startPoint x: 958, startPoint y: 634, endPoint x: 1000, endPoint y: 648, distance: 44.2
click at [958, 636] on textarea "Great! I just completed everything on my end. You should be receiving an email …" at bounding box center [935, 627] width 209 height 81
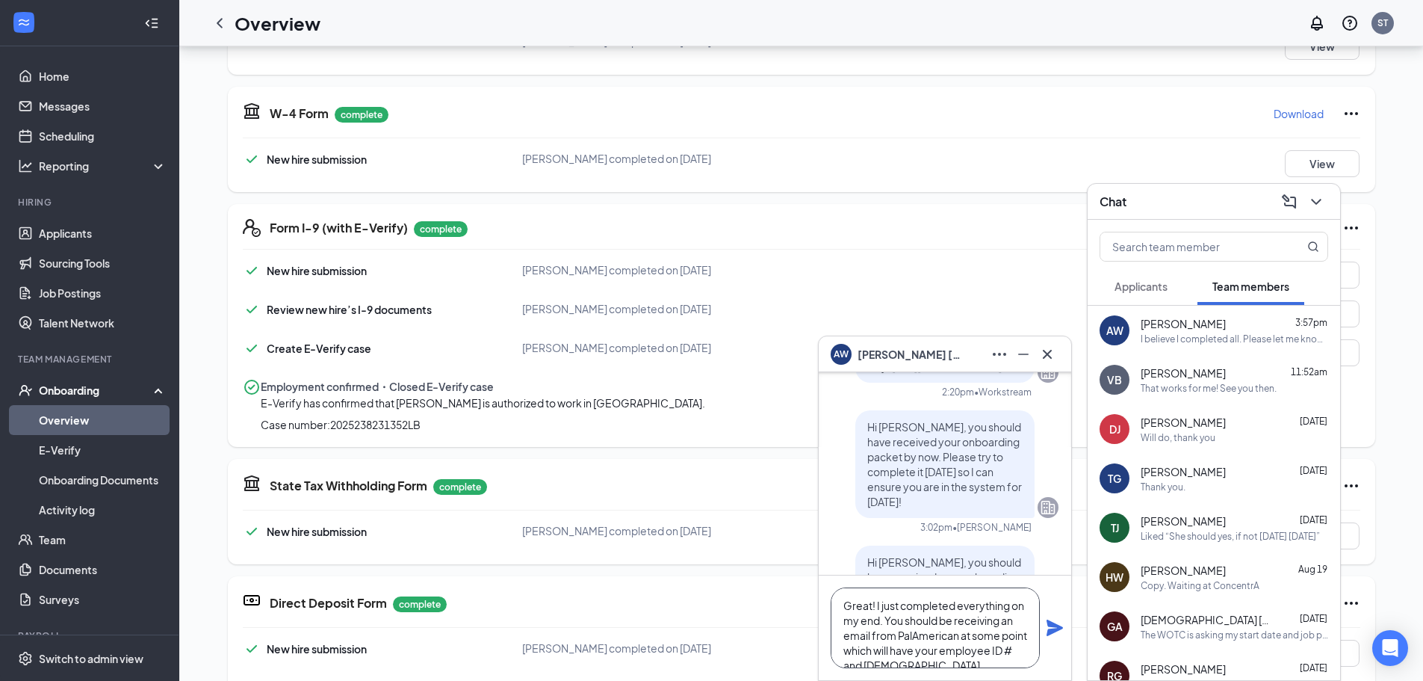
scroll to position [31, 0]
click at [994, 646] on textarea "Great! I just completed everything on my end. You should be receiving an email …" at bounding box center [935, 627] width 209 height 81
click at [981, 636] on textarea "Great! I just completed everything on my end. You should be receiving an email …" at bounding box center [935, 627] width 209 height 81
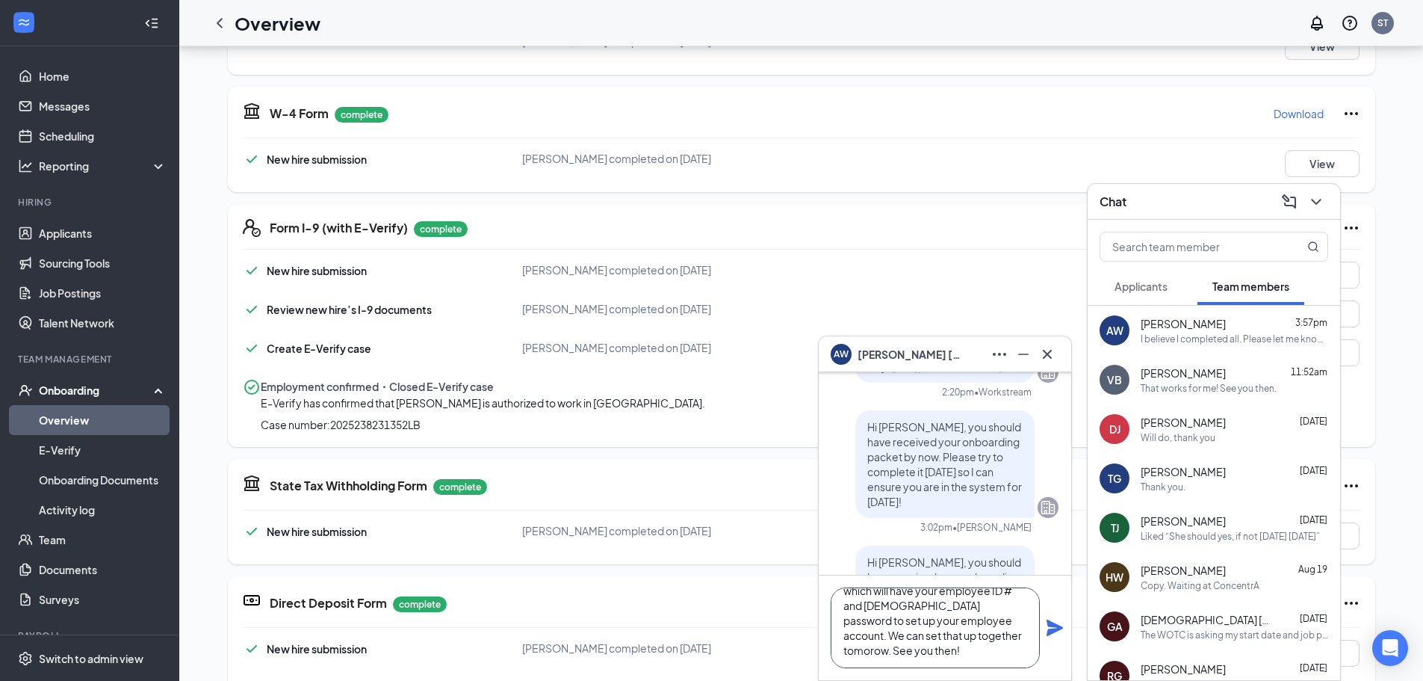
click at [980, 632] on textarea "Great! I just completed everything on my end. You should be receiving an email …" at bounding box center [935, 627] width 209 height 81
click at [924, 655] on textarea "Great! I just completed everything on my end. You should be receiving an email …" at bounding box center [935, 627] width 209 height 81
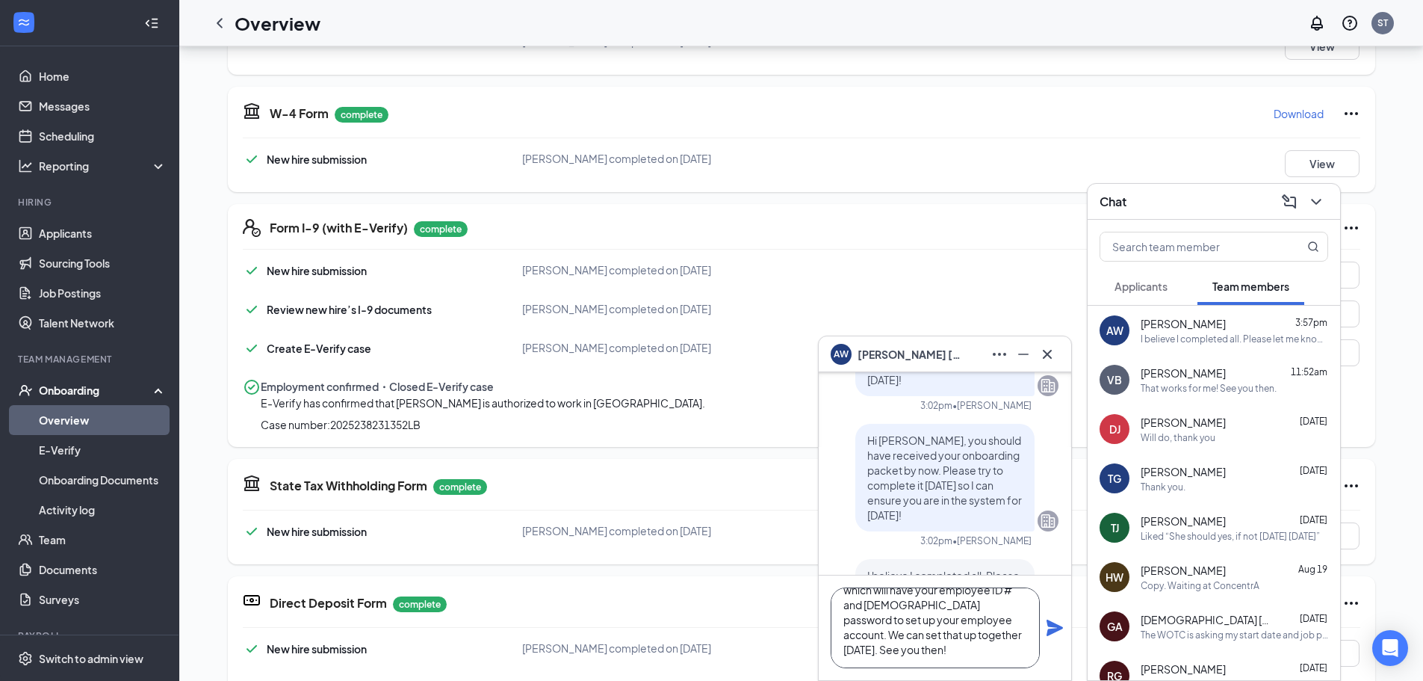
scroll to position [0, 0]
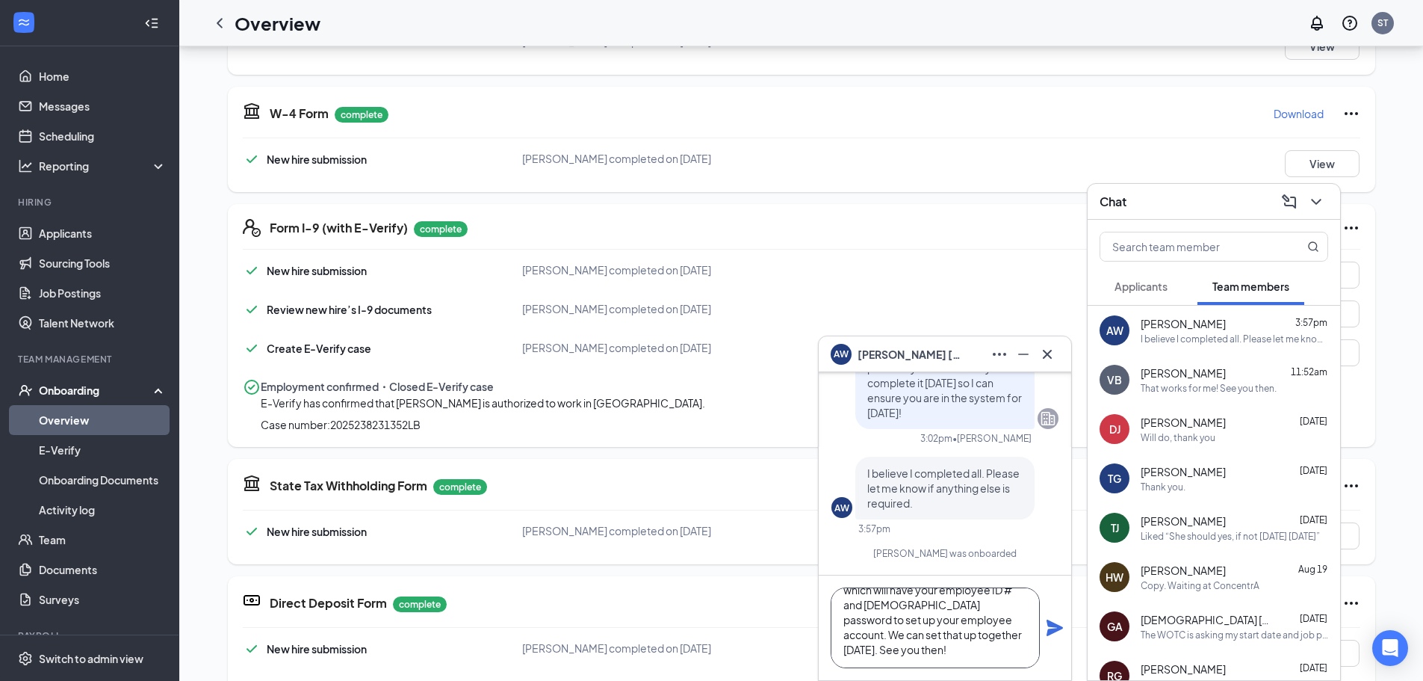
type textarea "Great! I just completed everything on my end. You should be receiving an email …"
click at [1049, 632] on icon "Plane" at bounding box center [1055, 627] width 16 height 16
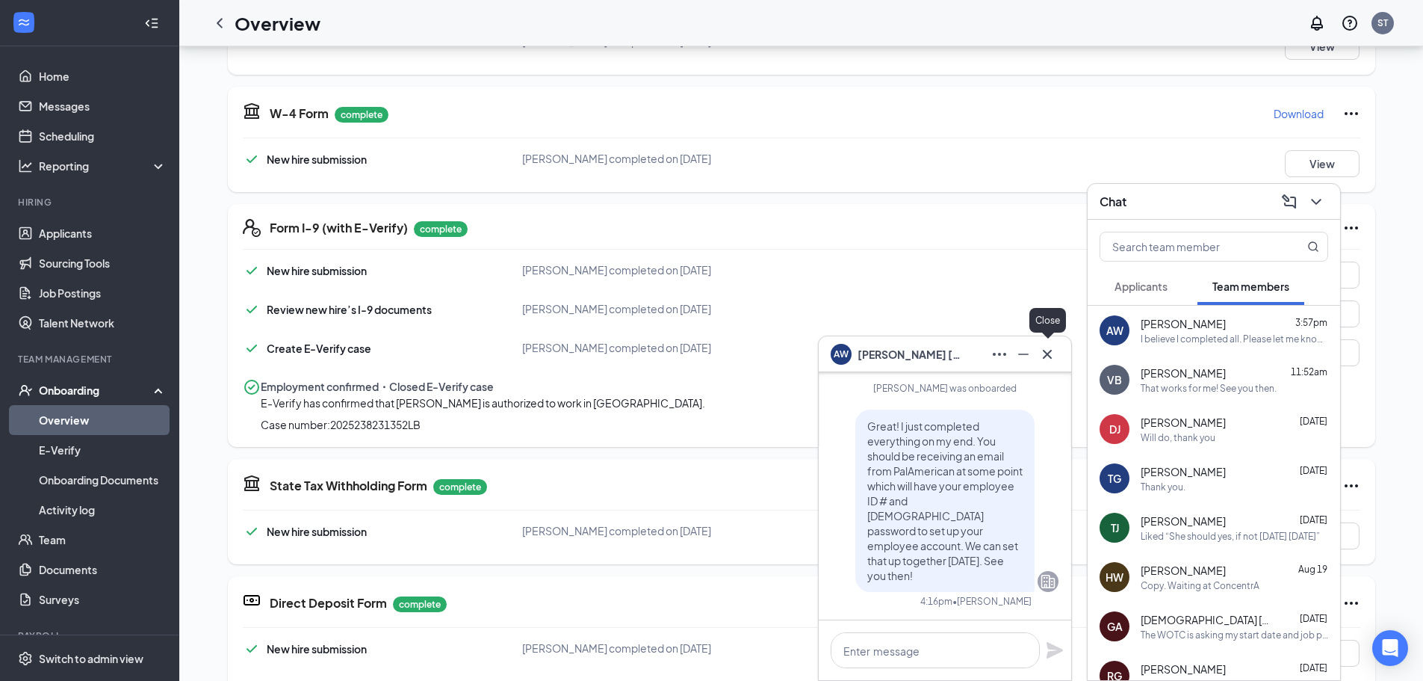
click at [1044, 355] on icon "Cross" at bounding box center [1047, 354] width 18 height 18
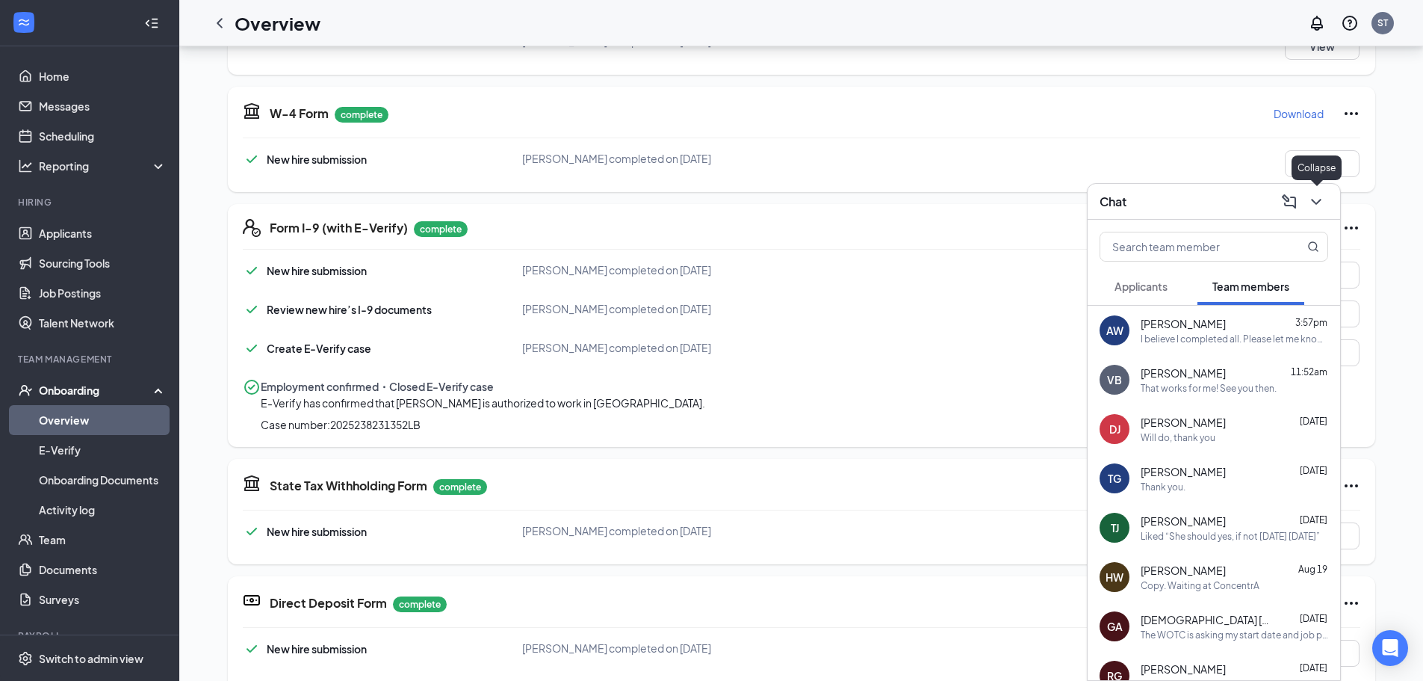
click at [1321, 204] on icon "ChevronDown" at bounding box center [1316, 202] width 18 height 18
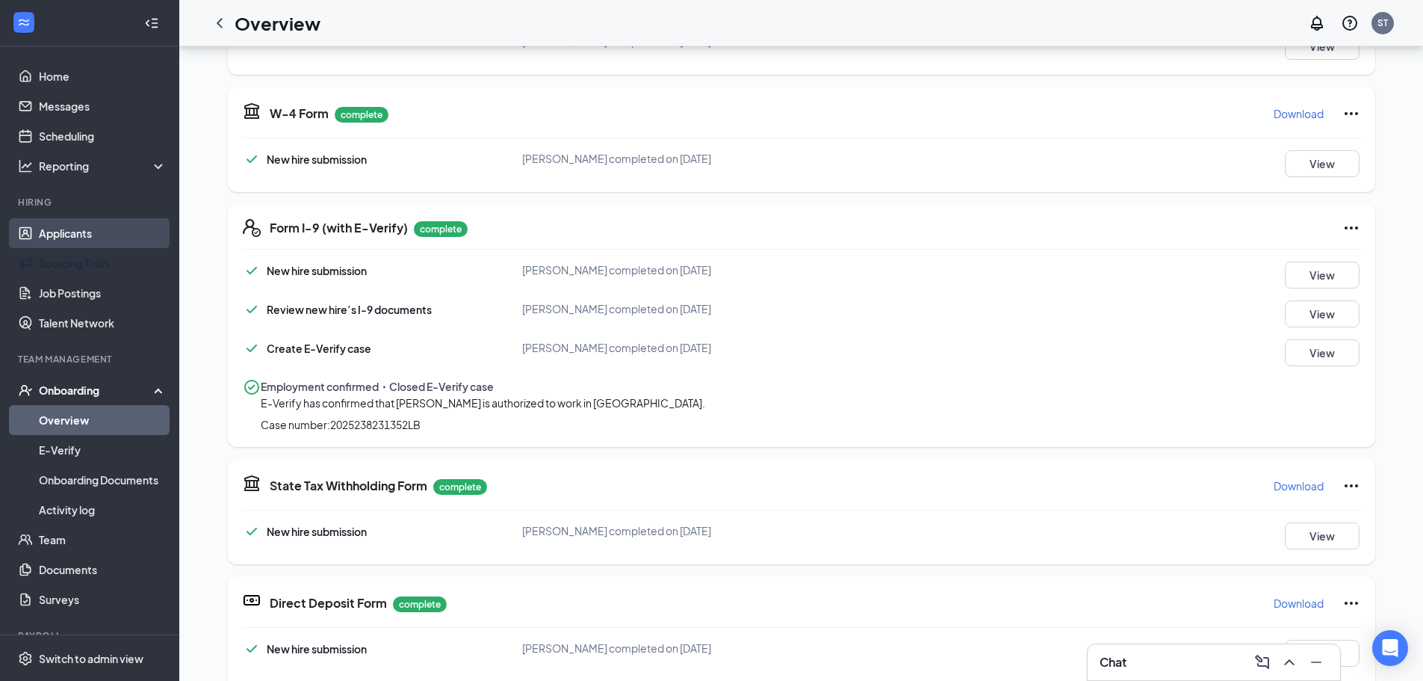
click at [102, 237] on link "Applicants" at bounding box center [103, 233] width 128 height 30
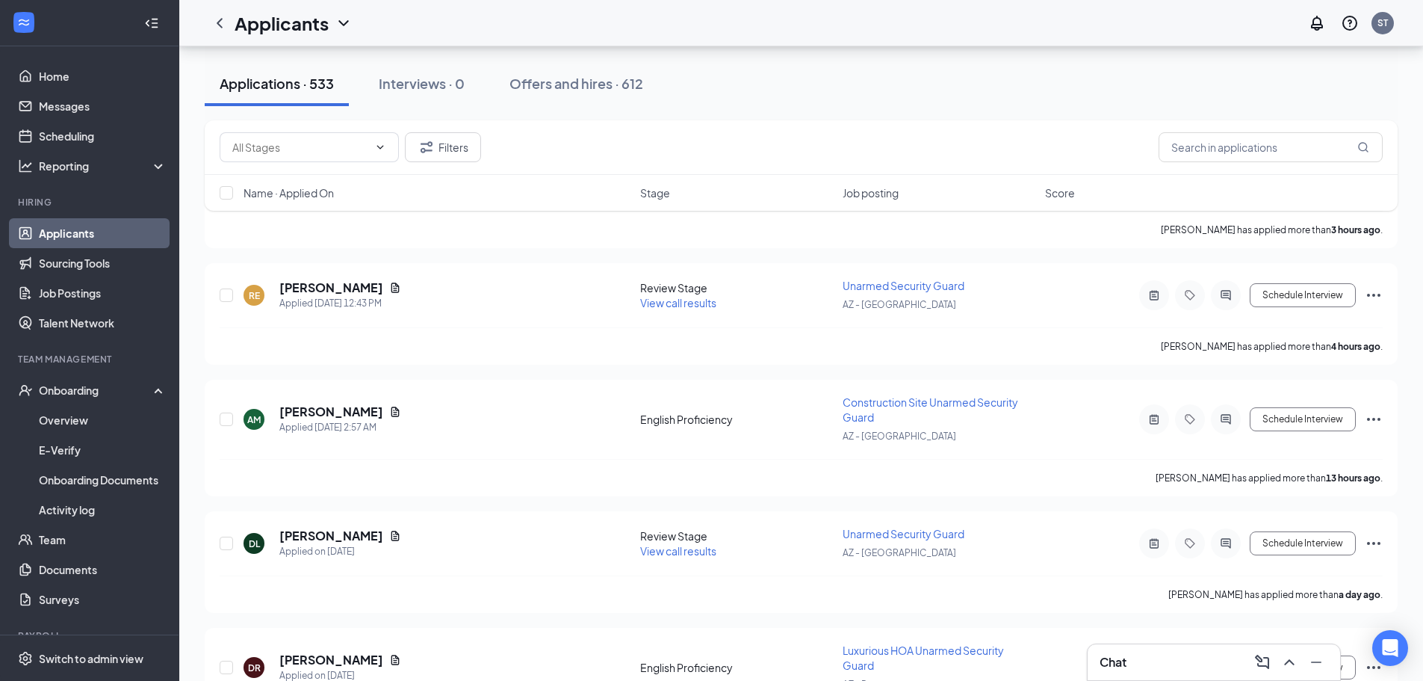
scroll to position [374, 0]
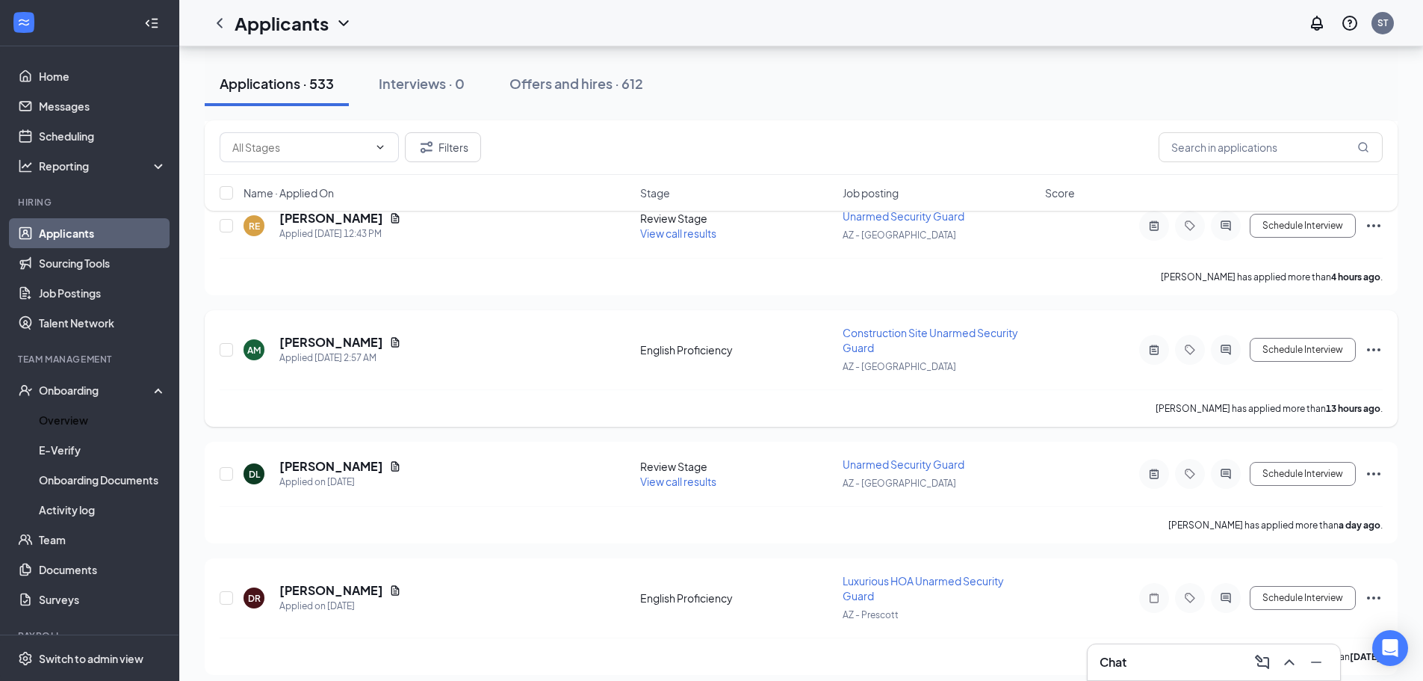
click at [79, 418] on link "Overview" at bounding box center [103, 420] width 128 height 30
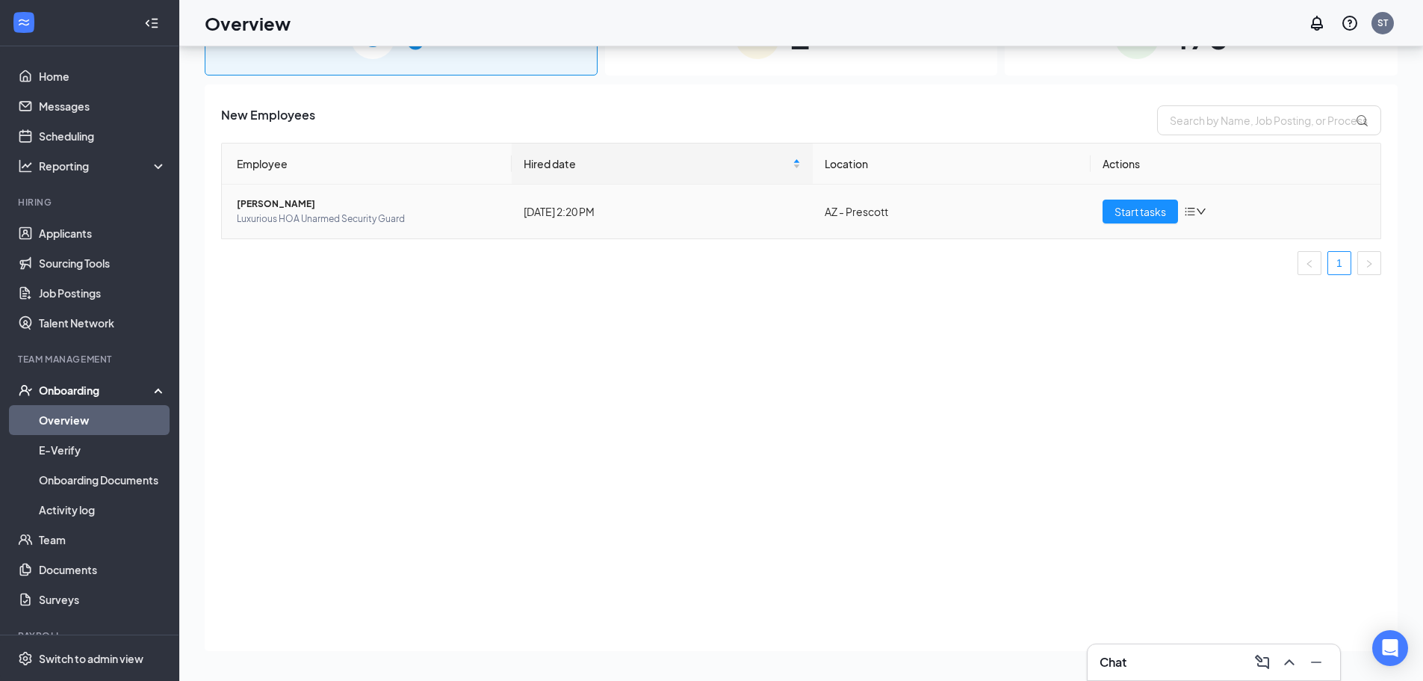
scroll to position [67, 0]
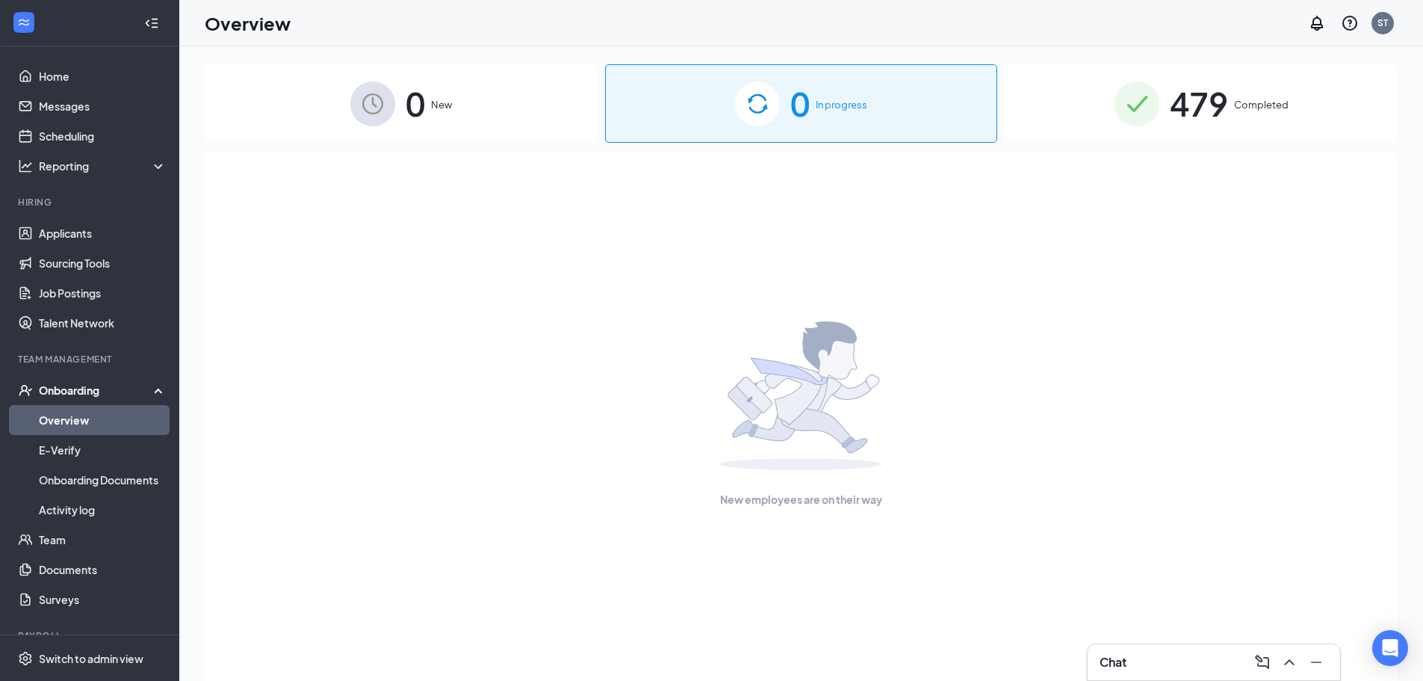
click at [510, 137] on div "0 New" at bounding box center [401, 103] width 393 height 78
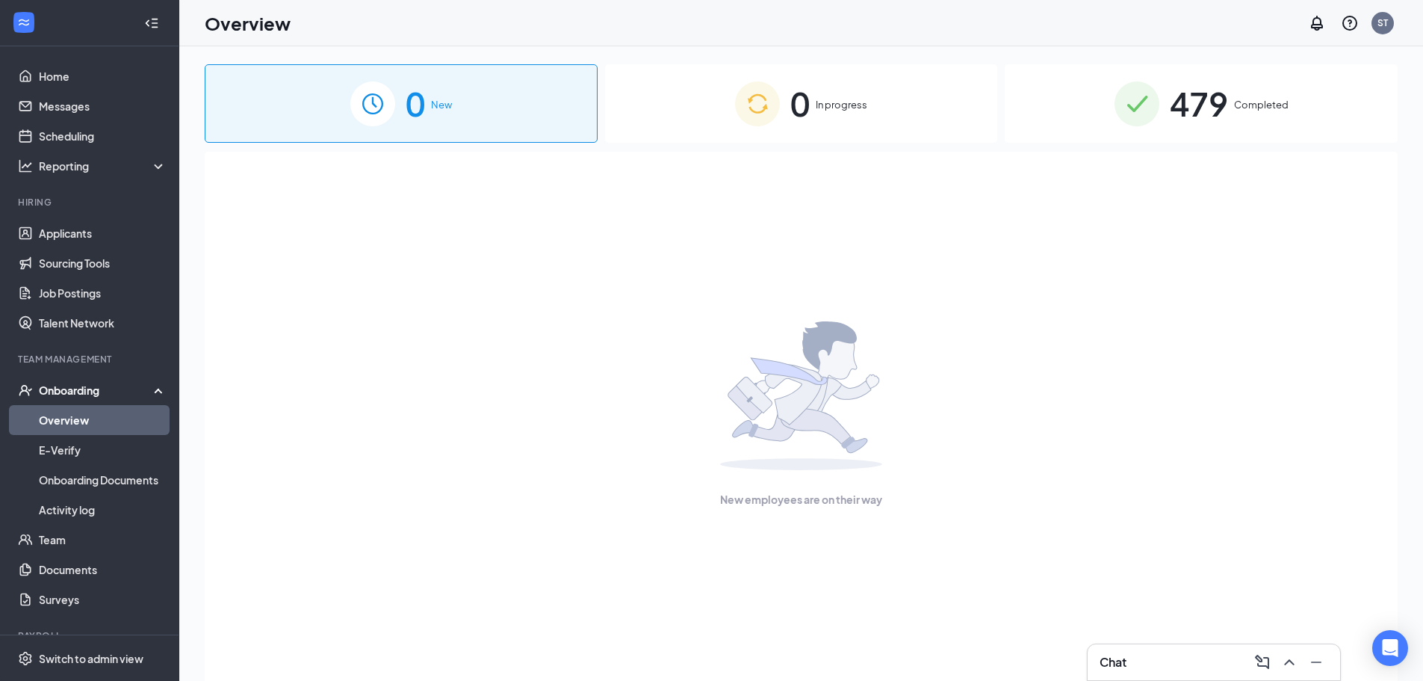
click at [607, 121] on div "0 In progress" at bounding box center [801, 103] width 393 height 78
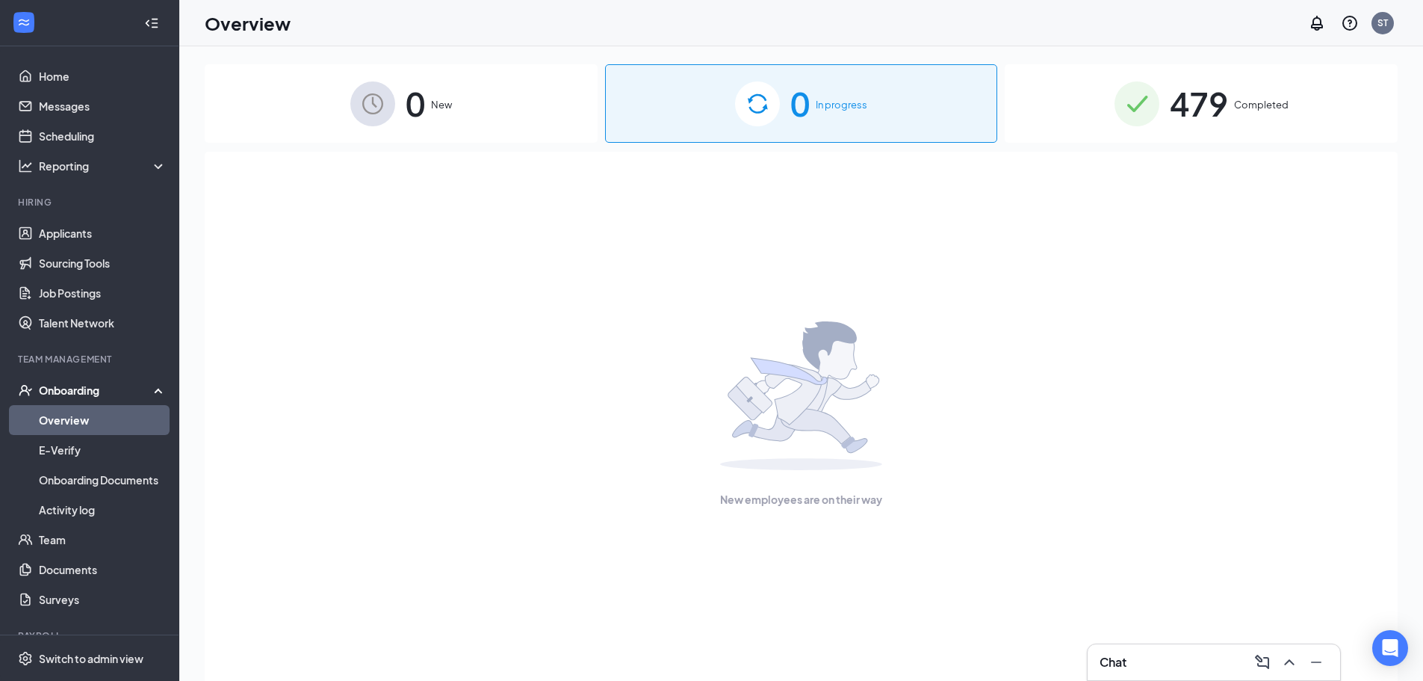
click at [1150, 665] on div "Chat" at bounding box center [1214, 662] width 229 height 24
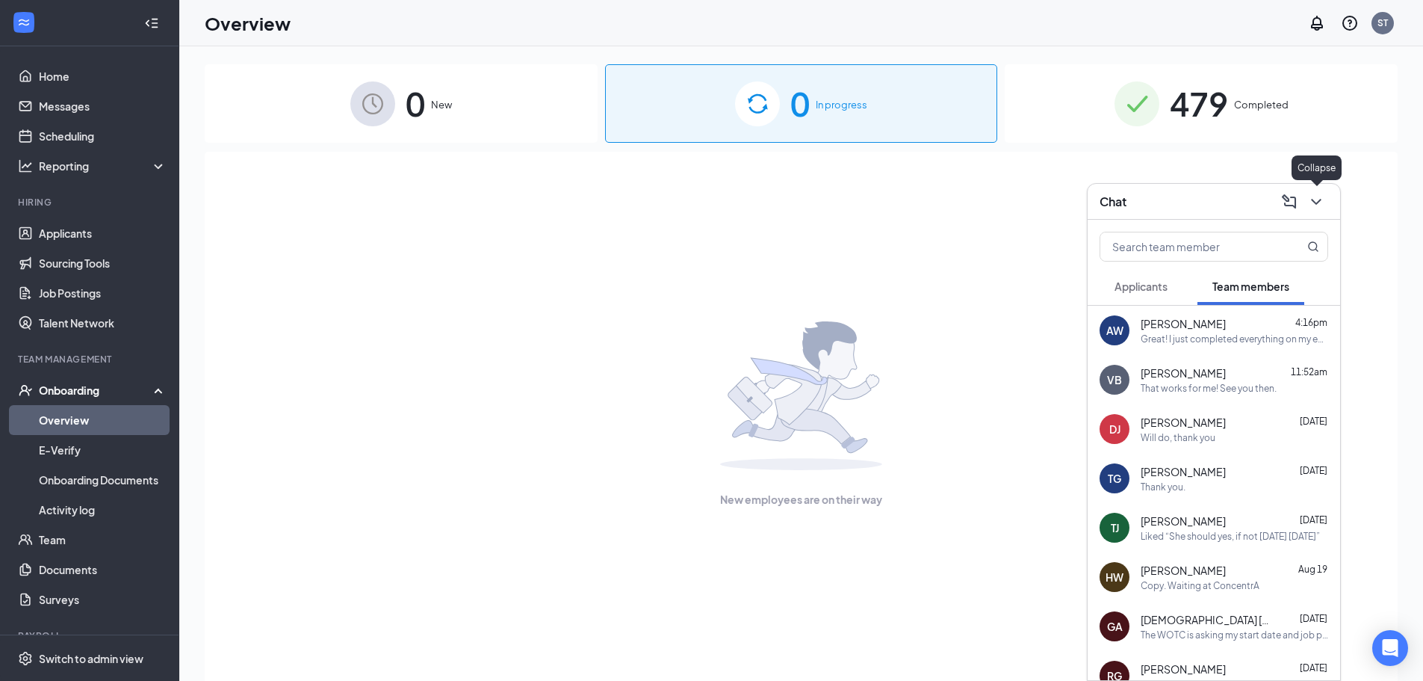
click at [1323, 200] on icon "ChevronDown" at bounding box center [1316, 202] width 18 height 18
